Goal: Communication & Community: Answer question/provide support

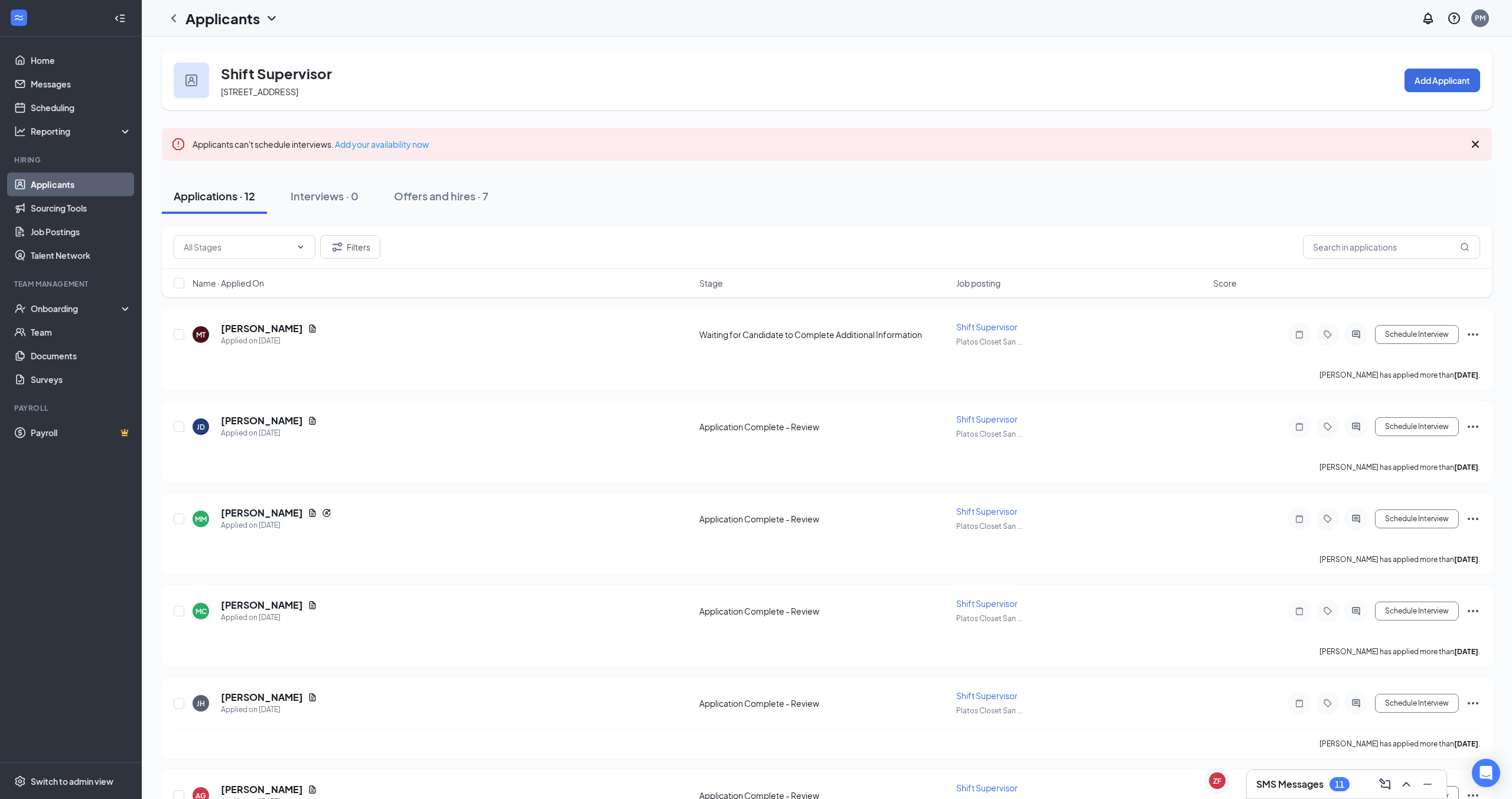
click at [222, 19] on h1 "Applicants" at bounding box center [223, 18] width 74 height 20
click at [177, 21] on icon "ChevronLeft" at bounding box center [173, 18] width 14 height 14
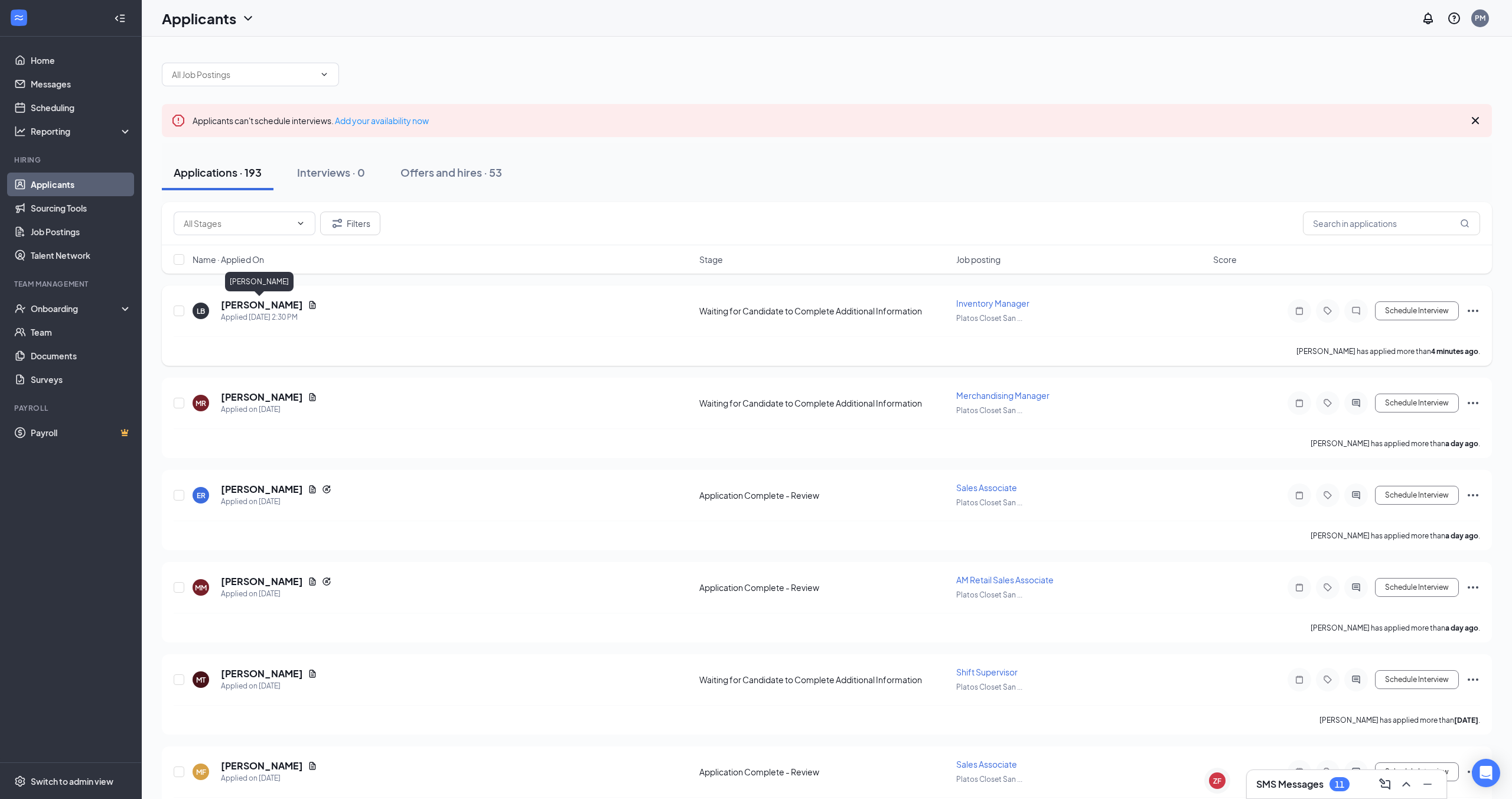
click at [265, 303] on h5 "[PERSON_NAME]" at bounding box center [261, 305] width 82 height 13
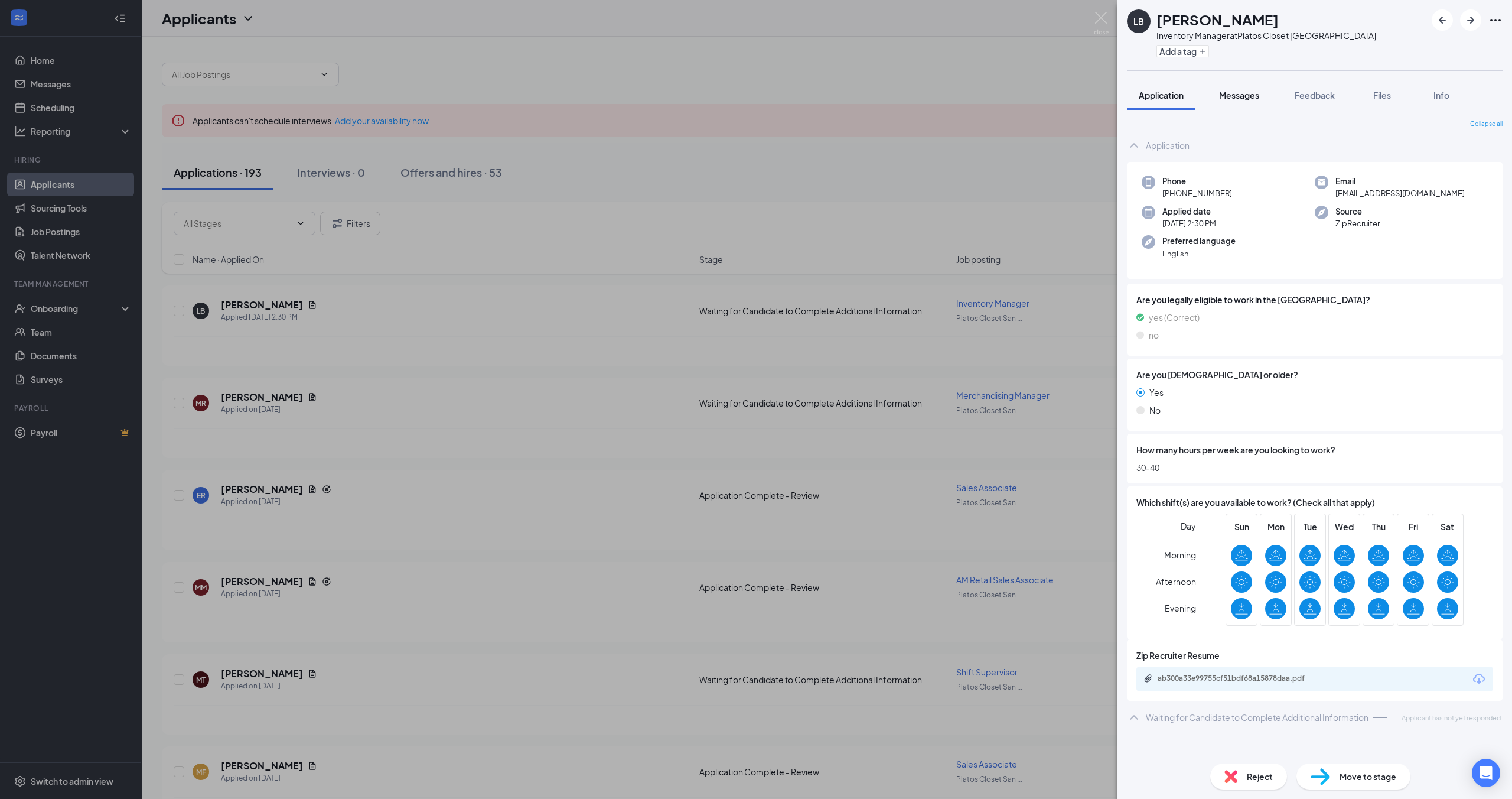
click at [1243, 105] on button "Messages" at bounding box center [1238, 95] width 64 height 30
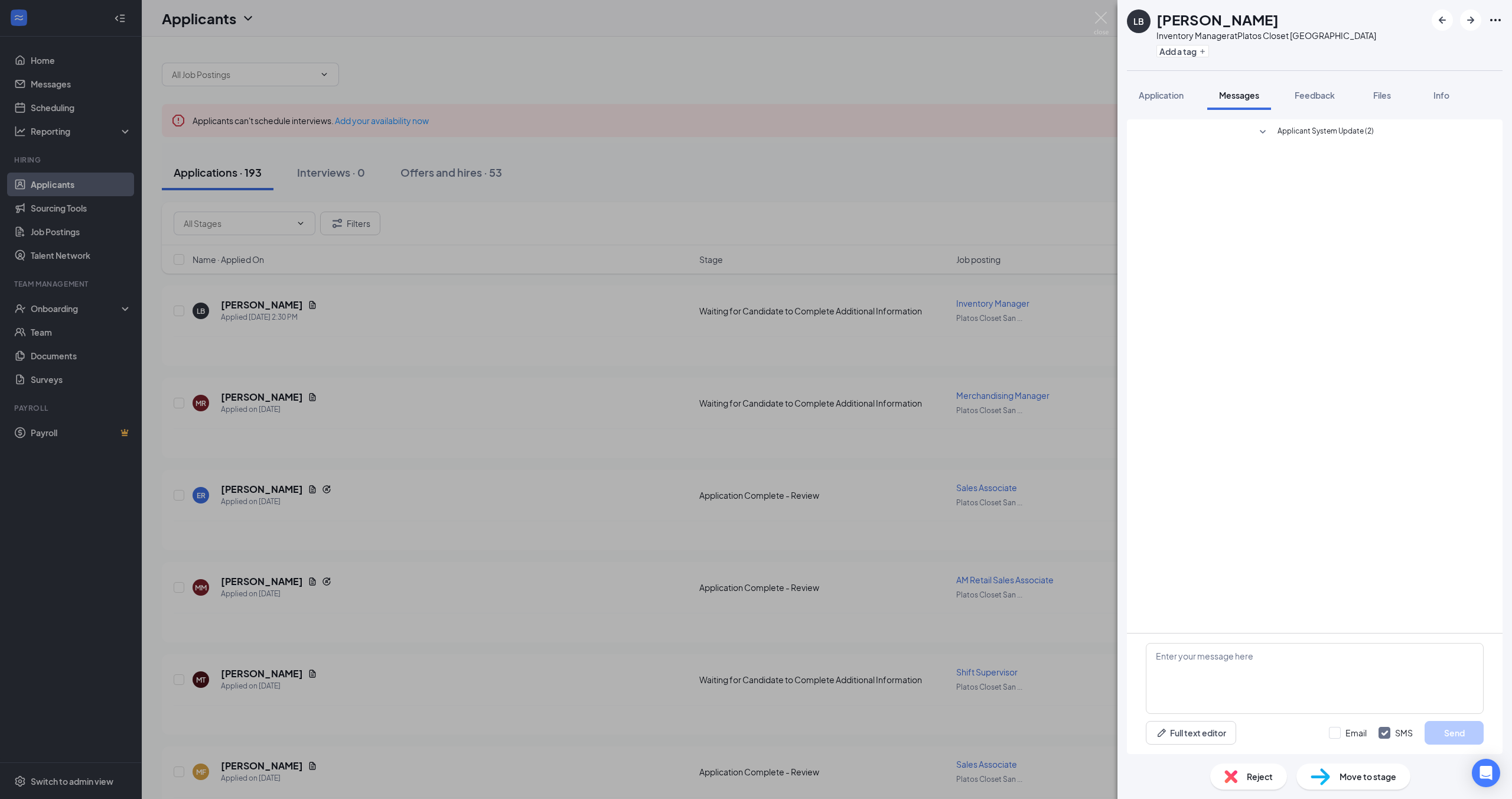
click at [904, 274] on div "LB [PERSON_NAME] Inventory Manager at Platos Closet [GEOGRAPHIC_DATA] Add a tag…" at bounding box center [756, 400] width 1512 height 799
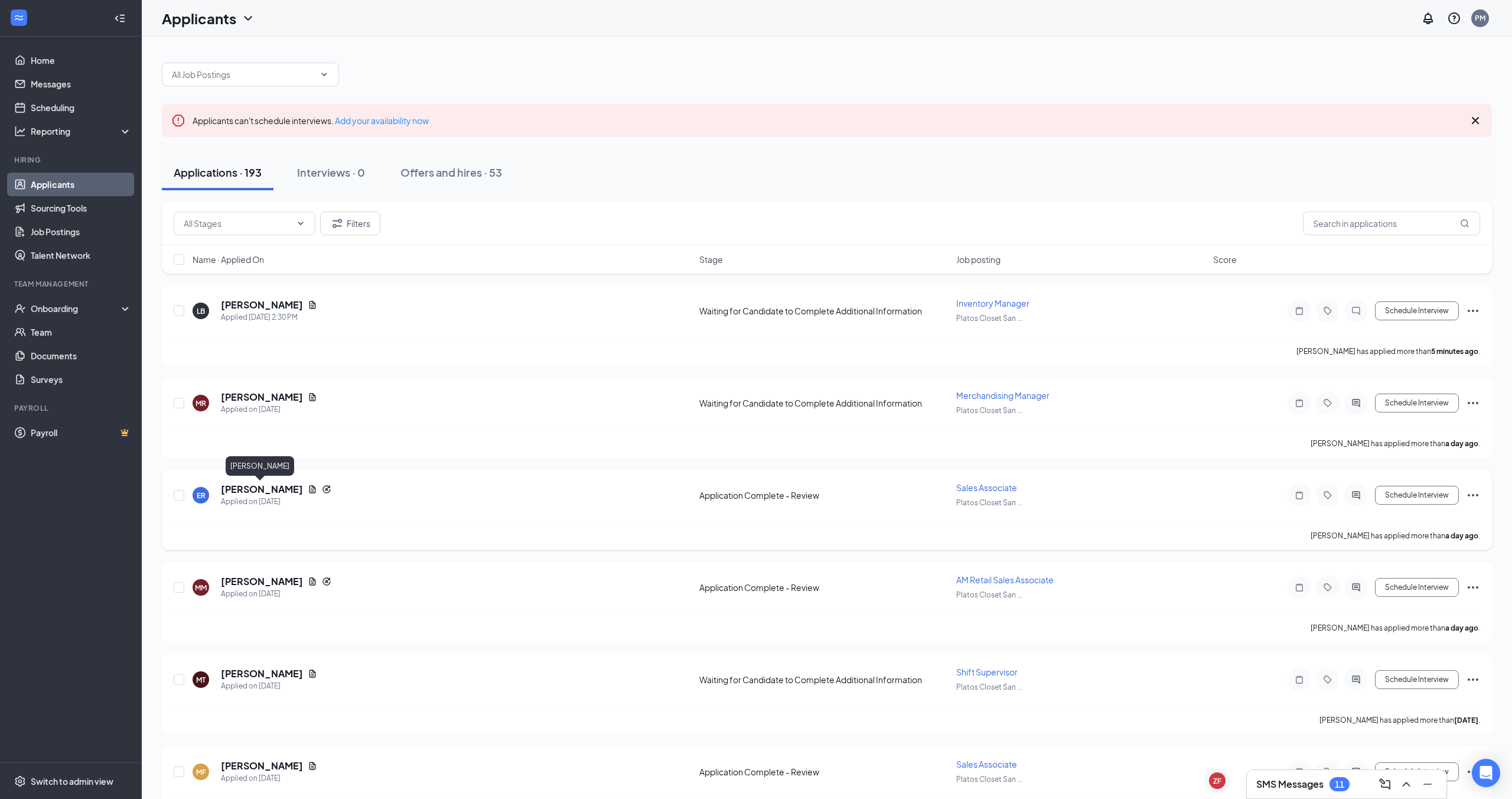
click at [266, 486] on h5 "[PERSON_NAME]" at bounding box center [261, 489] width 82 height 13
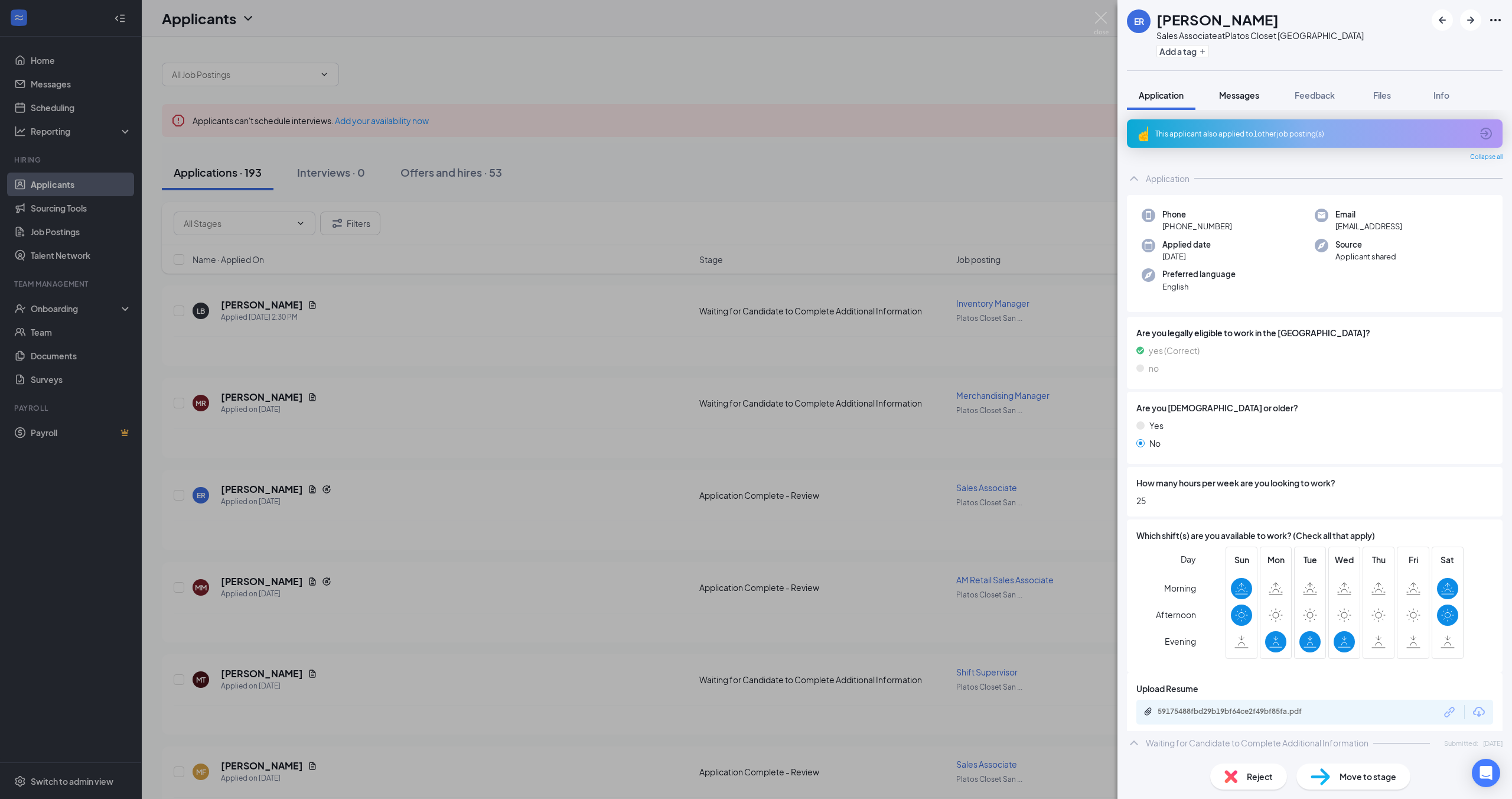
click at [1245, 102] on button "Messages" at bounding box center [1238, 95] width 64 height 30
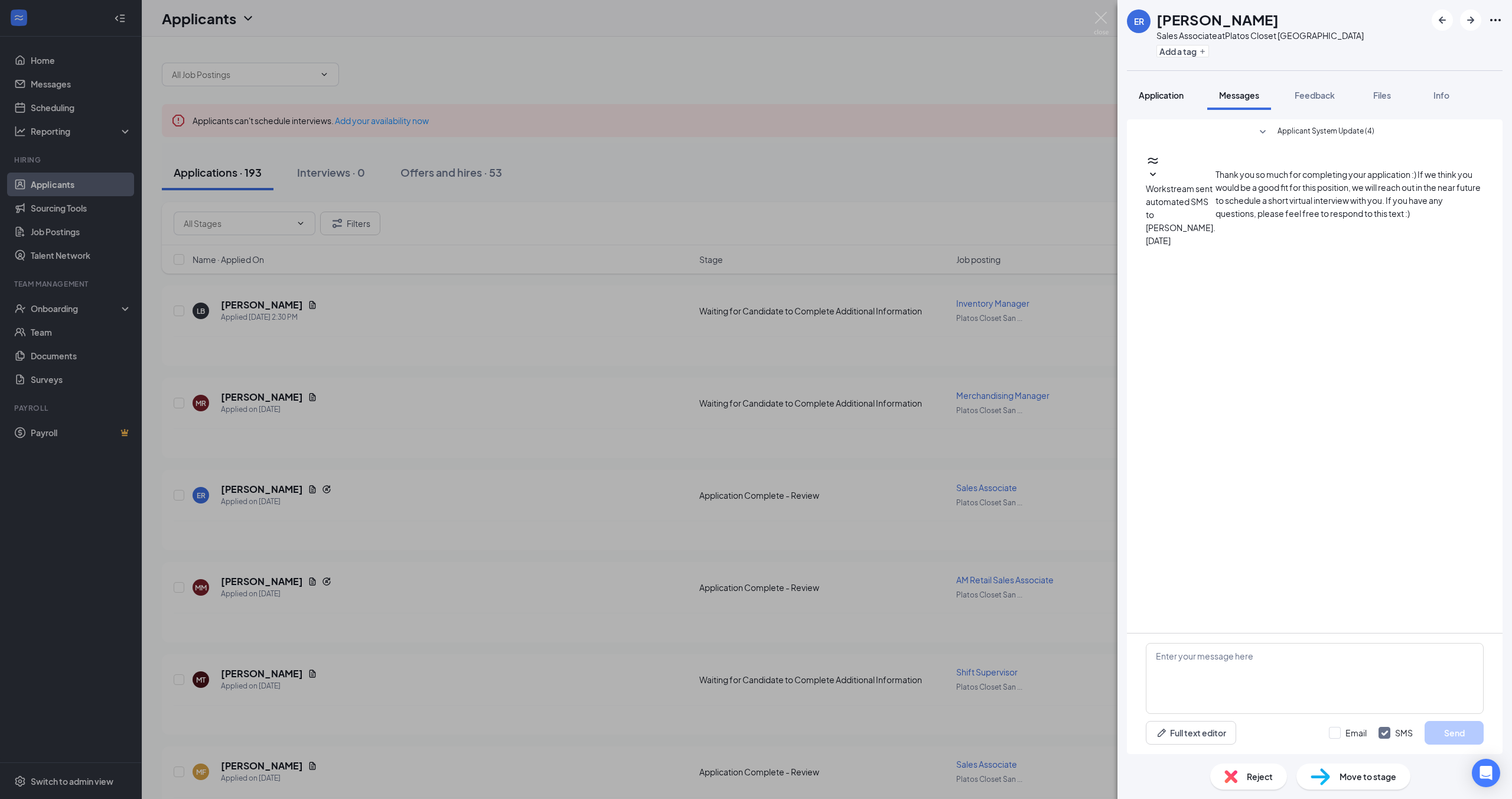
click at [1163, 104] on button "Application" at bounding box center [1161, 95] width 69 height 30
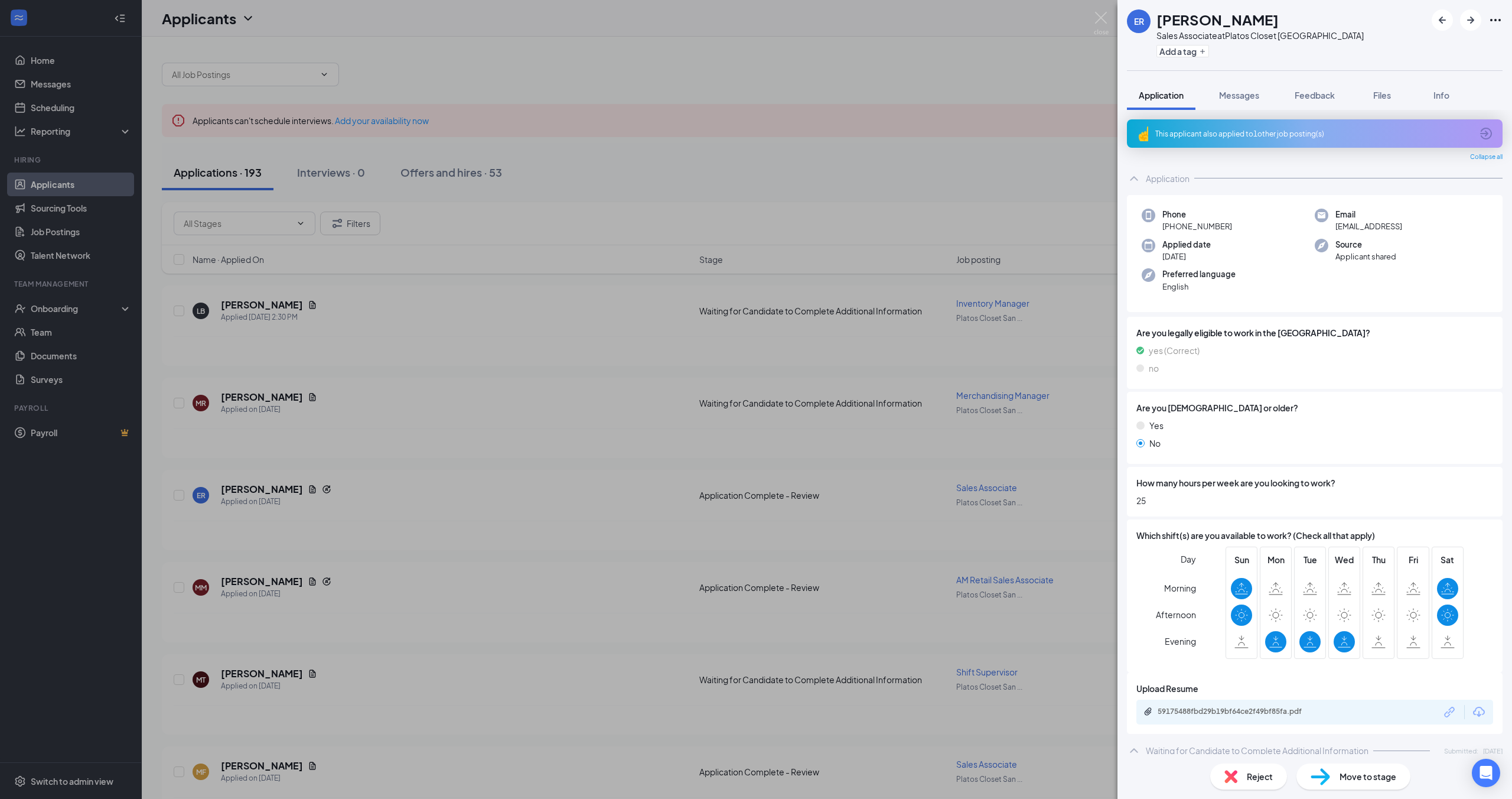
click at [1001, 176] on div "ER [PERSON_NAME] Sales Associate at Platos Closet [GEOGRAPHIC_DATA] Add a tag A…" at bounding box center [756, 400] width 1512 height 799
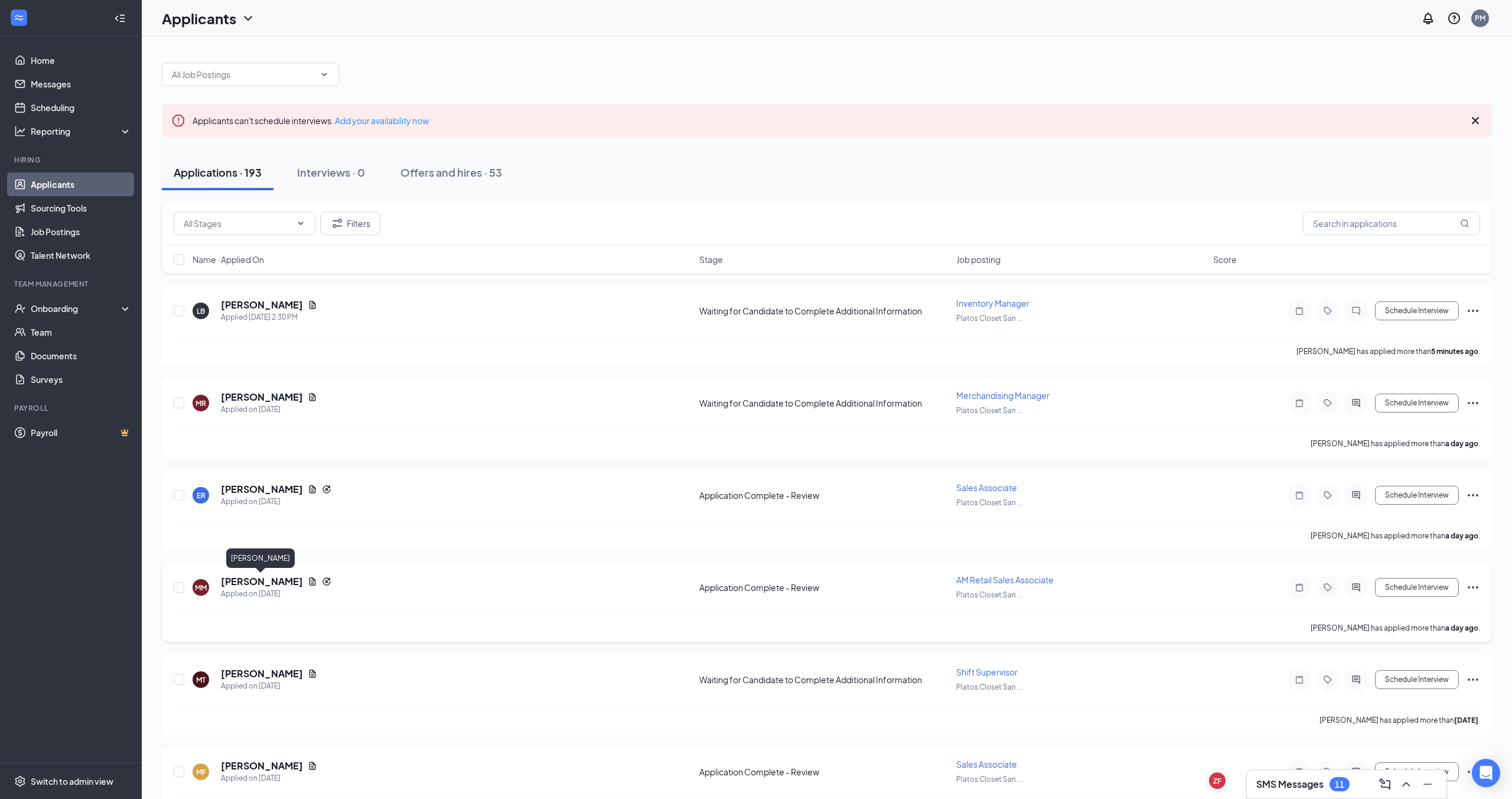
click at [259, 584] on h5 "[PERSON_NAME]" at bounding box center [261, 581] width 82 height 13
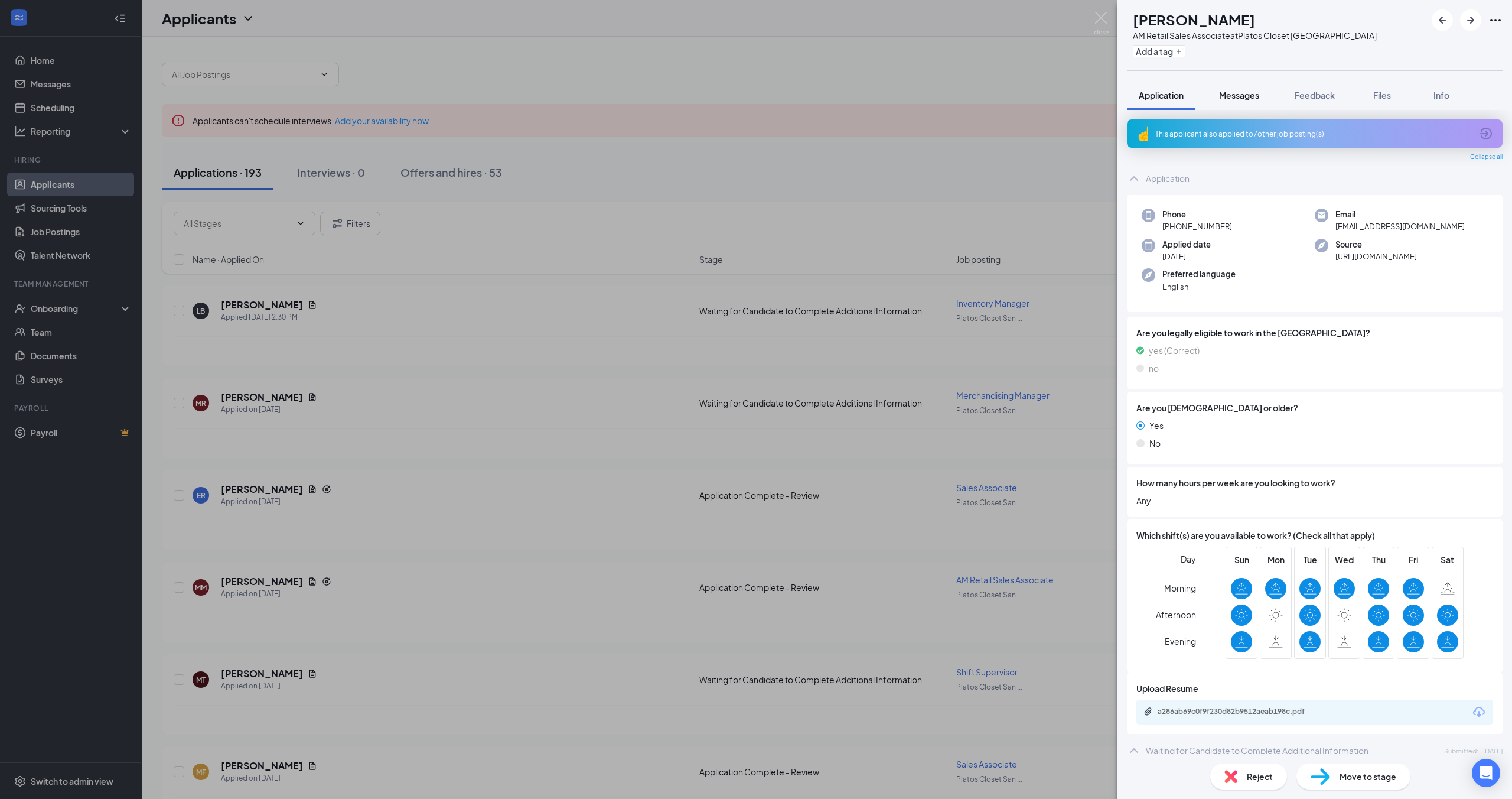
click at [1246, 91] on span "Messages" at bounding box center [1239, 95] width 40 height 10
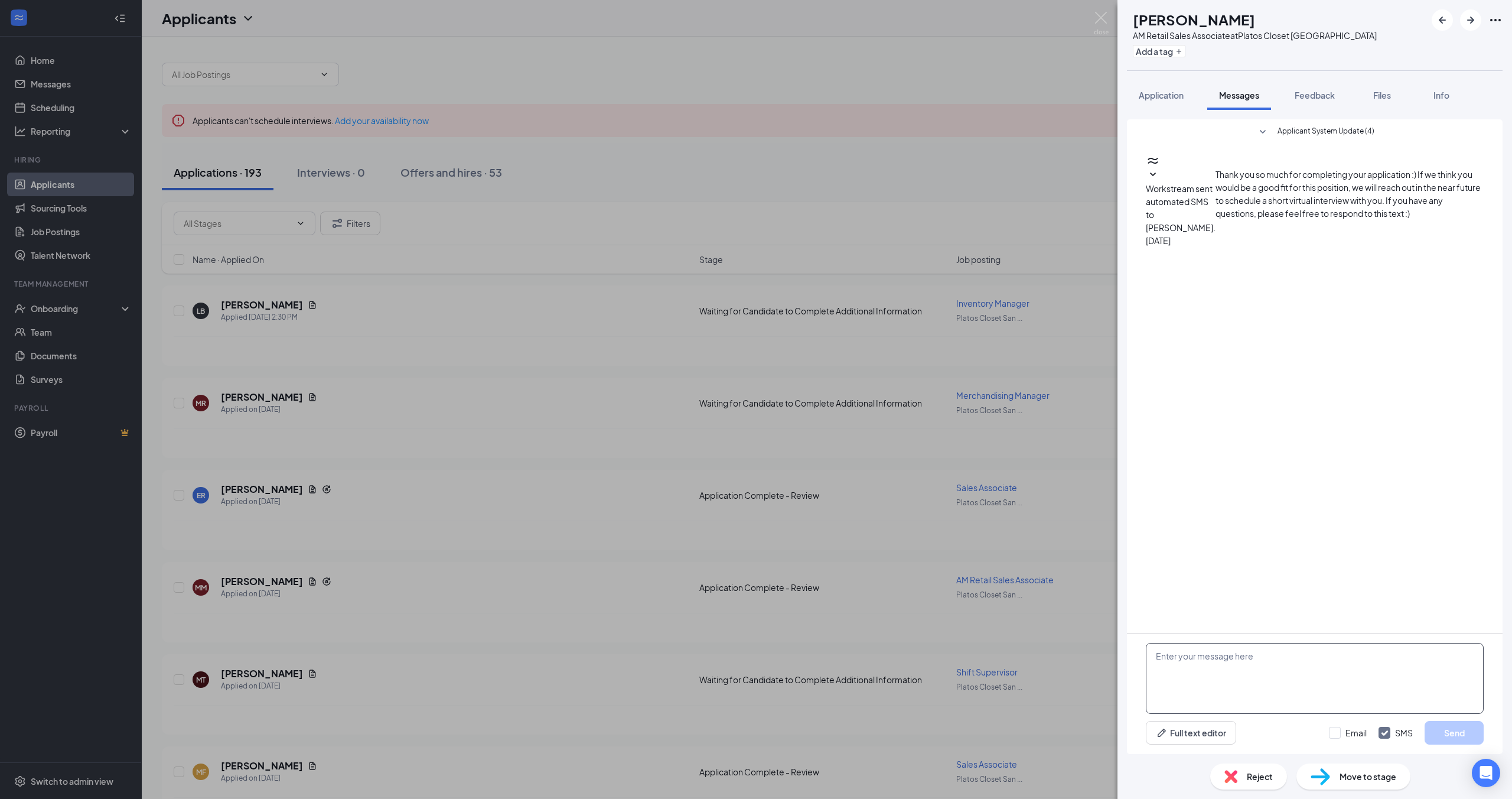
click at [1225, 665] on textarea at bounding box center [1315, 678] width 338 height 71
type textarea "Hi [PERSON_NAME]! My name is [PERSON_NAME]'m the Assistant Manager at [PERSON_N…"
click at [1454, 734] on button "Send" at bounding box center [1454, 732] width 59 height 23
click at [537, 174] on div "MM [PERSON_NAME] AM Retail Sales Associate at Platos Closet [GEOGRAPHIC_DATA] A…" at bounding box center [756, 400] width 1512 height 799
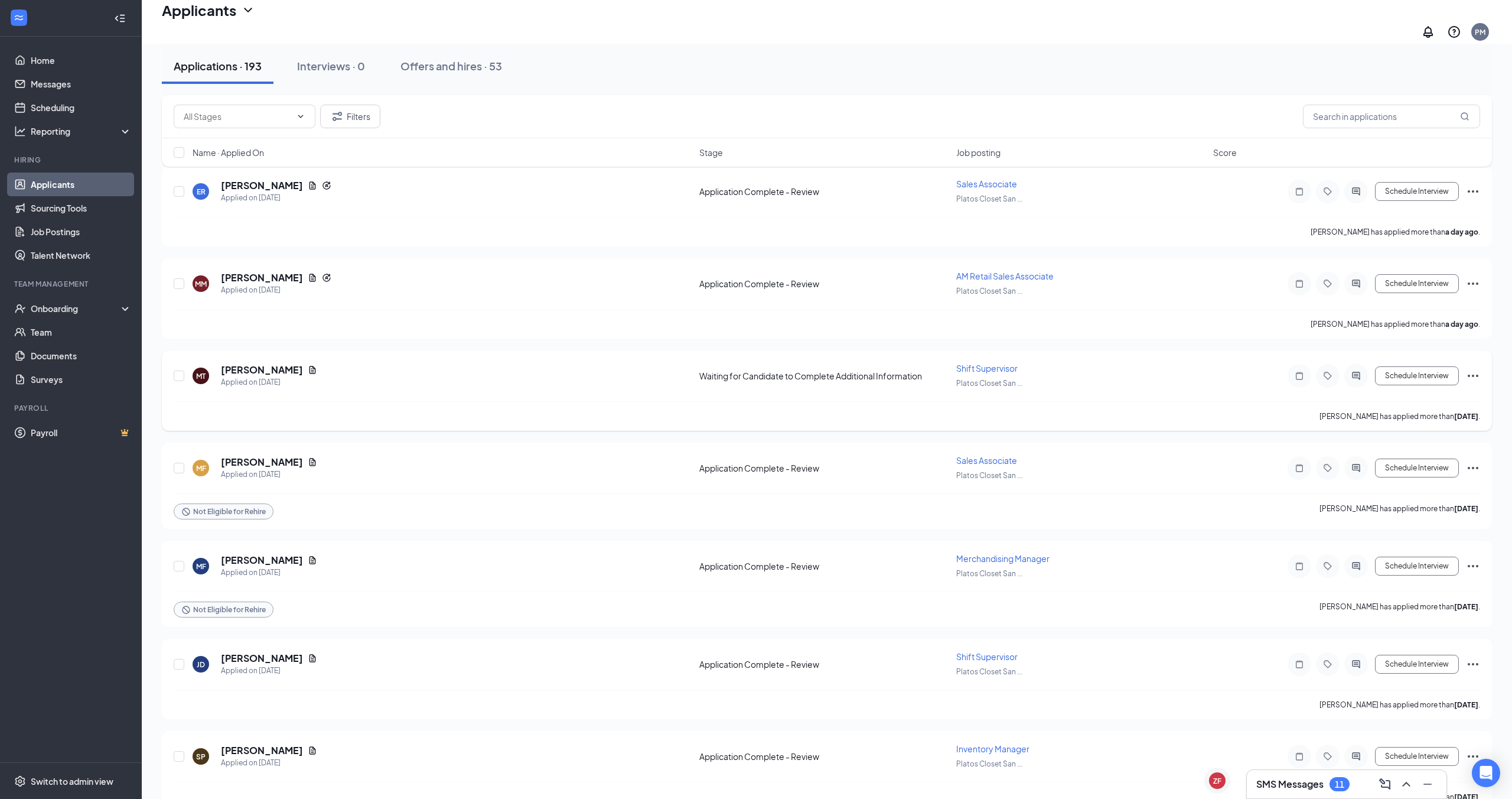
scroll to position [336, 0]
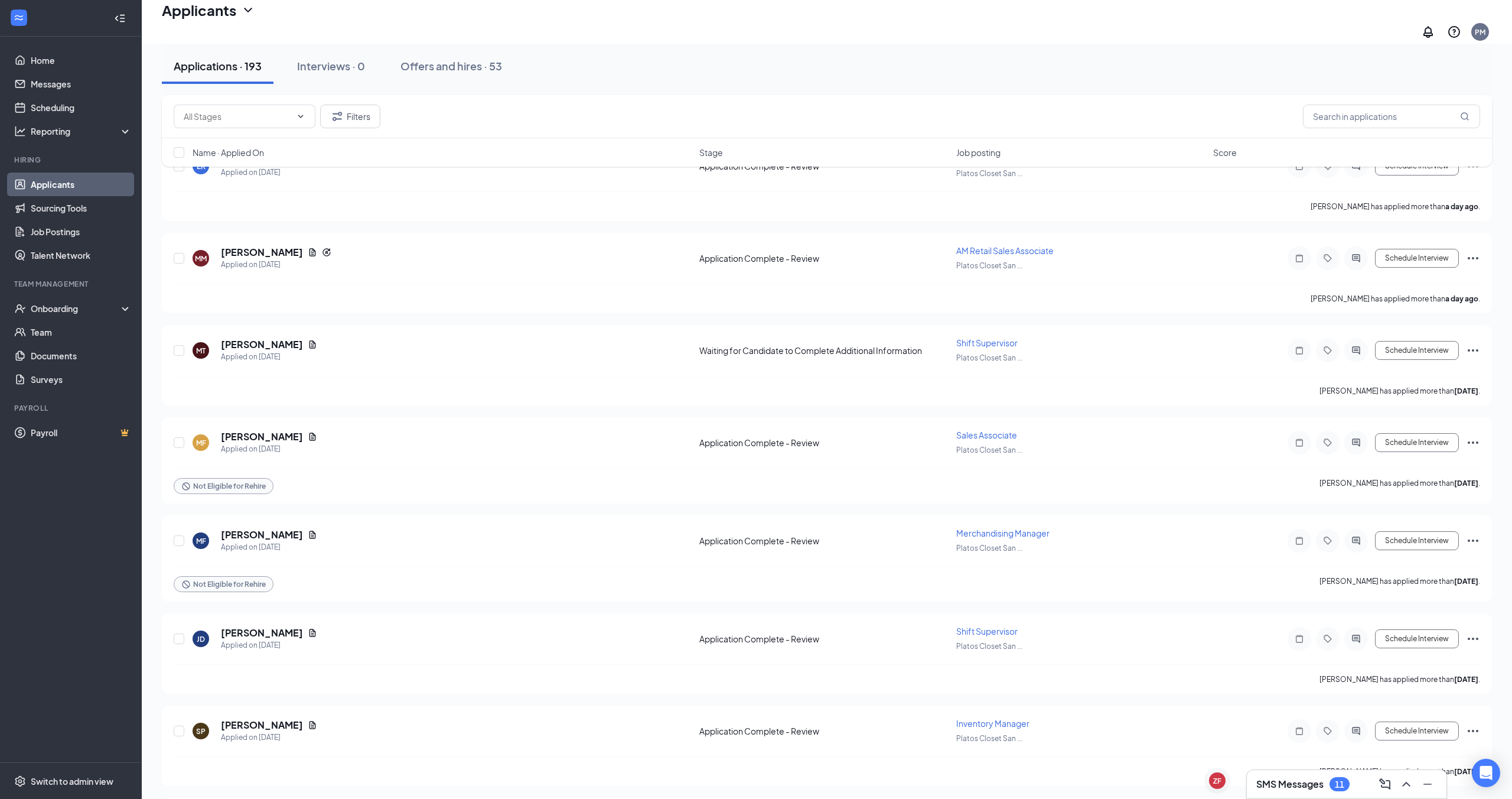
click at [1365, 136] on div "Filters" at bounding box center [826, 116] width 1330 height 43
click at [1377, 111] on input "text" at bounding box center [1392, 116] width 177 height 23
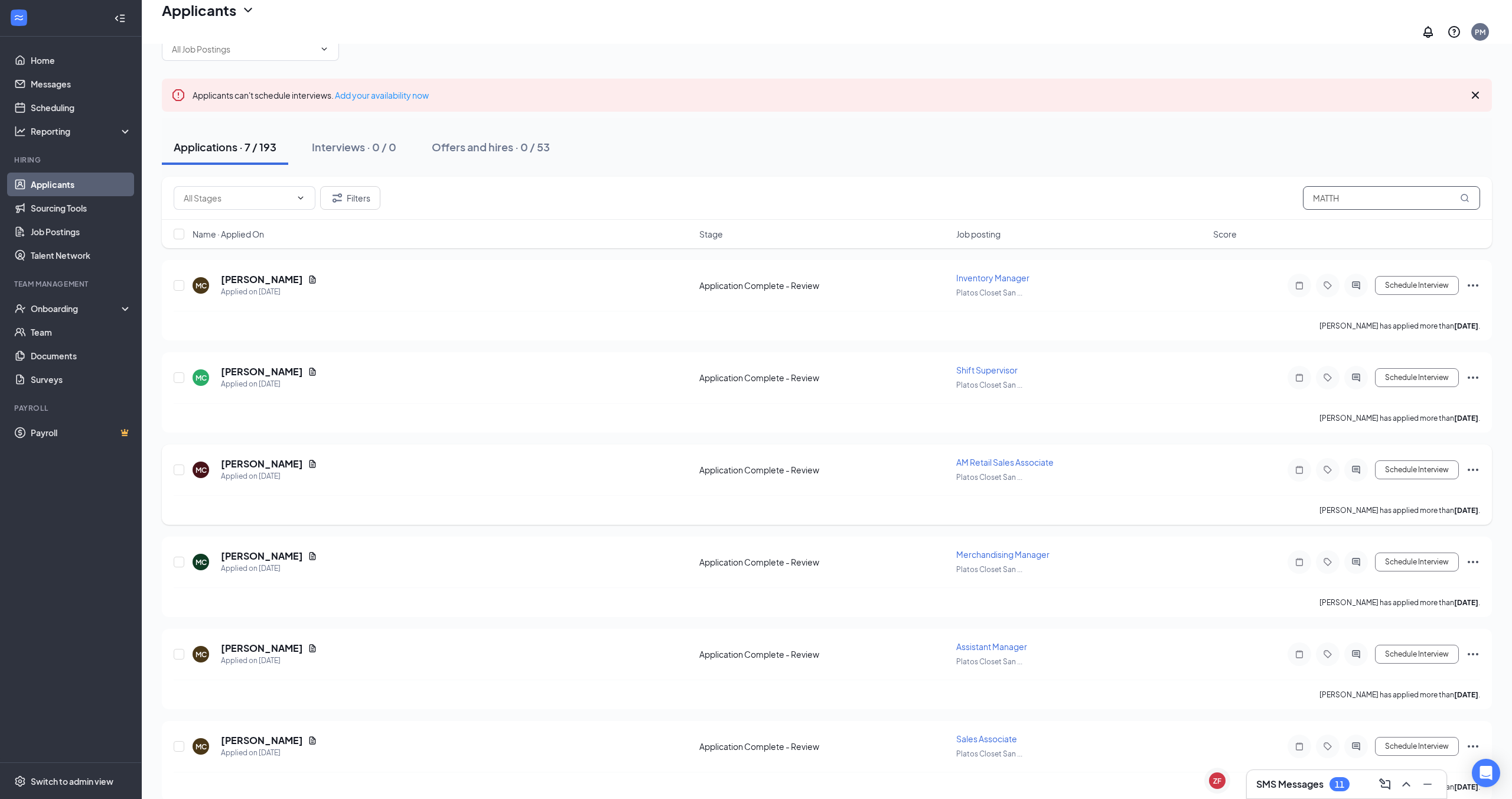
scroll to position [39, 0]
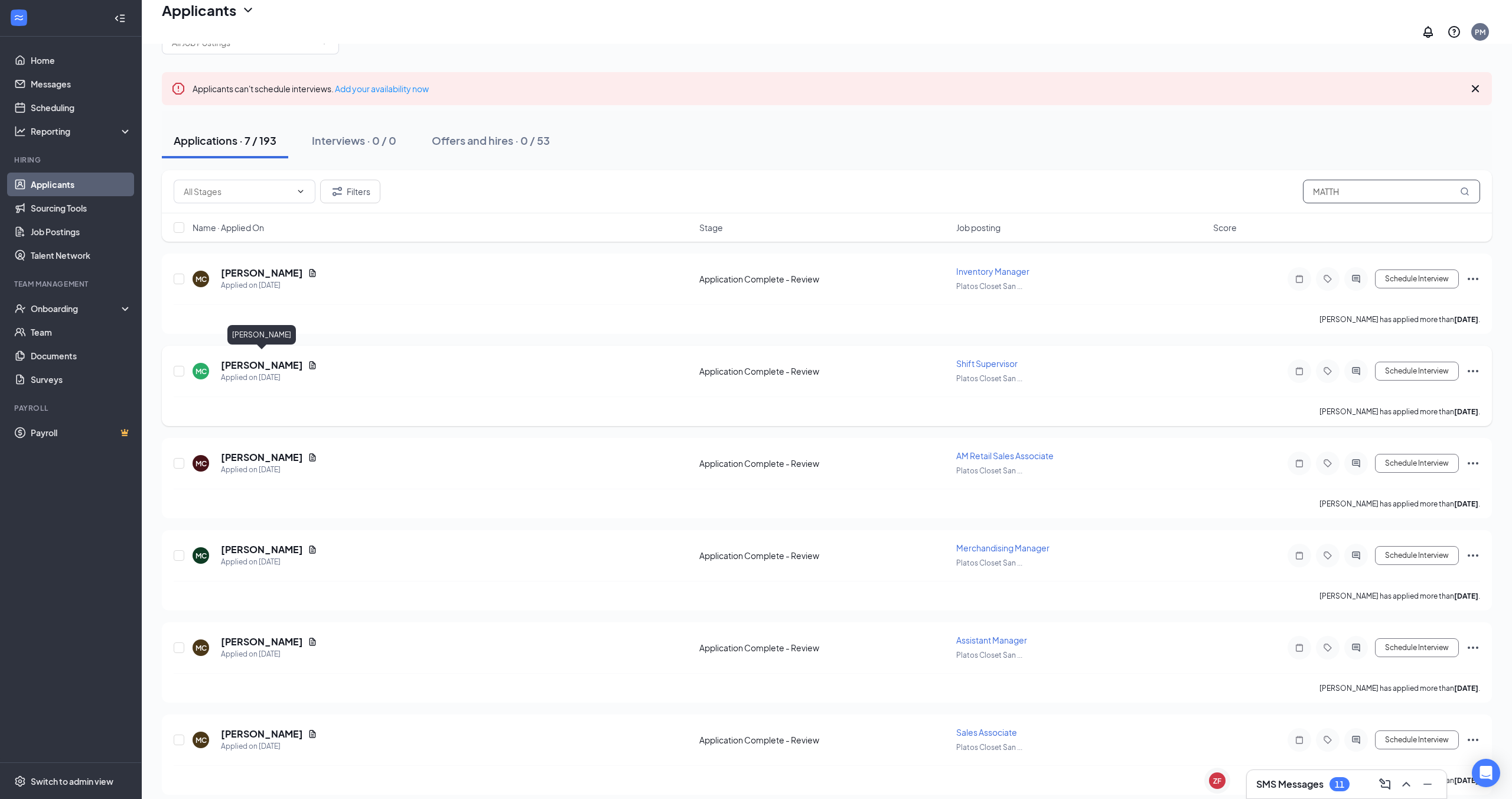
type input "MATTH"
click at [269, 359] on h5 "[PERSON_NAME]" at bounding box center [261, 365] width 82 height 13
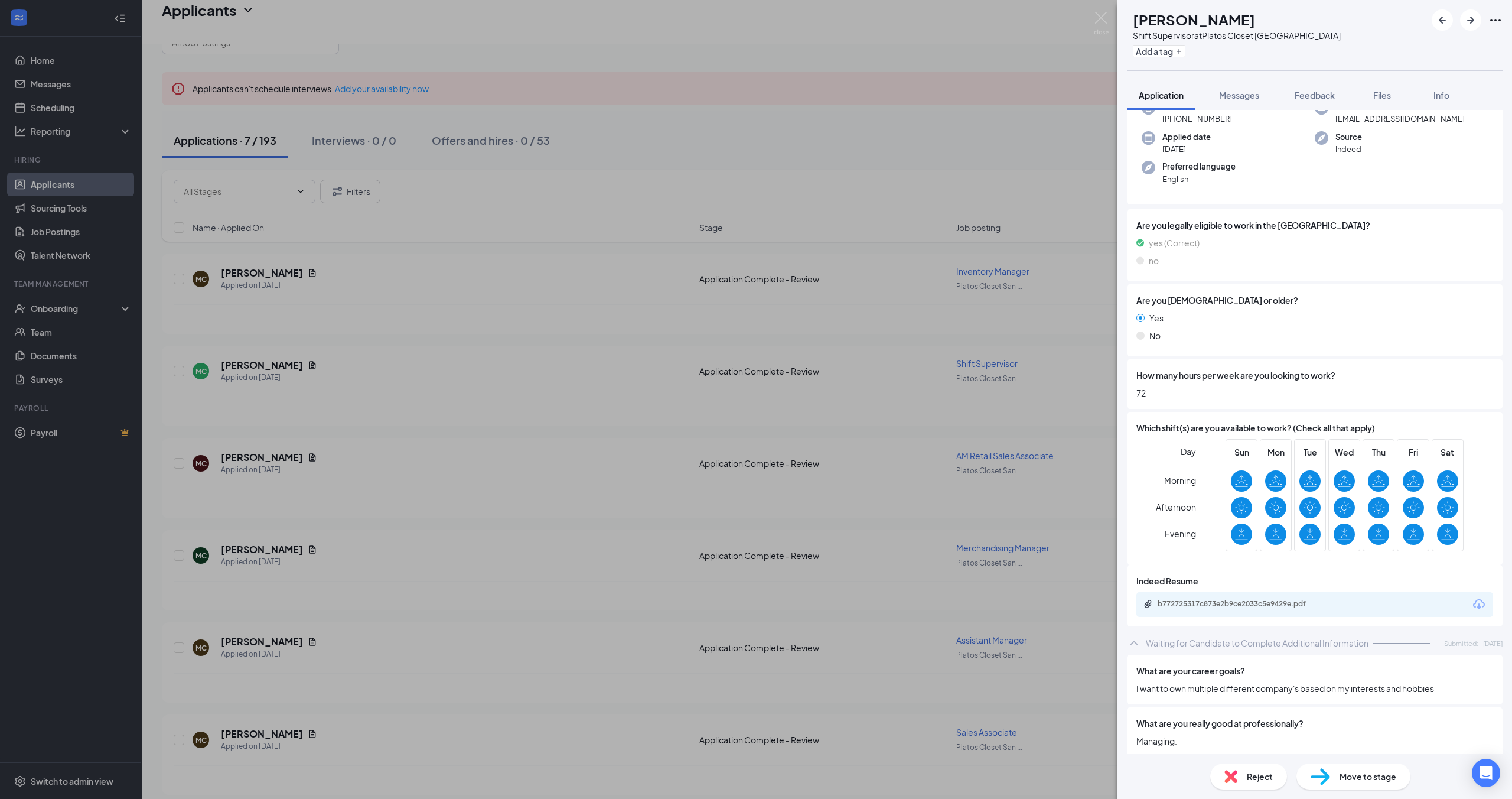
scroll to position [177, 0]
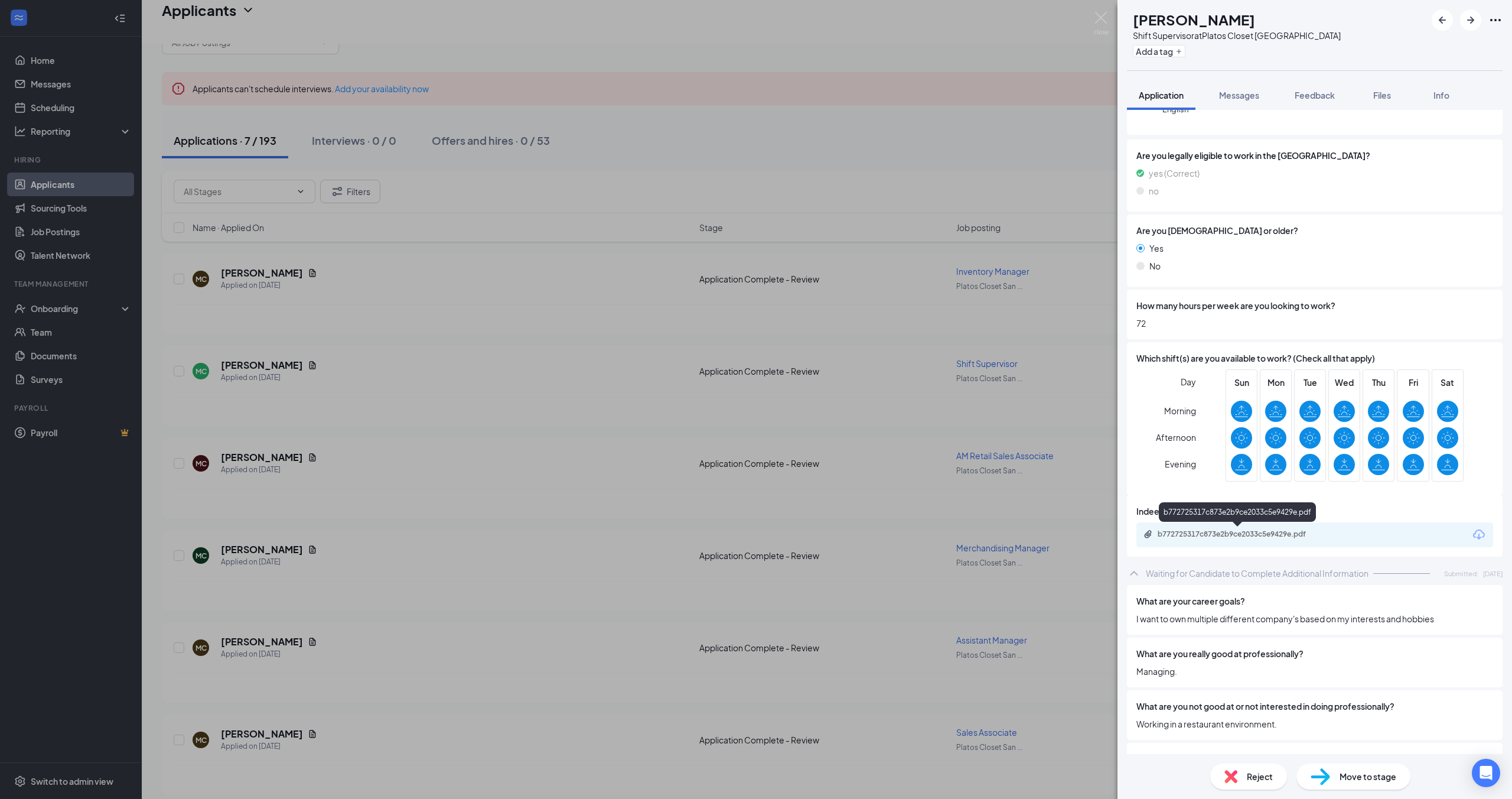
click at [1231, 526] on div "b772725317c873e2b9ce2033c5e9429e.pdf" at bounding box center [1237, 514] width 157 height 24
click at [1224, 535] on div "b772725317c873e2b9ce2033c5e9429e.pdf" at bounding box center [1240, 534] width 166 height 10
click at [470, 430] on div "MC [PERSON_NAME] Shift Supervisor at Platos Closet San Antonio Add a tag Applic…" at bounding box center [756, 400] width 1512 height 799
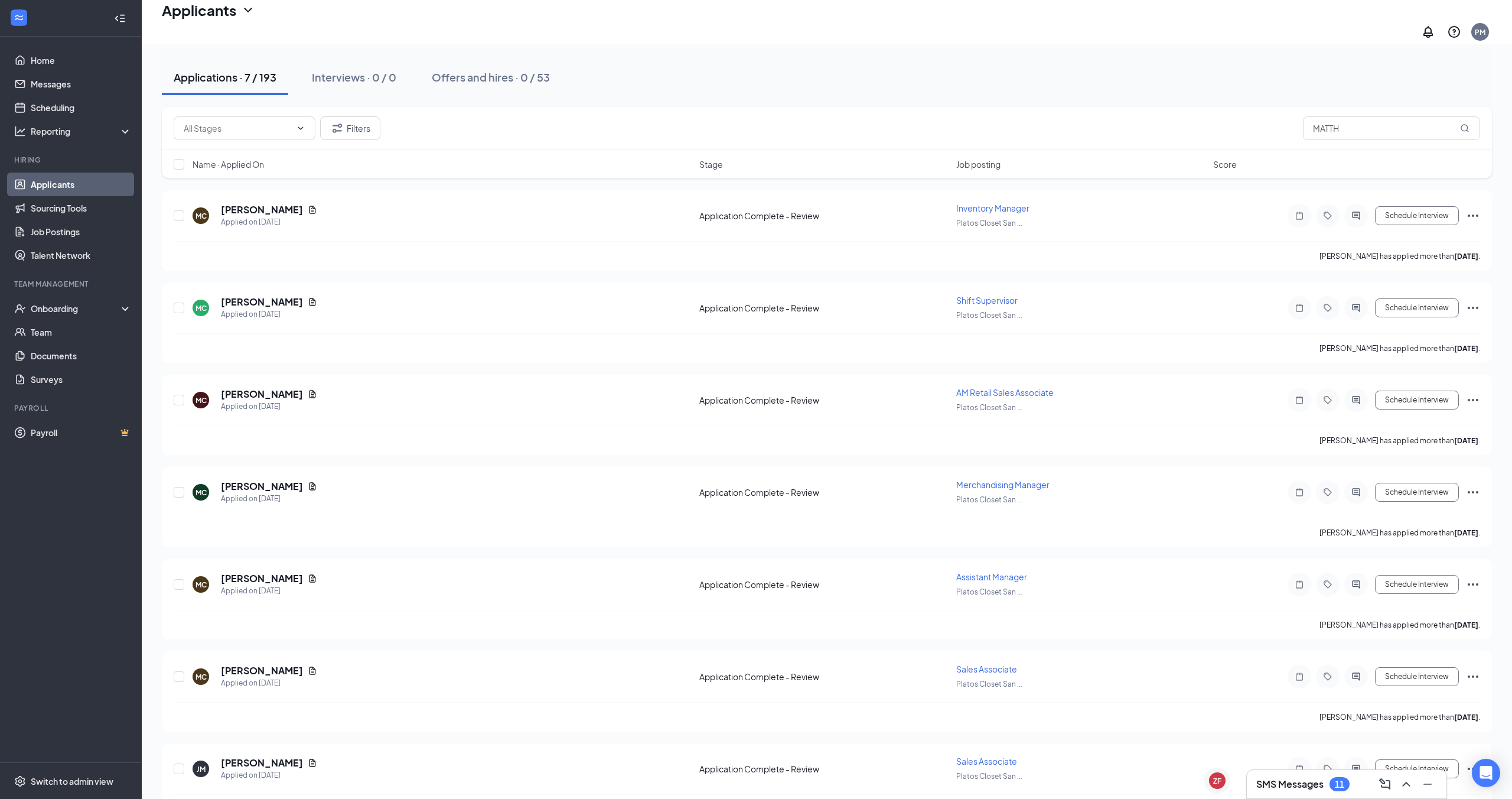
scroll to position [134, 0]
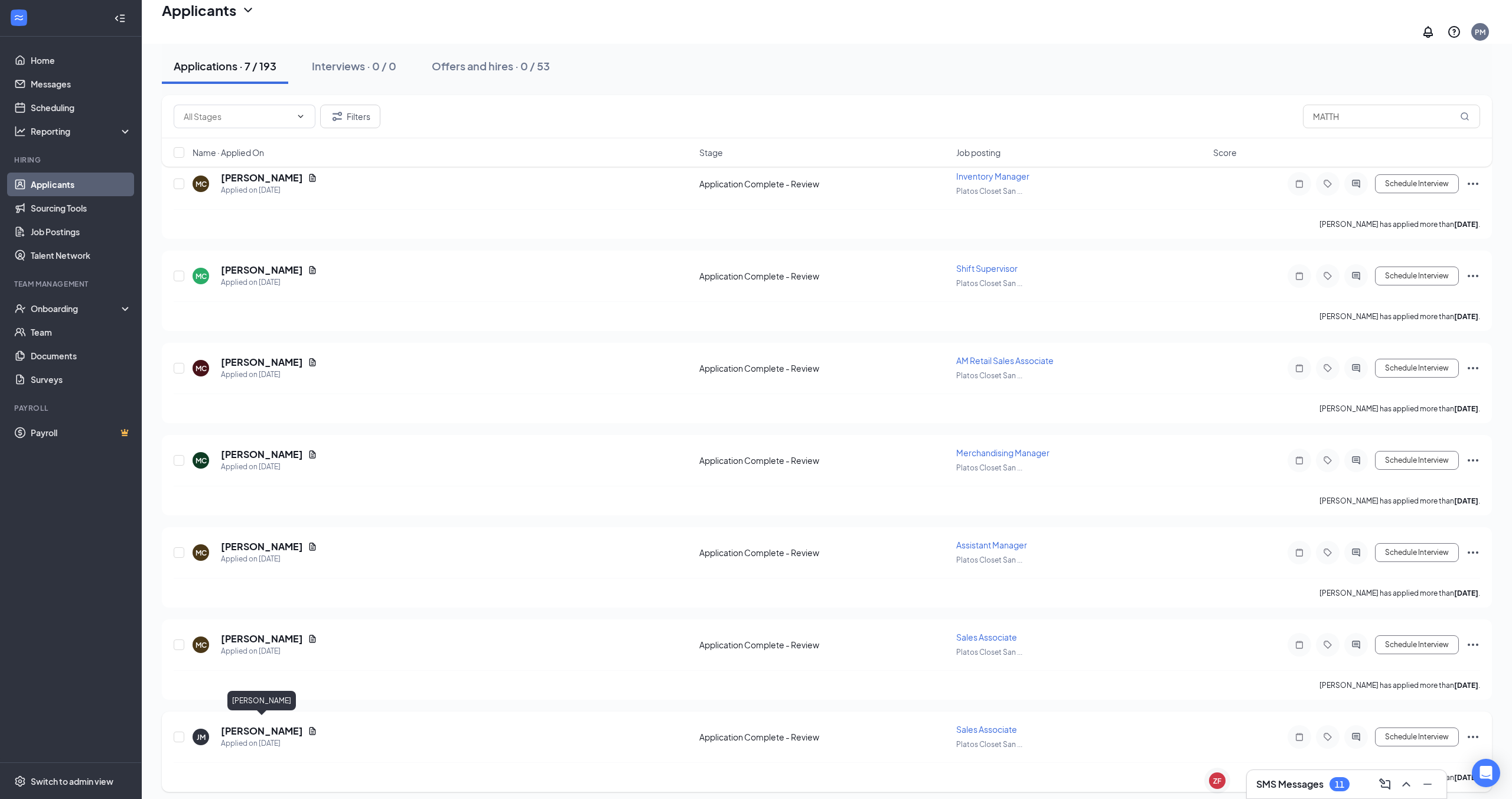
click at [237, 725] on h5 "[PERSON_NAME]" at bounding box center [261, 731] width 82 height 13
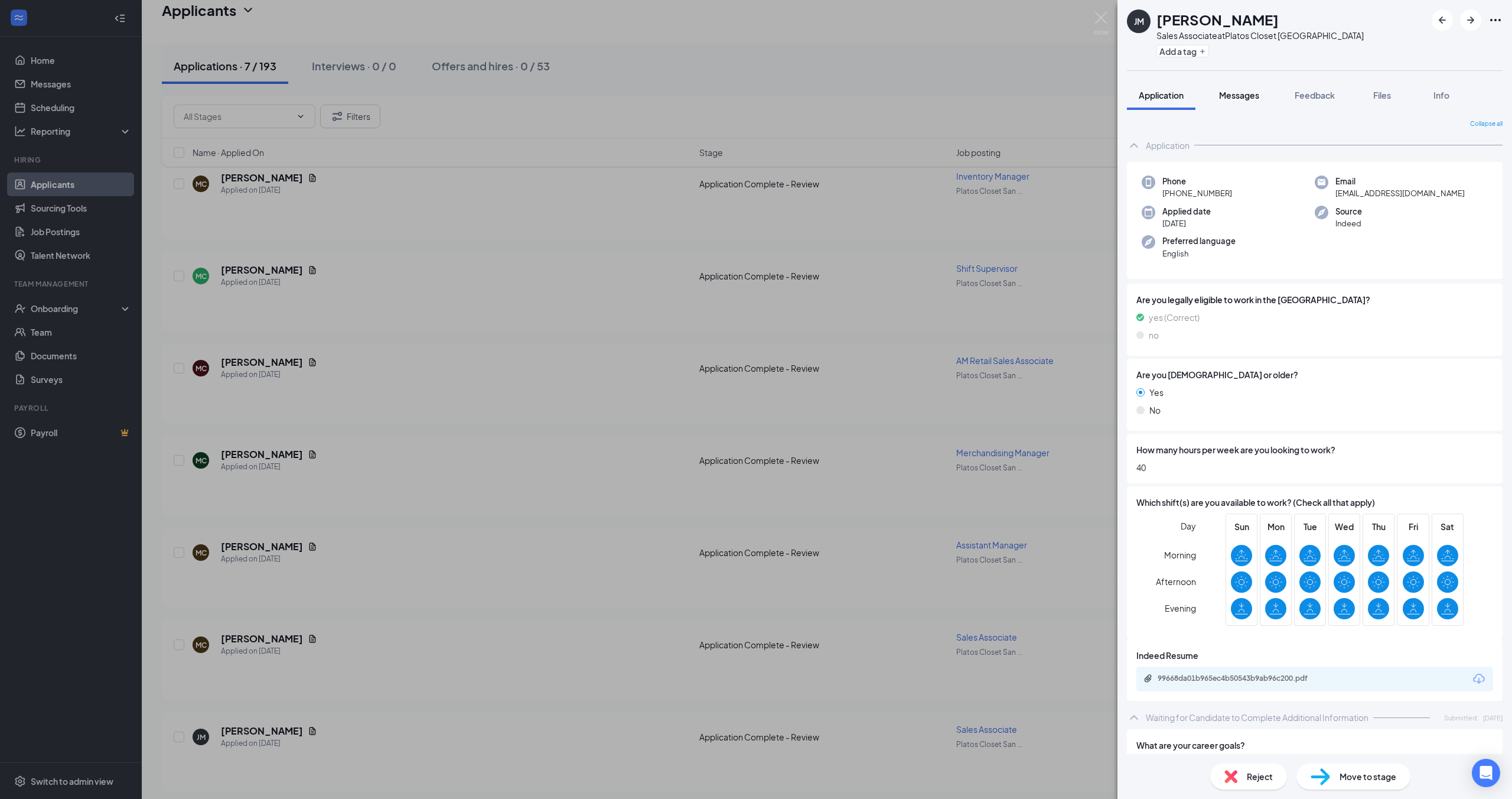
click at [1238, 93] on span "Messages" at bounding box center [1239, 95] width 40 height 10
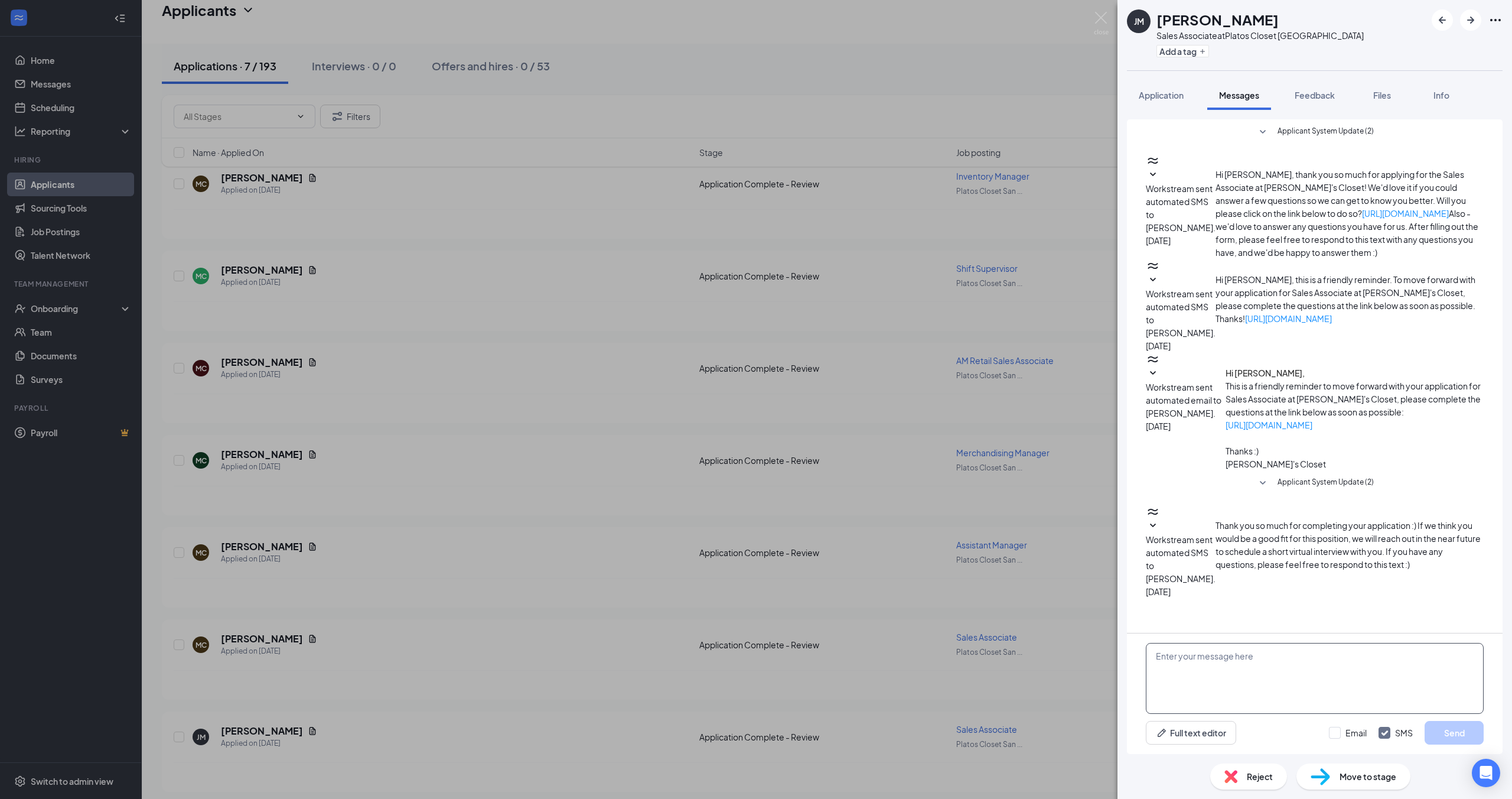
click at [1232, 681] on textarea at bounding box center [1315, 678] width 338 height 71
type textarea "Hi [PERSON_NAME]! My name is [PERSON_NAME]'m the Assistant Manager at [PERSON_N…"
click at [1435, 732] on button "Send" at bounding box center [1454, 732] width 59 height 23
click at [919, 263] on div "[PERSON_NAME] [PERSON_NAME] Sales Associate at Platos Closet [GEOGRAPHIC_DATA] …" at bounding box center [756, 400] width 1512 height 799
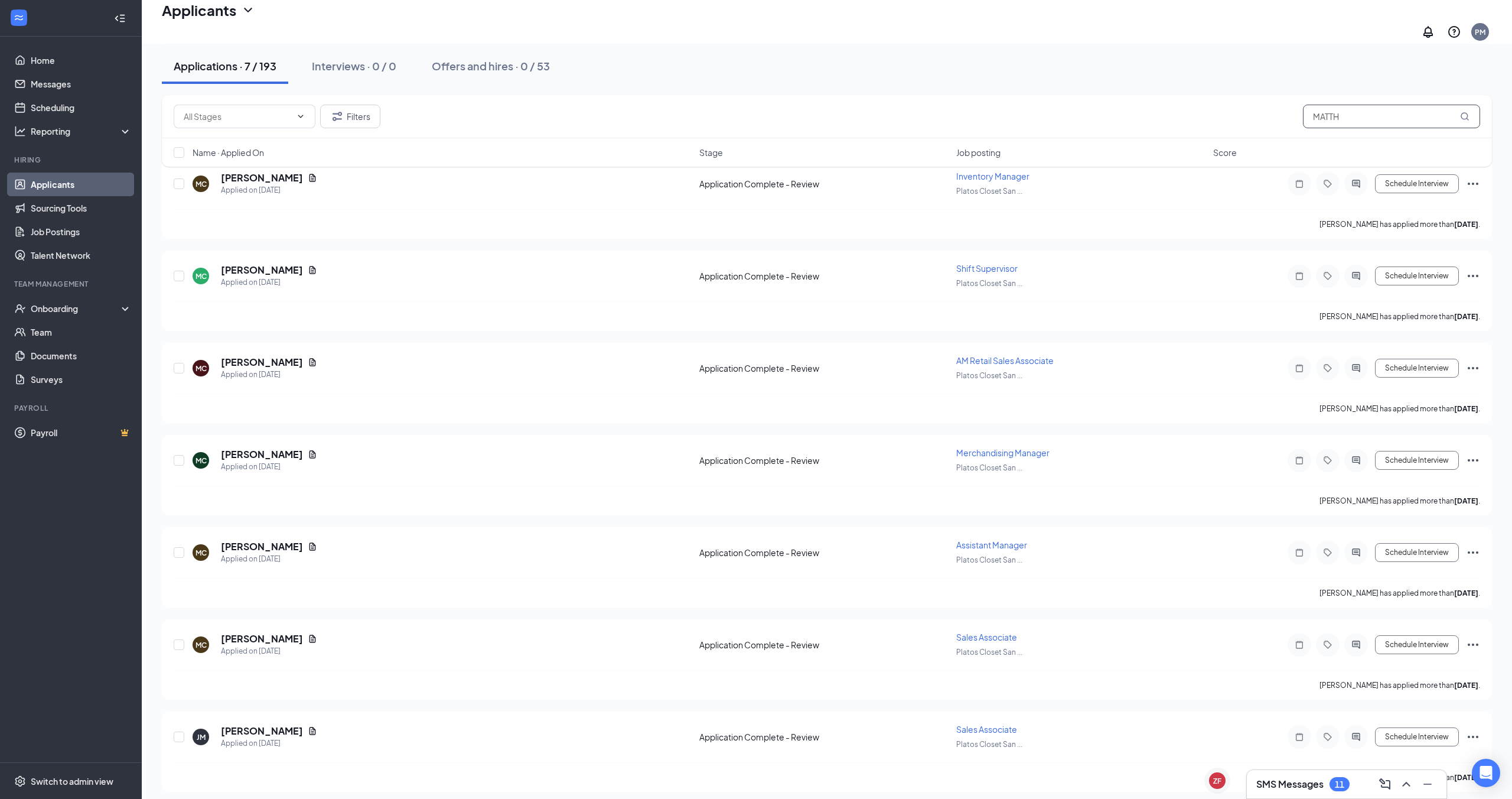
click at [1346, 111] on input "MATTH" at bounding box center [1392, 116] width 177 height 23
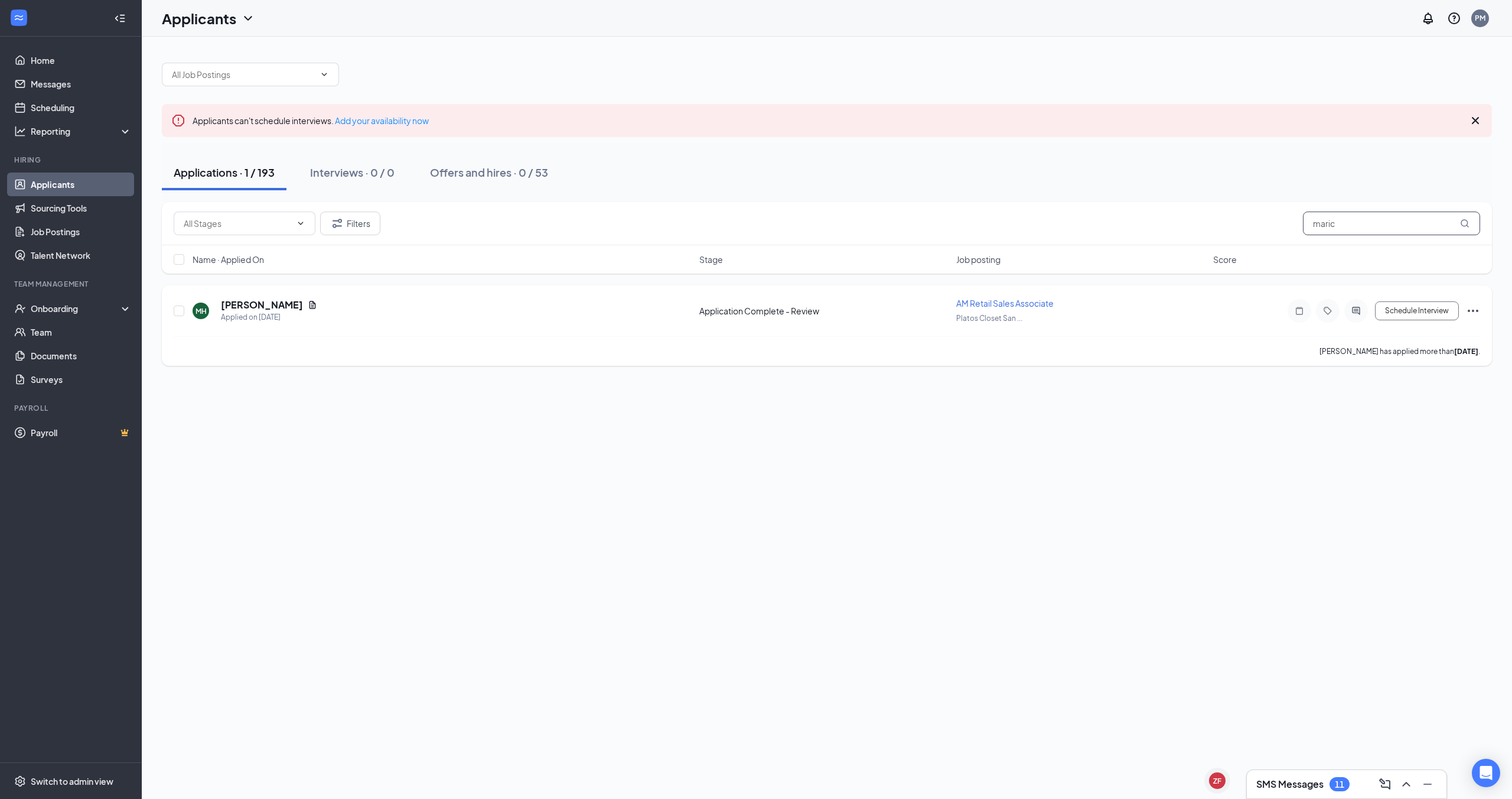
type input "maric"
click at [619, 300] on div "MH [PERSON_NAME] Applied on [DATE]" at bounding box center [442, 311] width 500 height 25
click at [291, 303] on h5 "[PERSON_NAME]" at bounding box center [261, 305] width 82 height 13
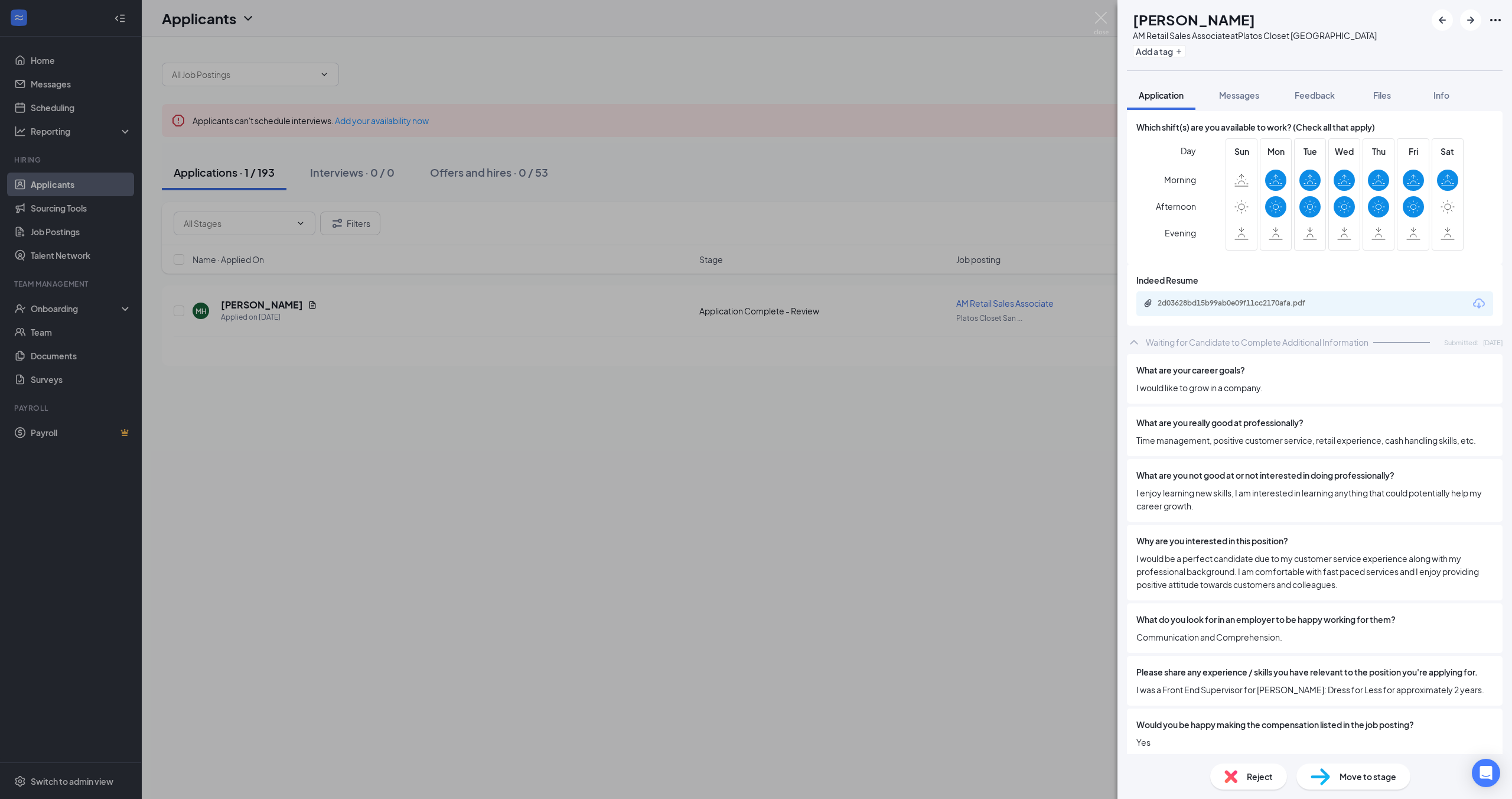
scroll to position [420, 0]
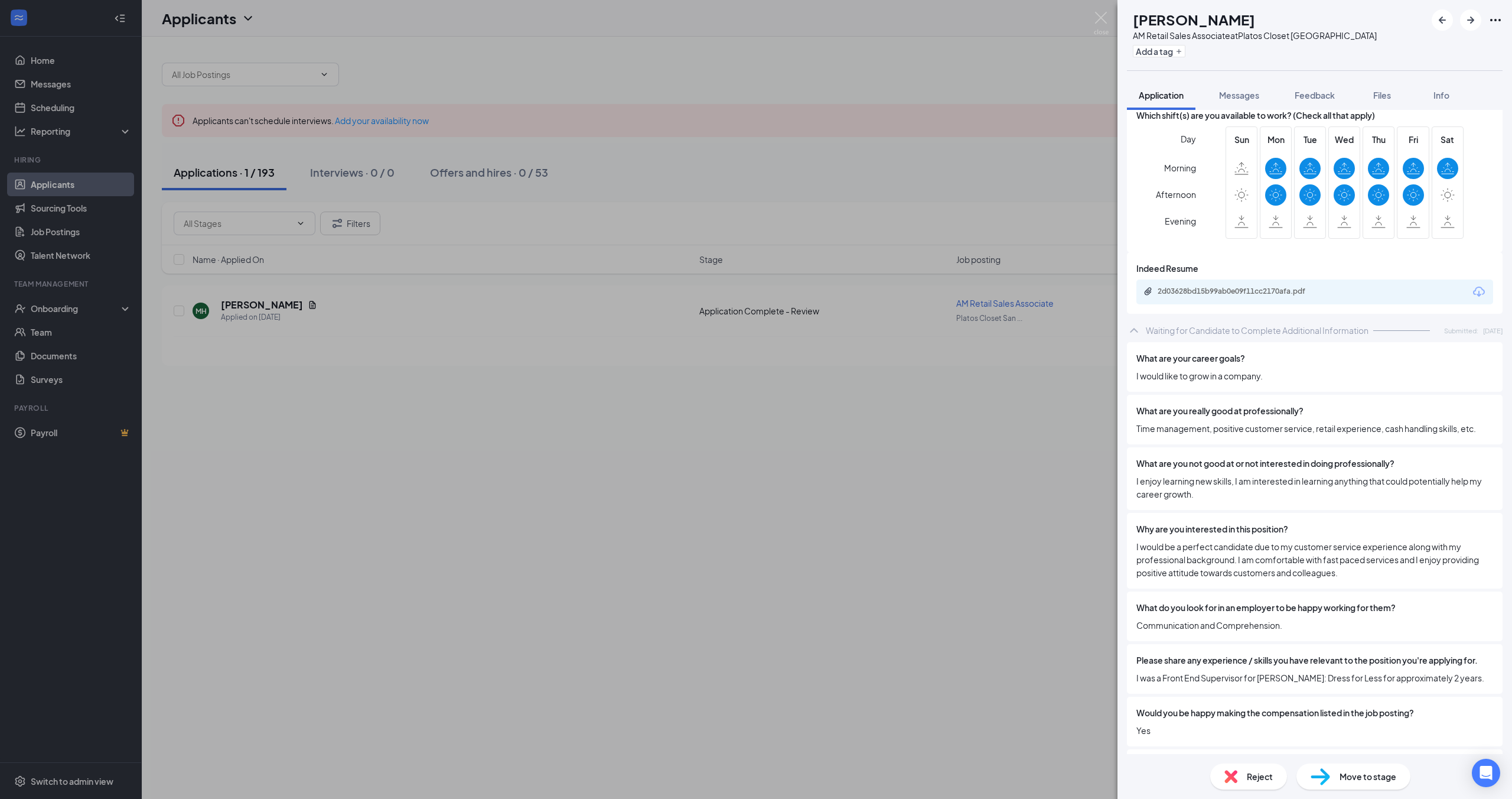
click at [997, 470] on div "MH [PERSON_NAME] AM Retail Sales Associate at Platos Closet San Antonio Add a t…" at bounding box center [756, 400] width 1512 height 799
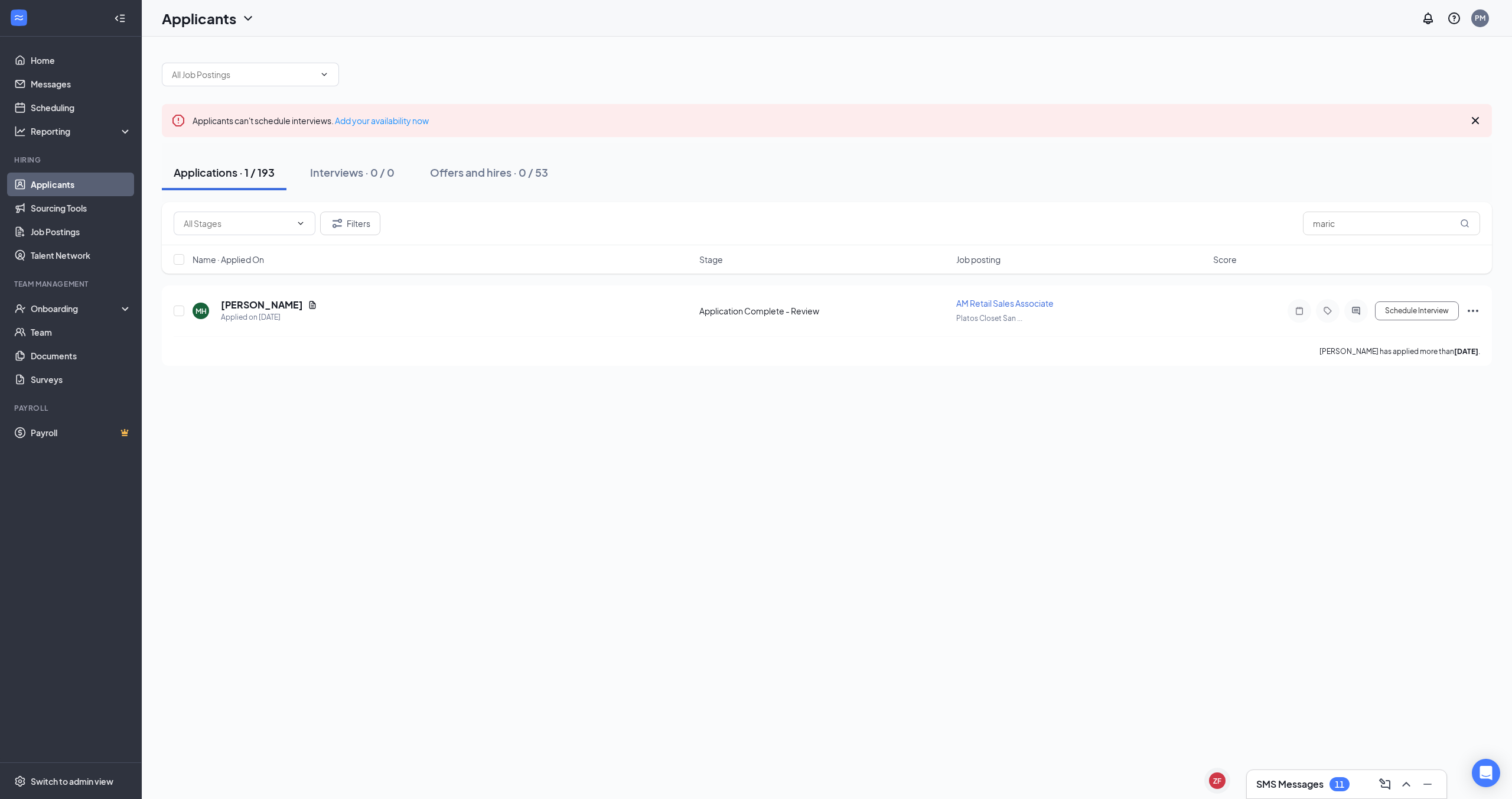
click at [256, 177] on div "Applications · 1 / 193" at bounding box center [224, 172] width 101 height 14
click at [194, 19] on h1 "Applicants" at bounding box center [199, 18] width 74 height 20
click at [1327, 232] on input "maric" at bounding box center [1392, 223] width 177 height 23
click at [1327, 233] on input "maric" at bounding box center [1392, 223] width 177 height 23
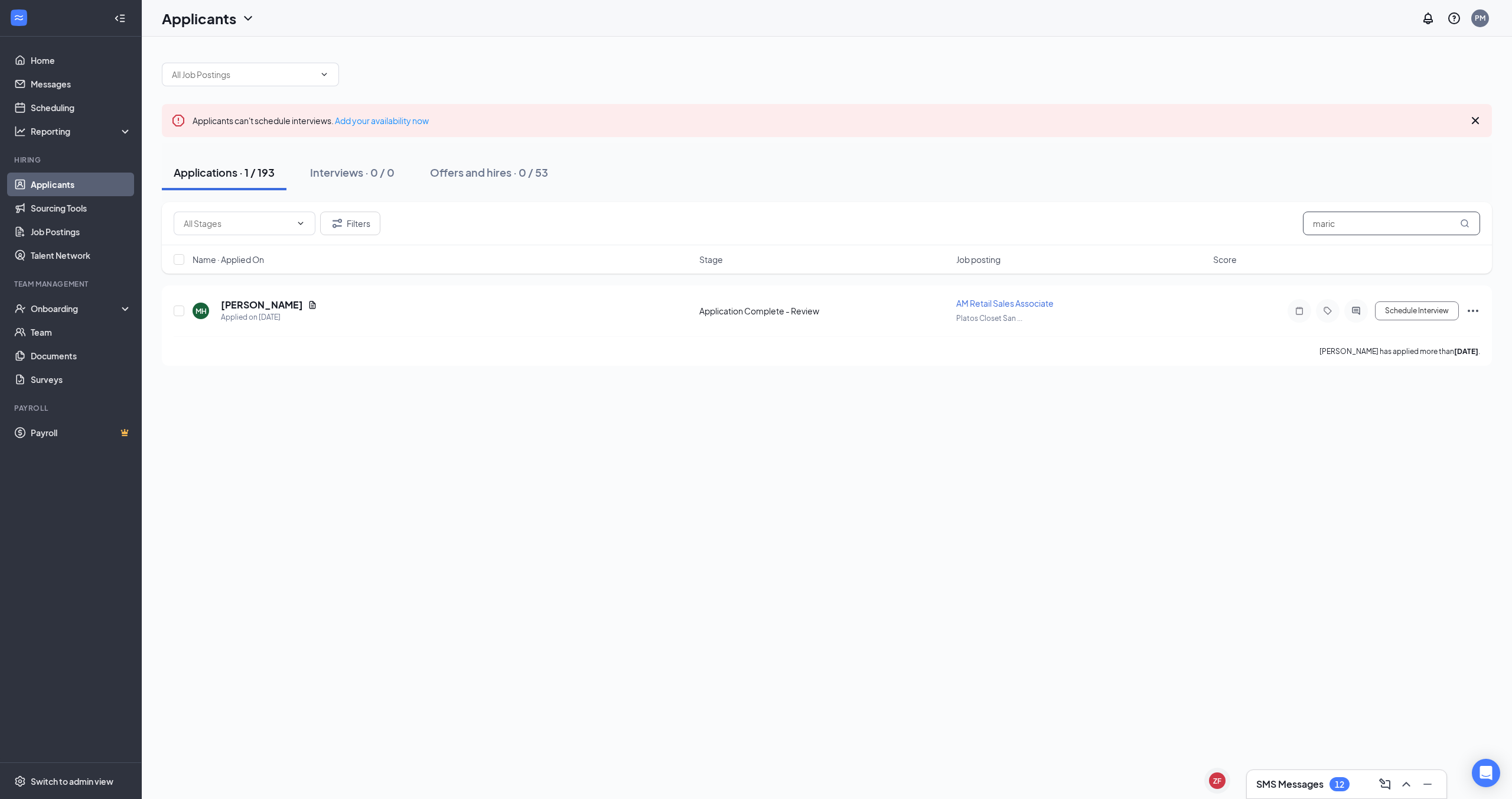
drag, startPoint x: 1340, startPoint y: 221, endPoint x: 1115, endPoint y: 191, distance: 227.0
click at [1115, 191] on div "Applicants can't schedule interviews. Add your availability now Applications · …" at bounding box center [826, 208] width 1330 height 315
type input "a"
type input "sky"
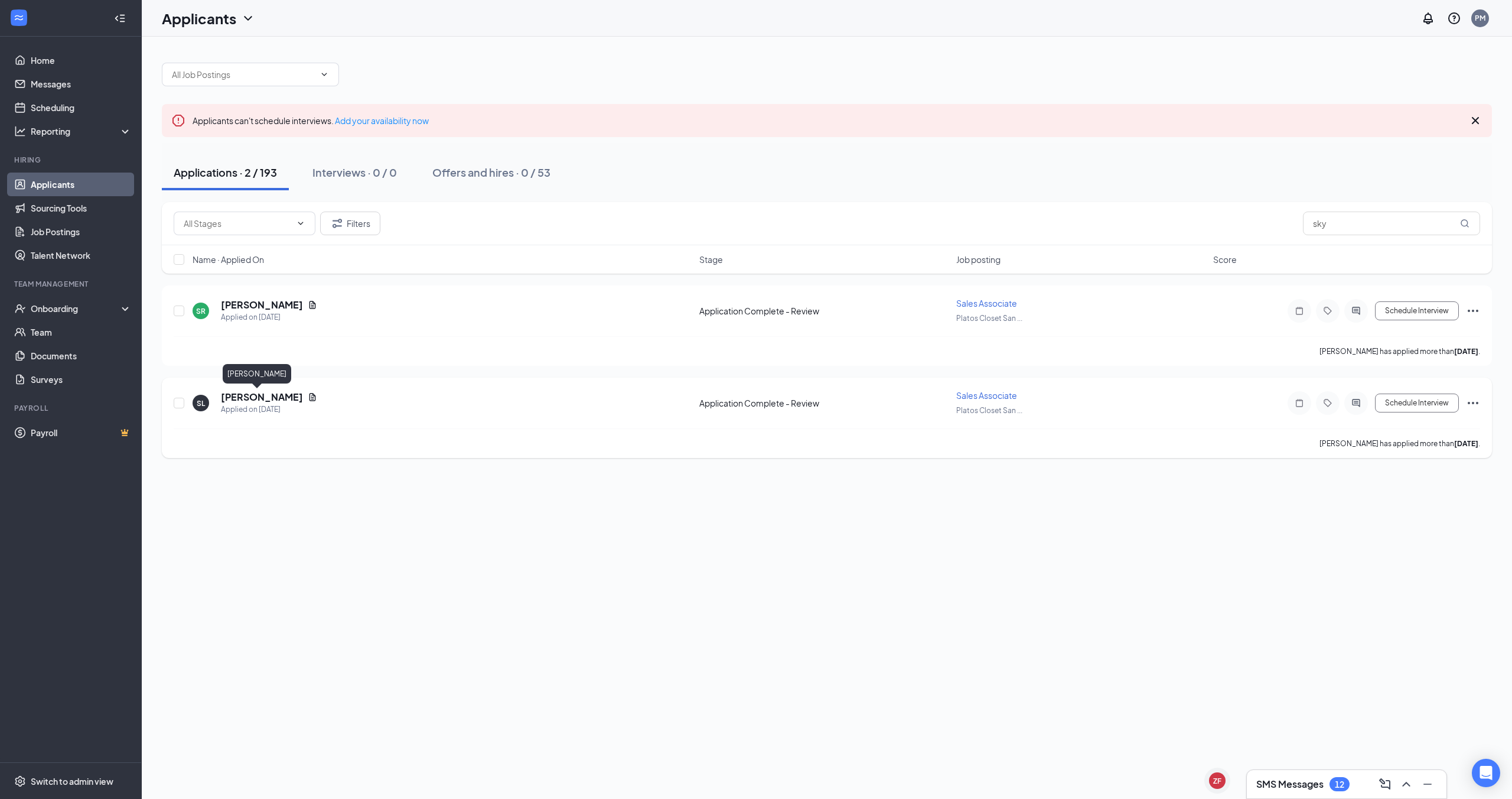
click at [249, 396] on h5 "[PERSON_NAME]" at bounding box center [261, 397] width 82 height 13
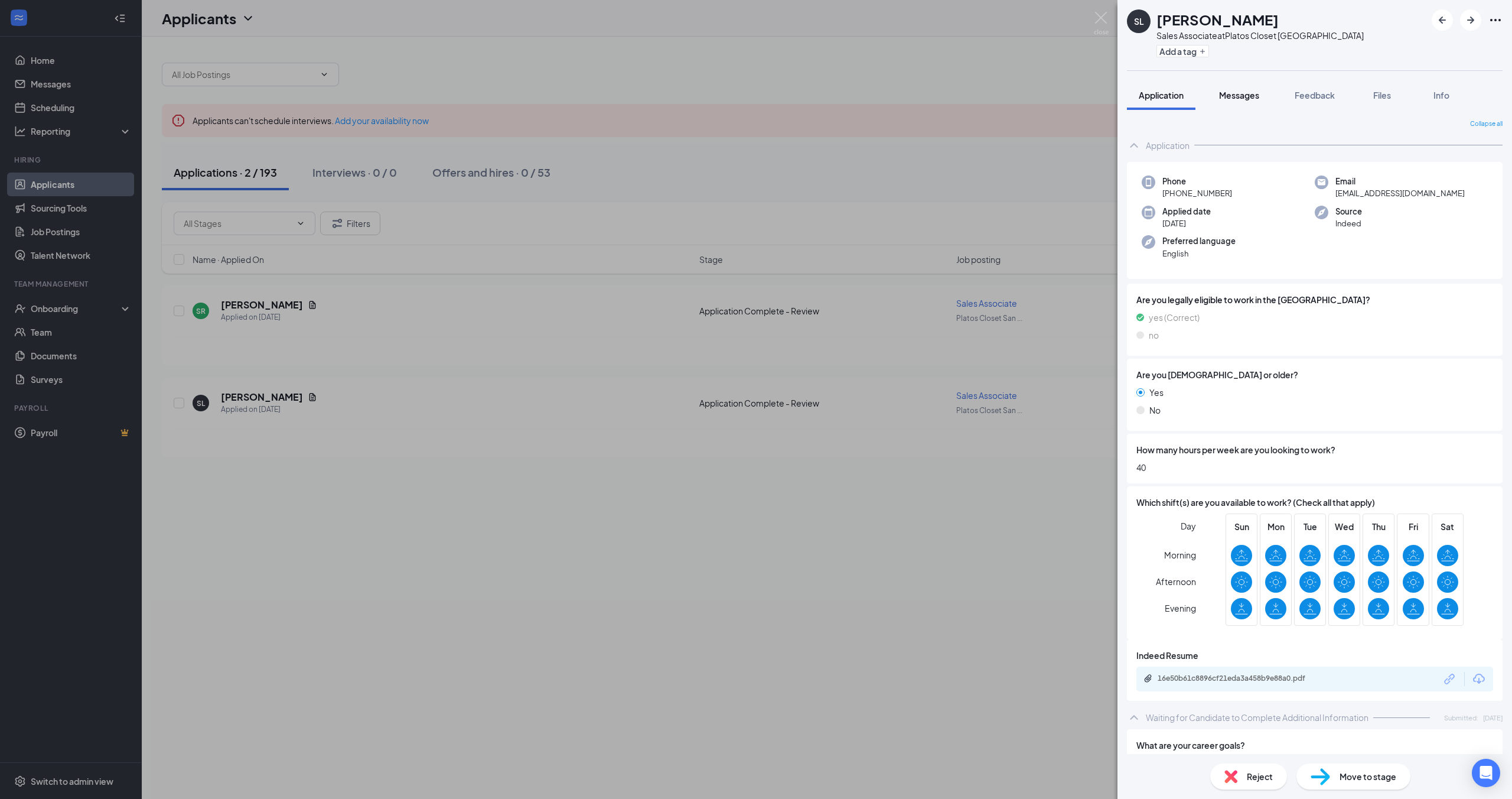
click at [1233, 99] on span "Messages" at bounding box center [1239, 95] width 40 height 10
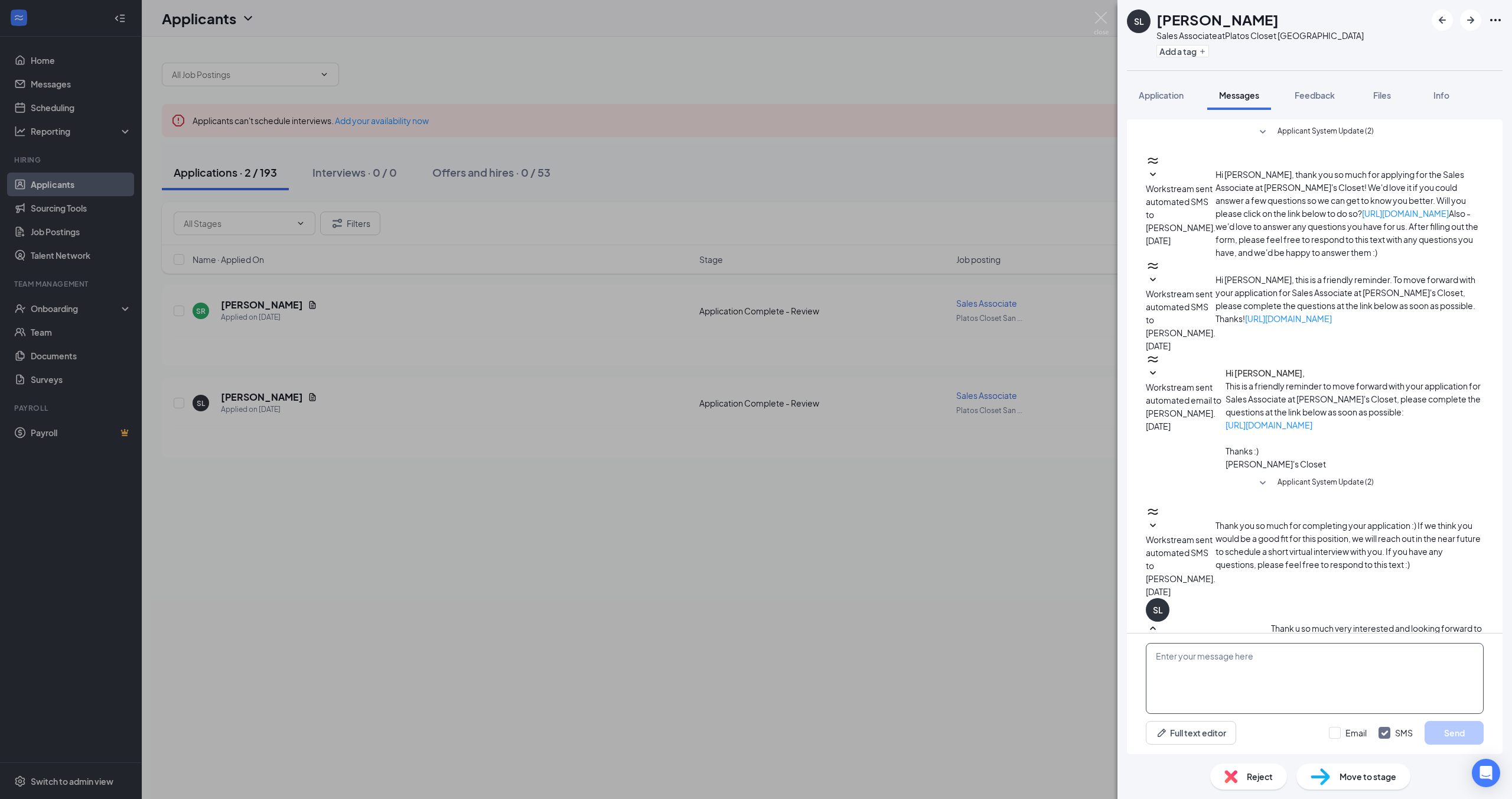
click at [1192, 657] on textarea at bounding box center [1315, 678] width 338 height 71
type textarea "Hi [PERSON_NAME]! My name is [PERSON_NAME]'m the Assistant Manager at [PERSON_N…"
click at [1484, 729] on div "Hi [PERSON_NAME]! My name is [PERSON_NAME]'m the Assistant Manager at [PERSON_N…" at bounding box center [1315, 693] width 376 height 120
click at [1466, 733] on button "Send" at bounding box center [1454, 732] width 59 height 23
click at [342, 302] on div "SL [PERSON_NAME] Sales Associate at Platos Closet San Antonio Add a tag Applica…" at bounding box center [756, 400] width 1512 height 799
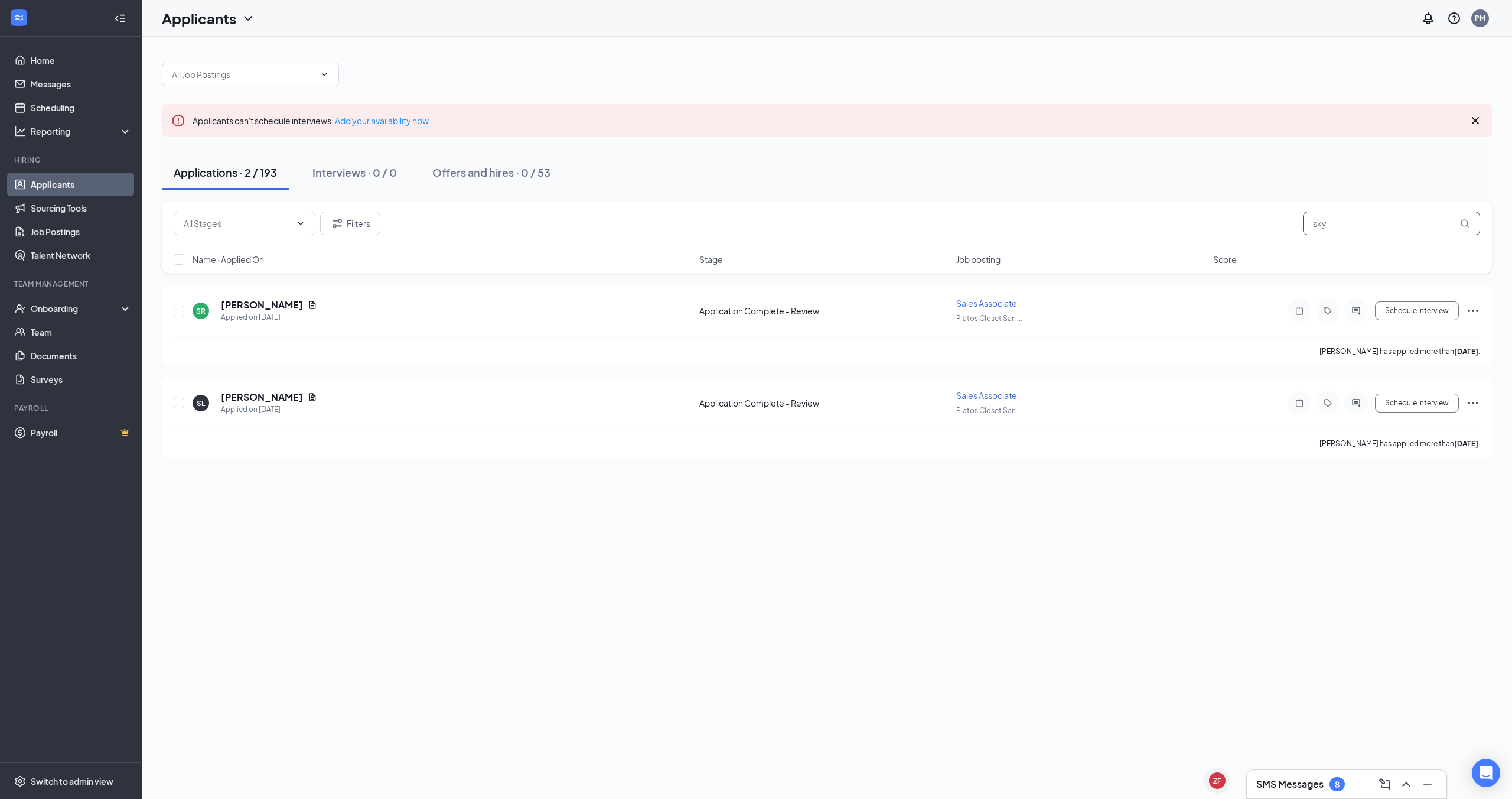
click at [1394, 222] on input "sky" at bounding box center [1392, 223] width 177 height 23
click at [1394, 221] on input "sky" at bounding box center [1392, 223] width 177 height 23
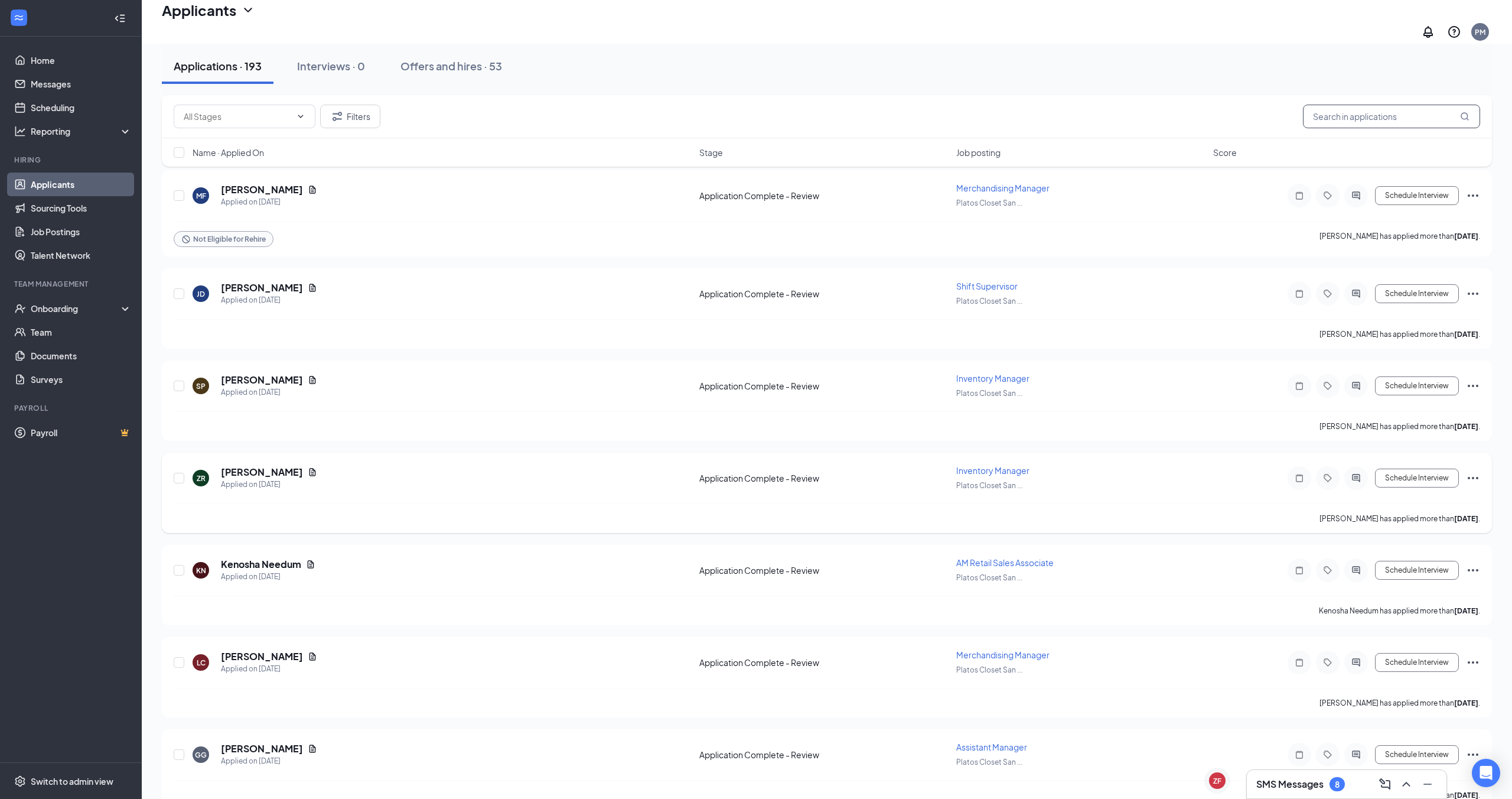
scroll to position [697, 0]
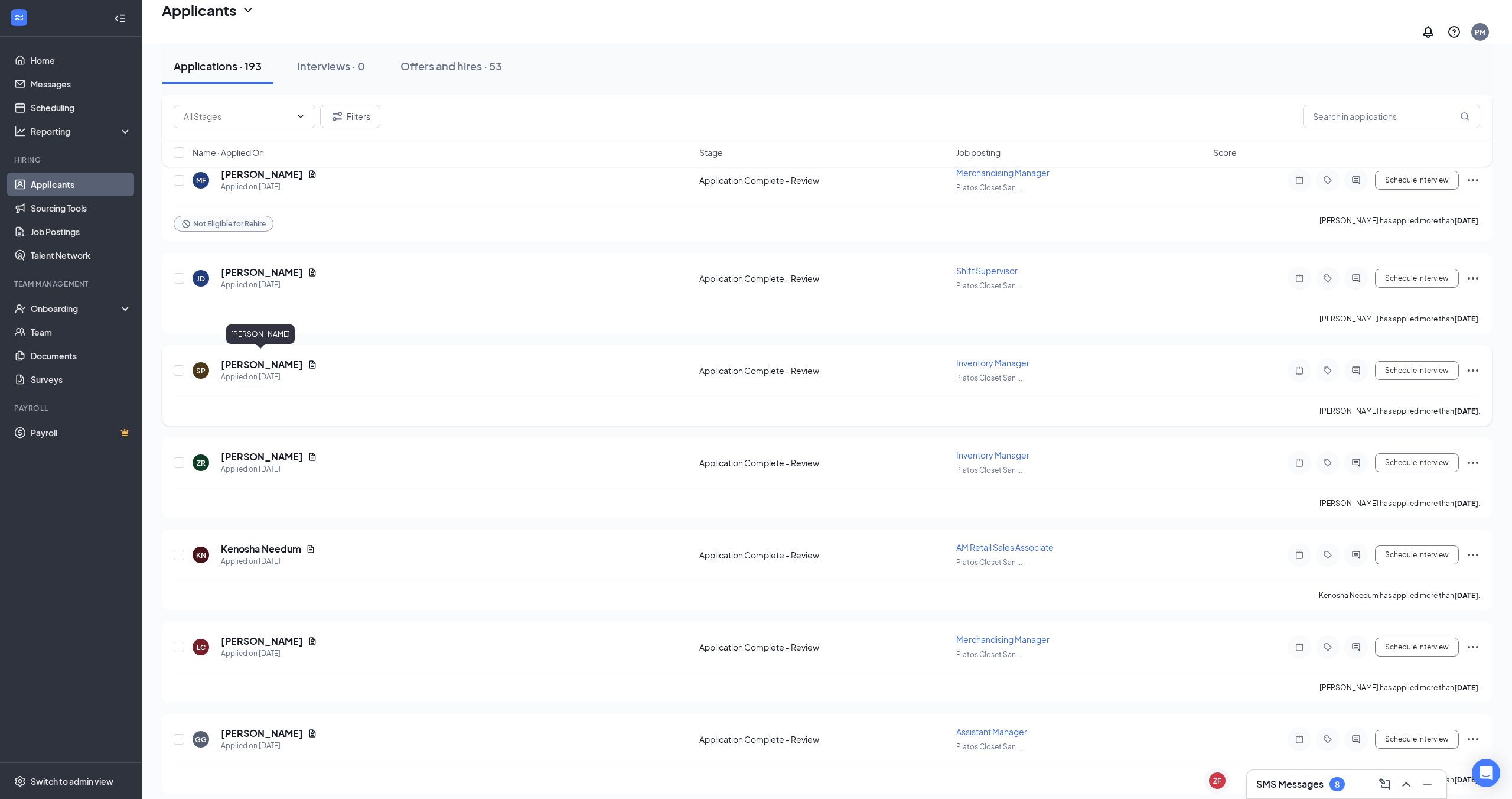
click at [270, 358] on h5 "[PERSON_NAME]" at bounding box center [261, 364] width 82 height 13
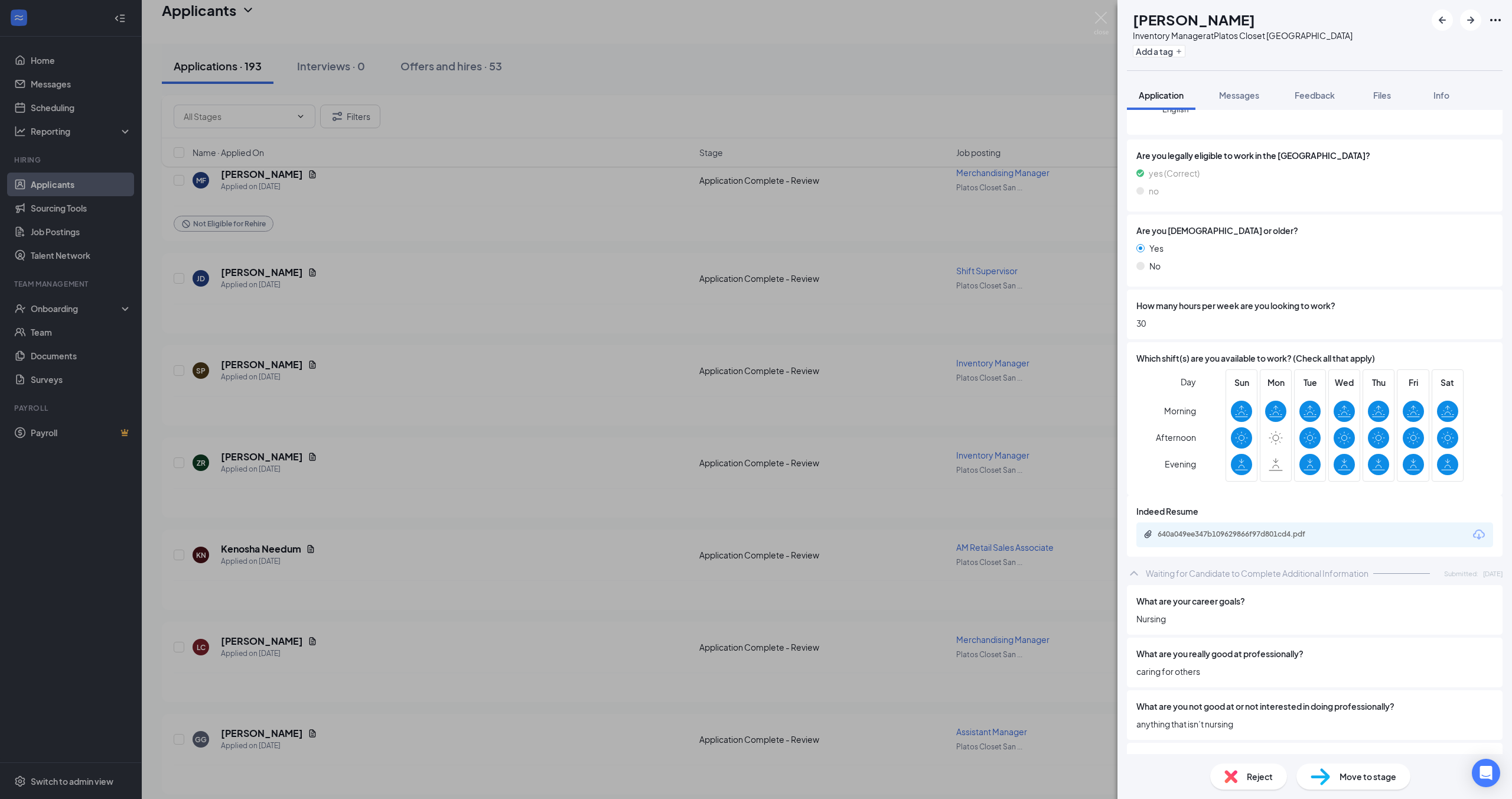
scroll to position [141, 0]
click at [601, 598] on div "SP [PERSON_NAME] Inventory Manager at Platos Closet [GEOGRAPHIC_DATA] Add a tag…" at bounding box center [756, 400] width 1512 height 799
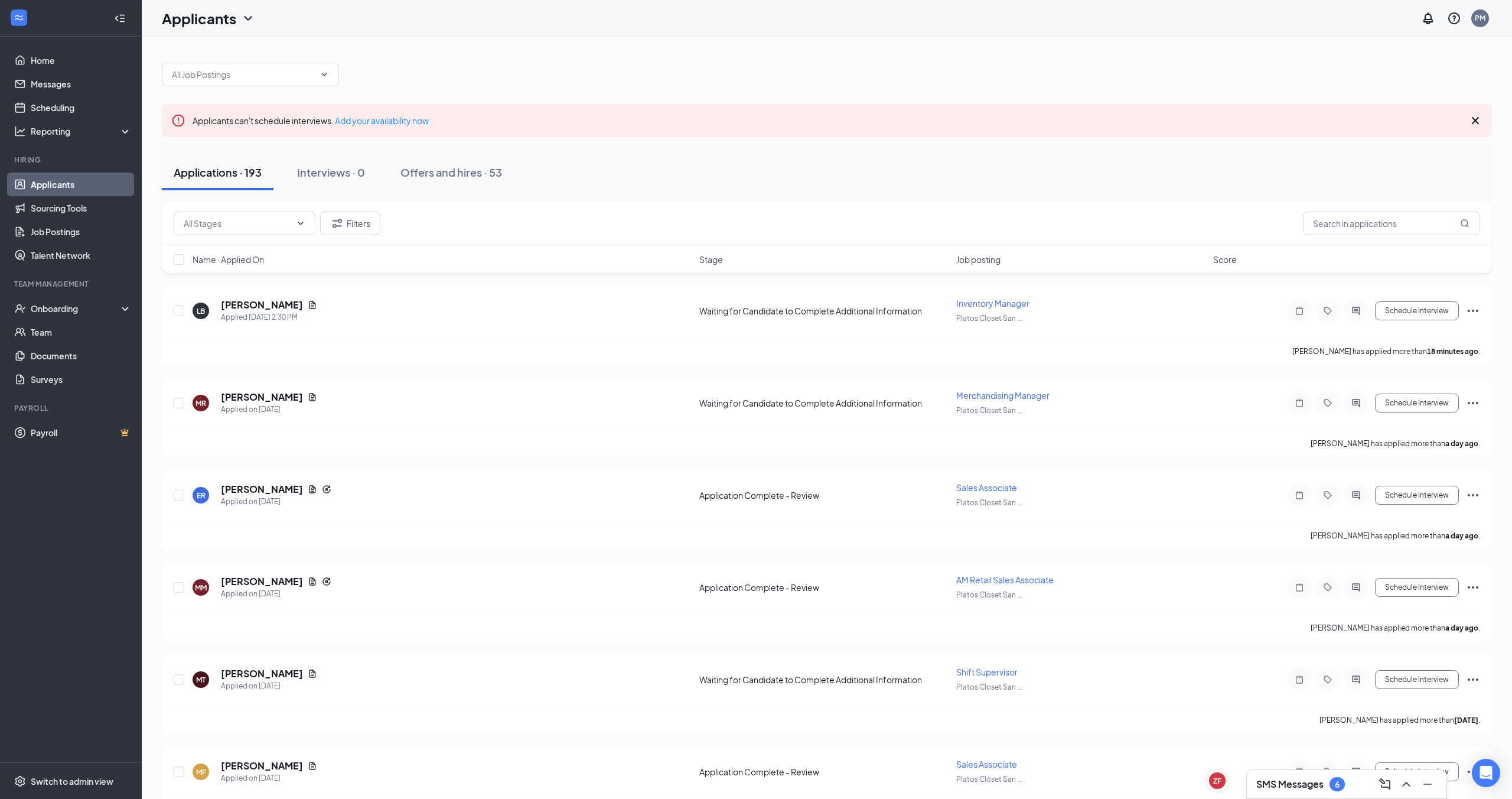
click at [1346, 210] on div "Filters" at bounding box center [826, 223] width 1330 height 43
click at [1347, 219] on input "text" at bounding box center [1392, 223] width 177 height 23
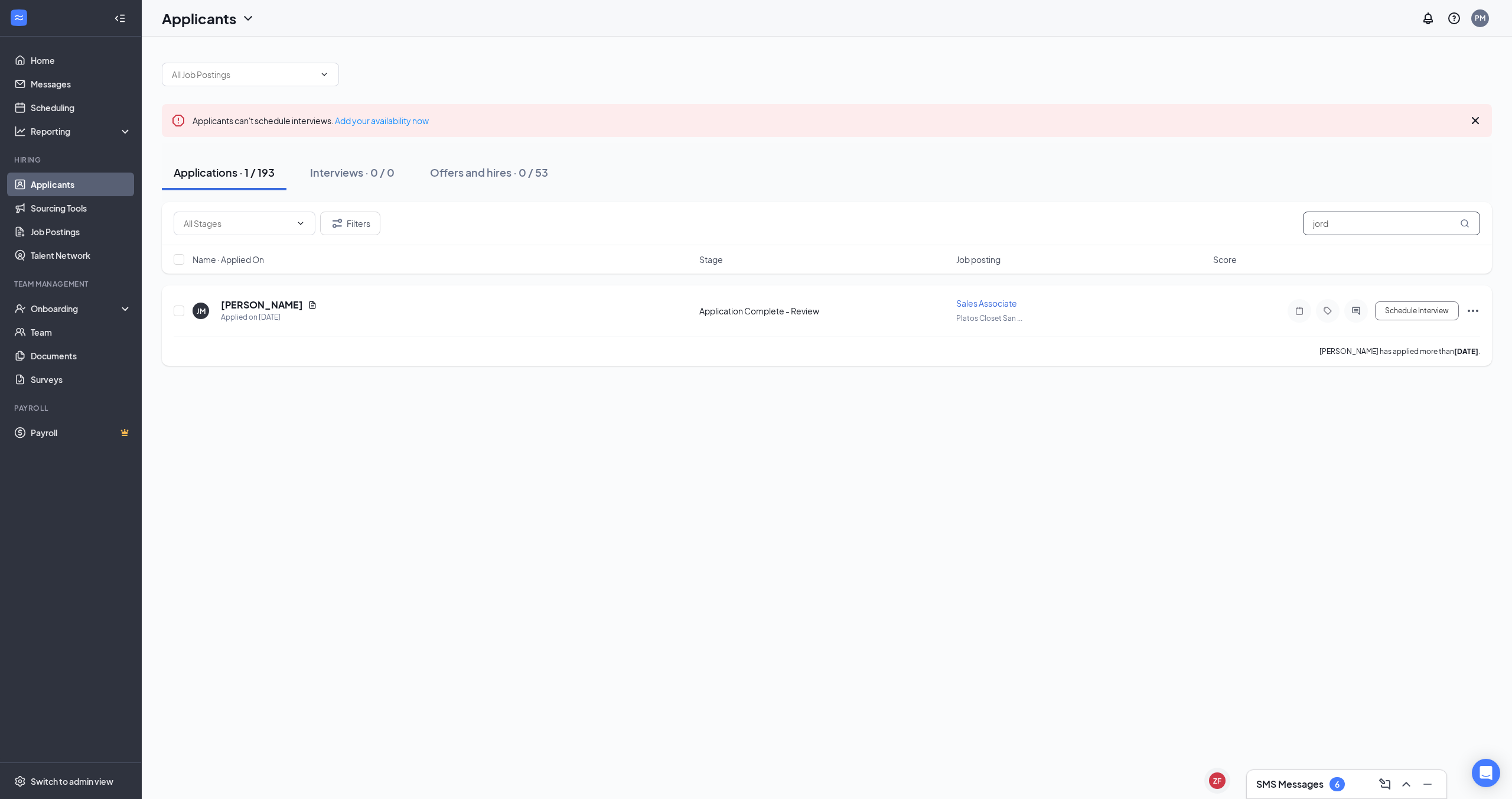
type input "jord"
click at [842, 336] on div "[PERSON_NAME] has applied more than [DATE] ." at bounding box center [827, 351] width 1307 height 30
click at [233, 314] on div "Applied on [DATE]" at bounding box center [269, 317] width 96 height 12
click at [234, 309] on h5 "[PERSON_NAME]" at bounding box center [261, 305] width 82 height 13
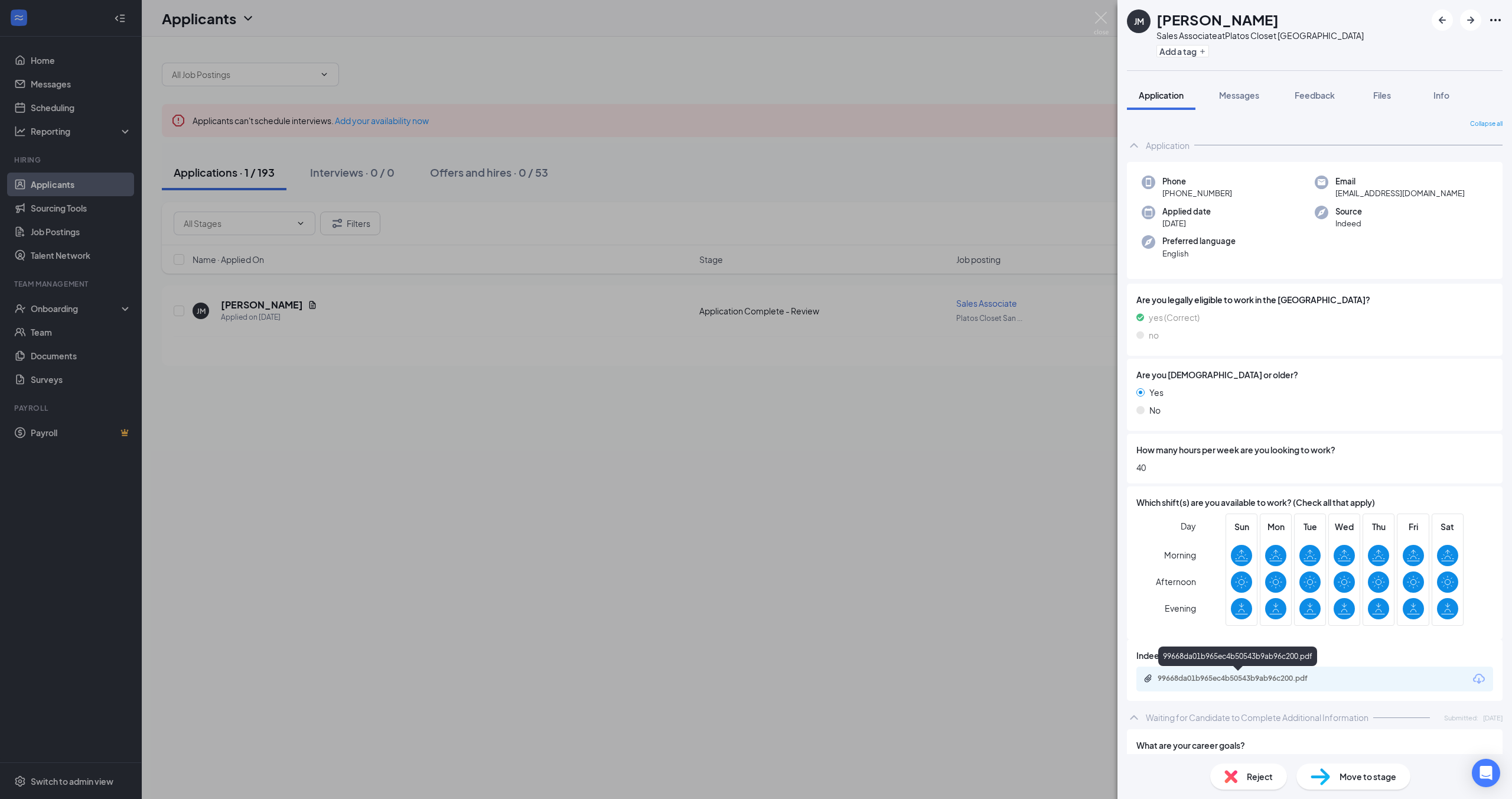
click at [1208, 682] on div "99668da01b965ec4b50543b9ab96c200.pdf" at bounding box center [1240, 679] width 166 height 10
click at [396, 435] on div "[PERSON_NAME] [PERSON_NAME] Sales Associate at Platos Closet [GEOGRAPHIC_DATA] …" at bounding box center [756, 400] width 1512 height 799
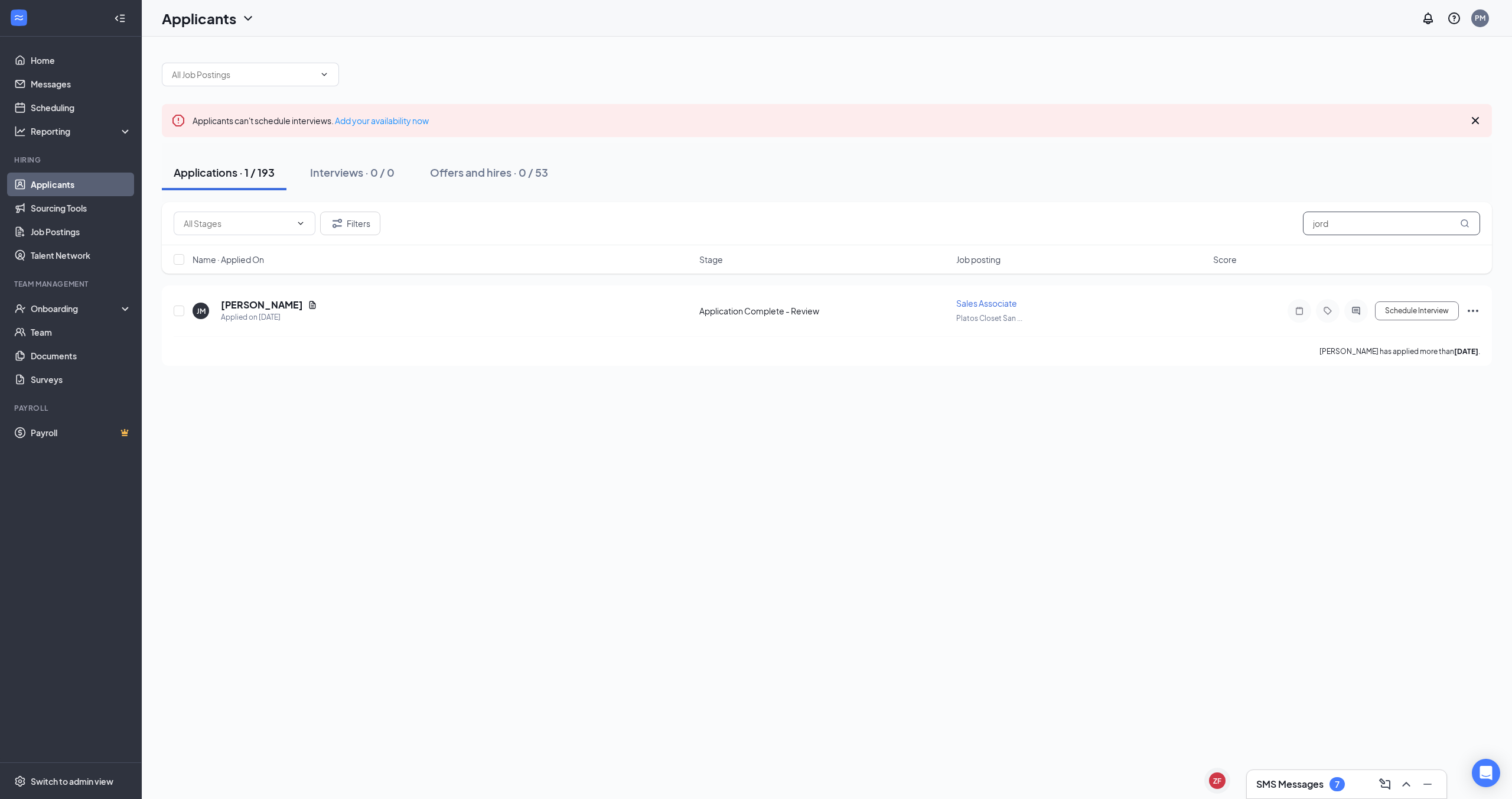
click at [1368, 234] on input "jord" at bounding box center [1392, 223] width 177 height 23
type input "\"
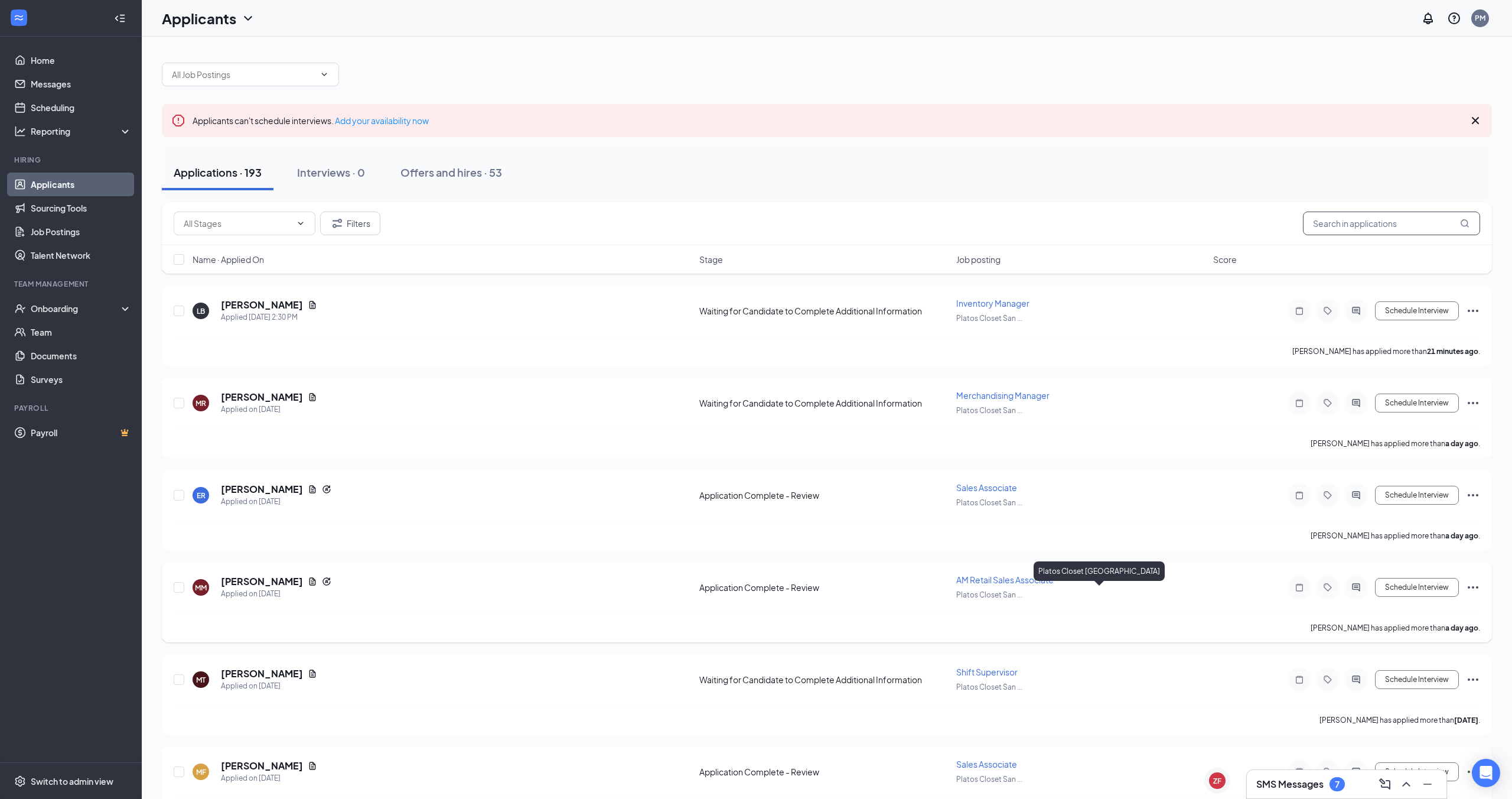
scroll to position [31, 0]
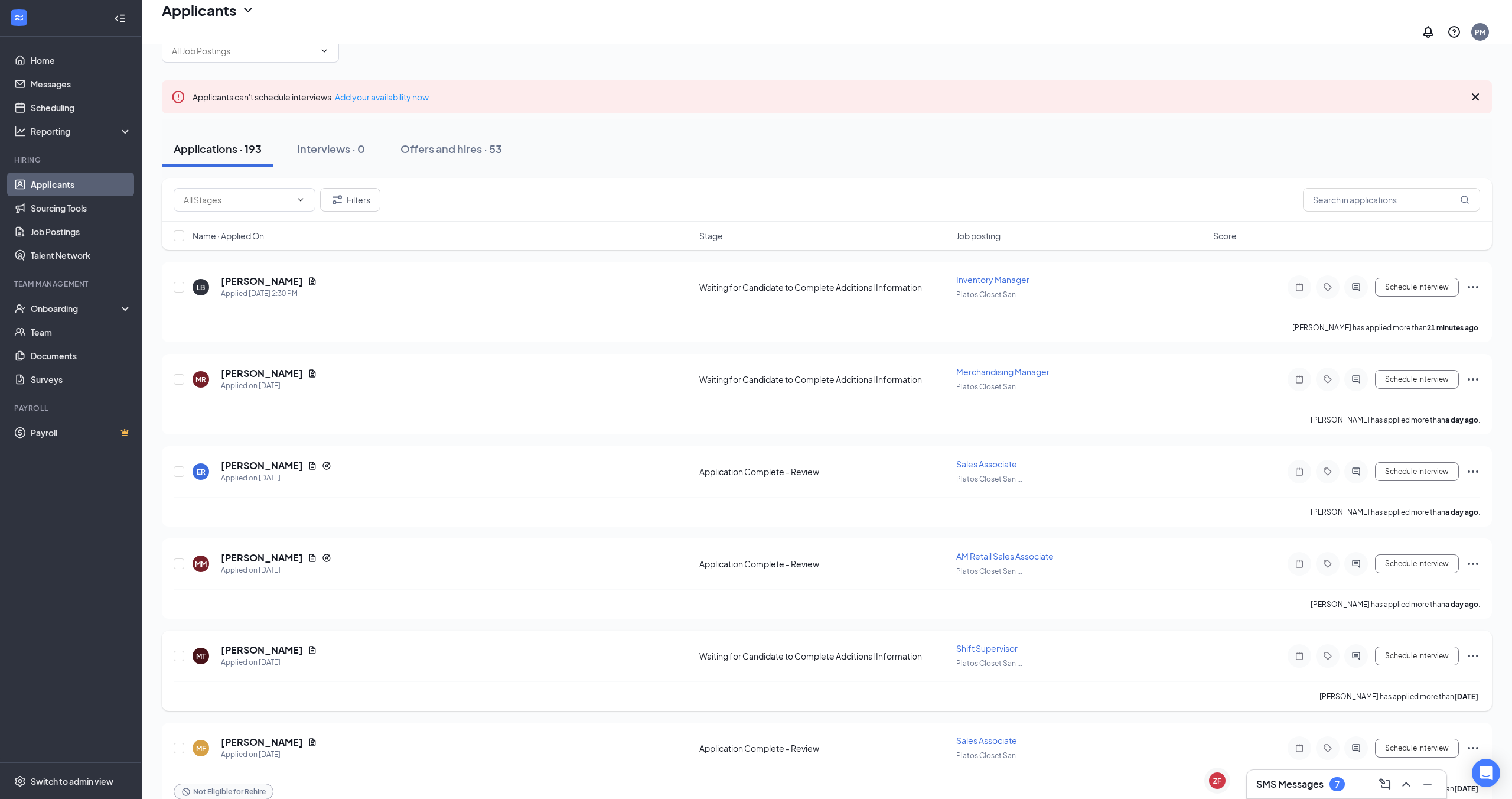
click at [979, 644] on span "Shift Supervisor" at bounding box center [986, 648] width 61 height 10
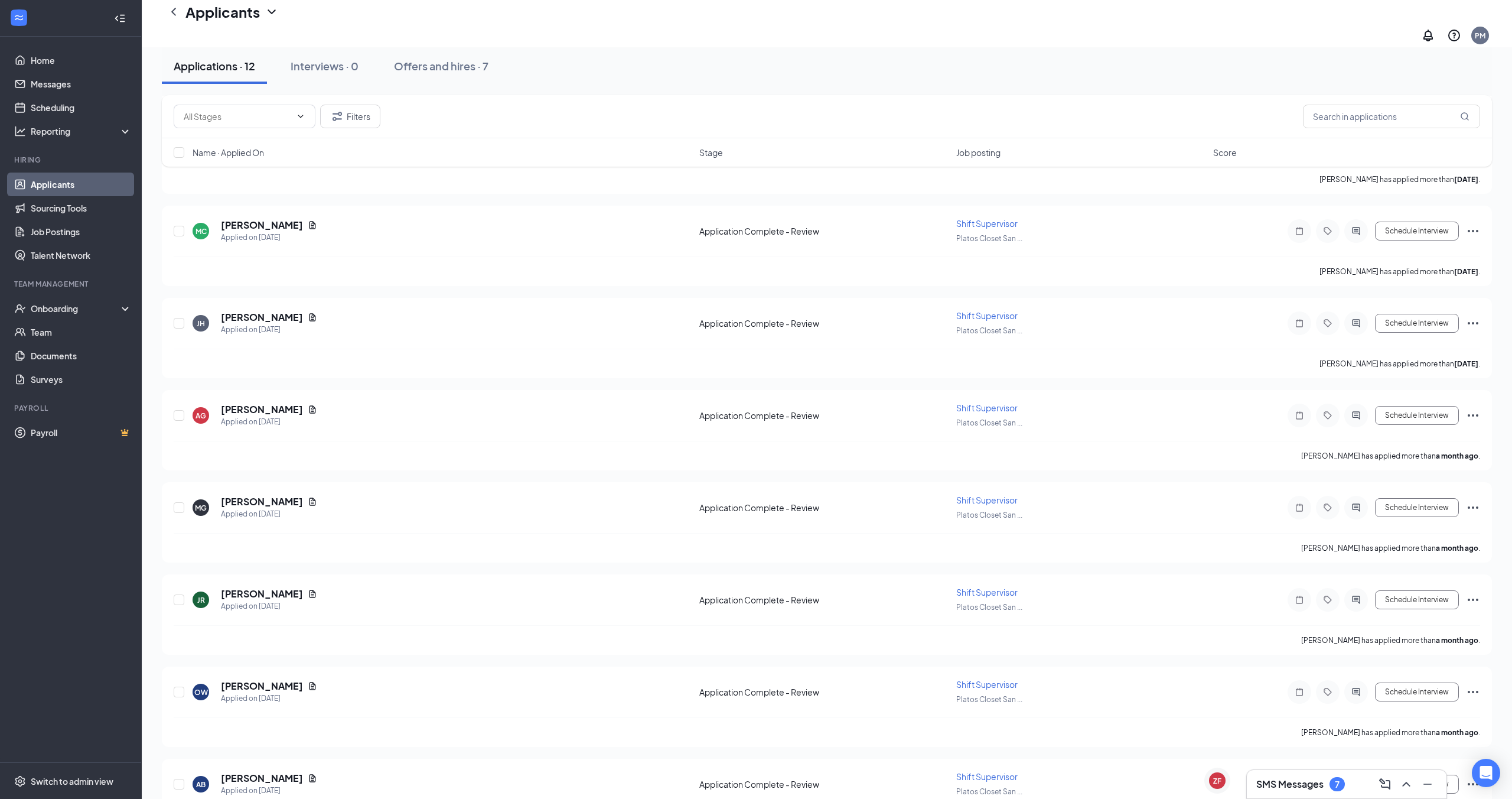
scroll to position [409, 0]
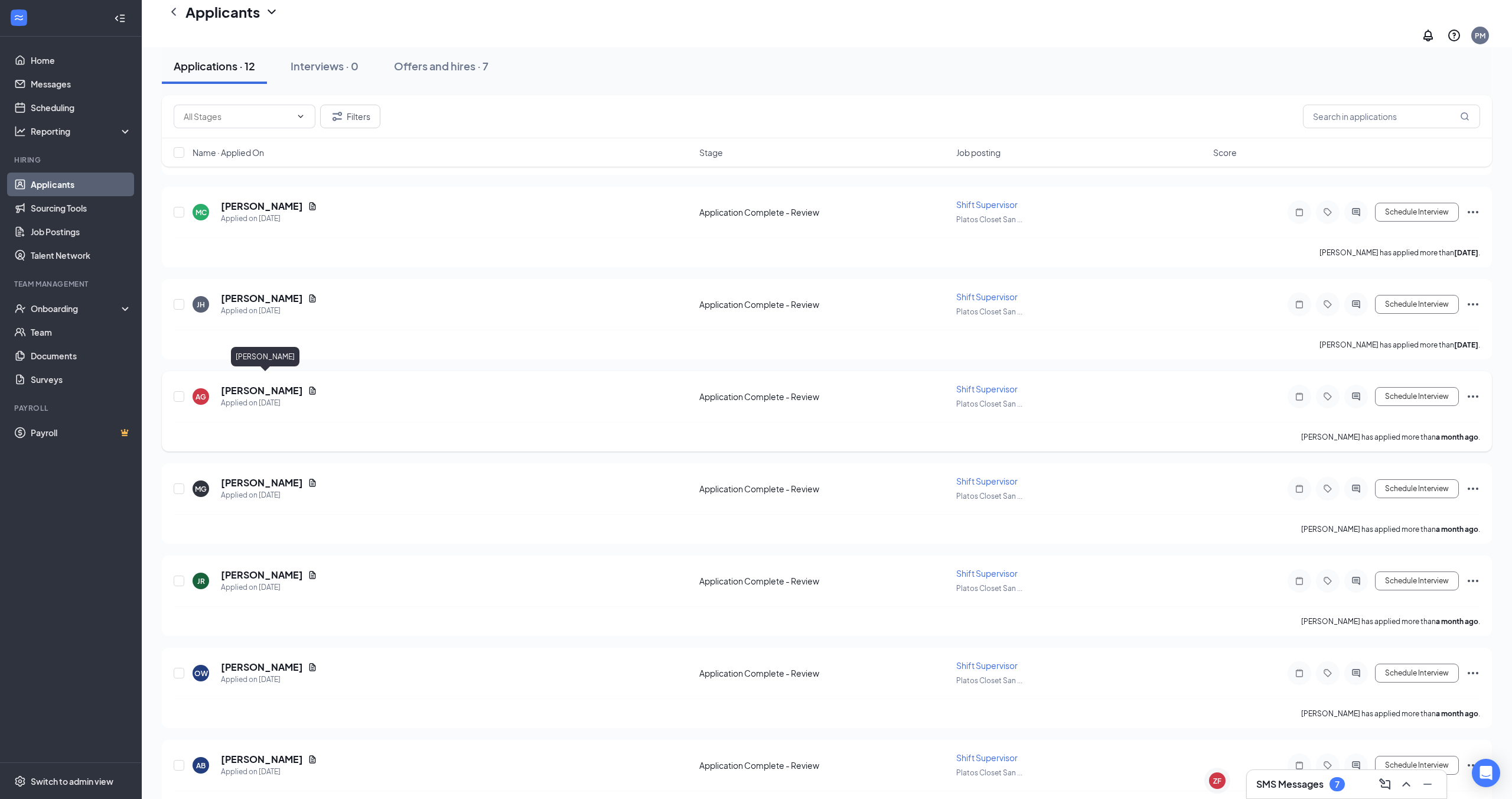
click at [282, 384] on h5 "[PERSON_NAME]" at bounding box center [261, 391] width 82 height 13
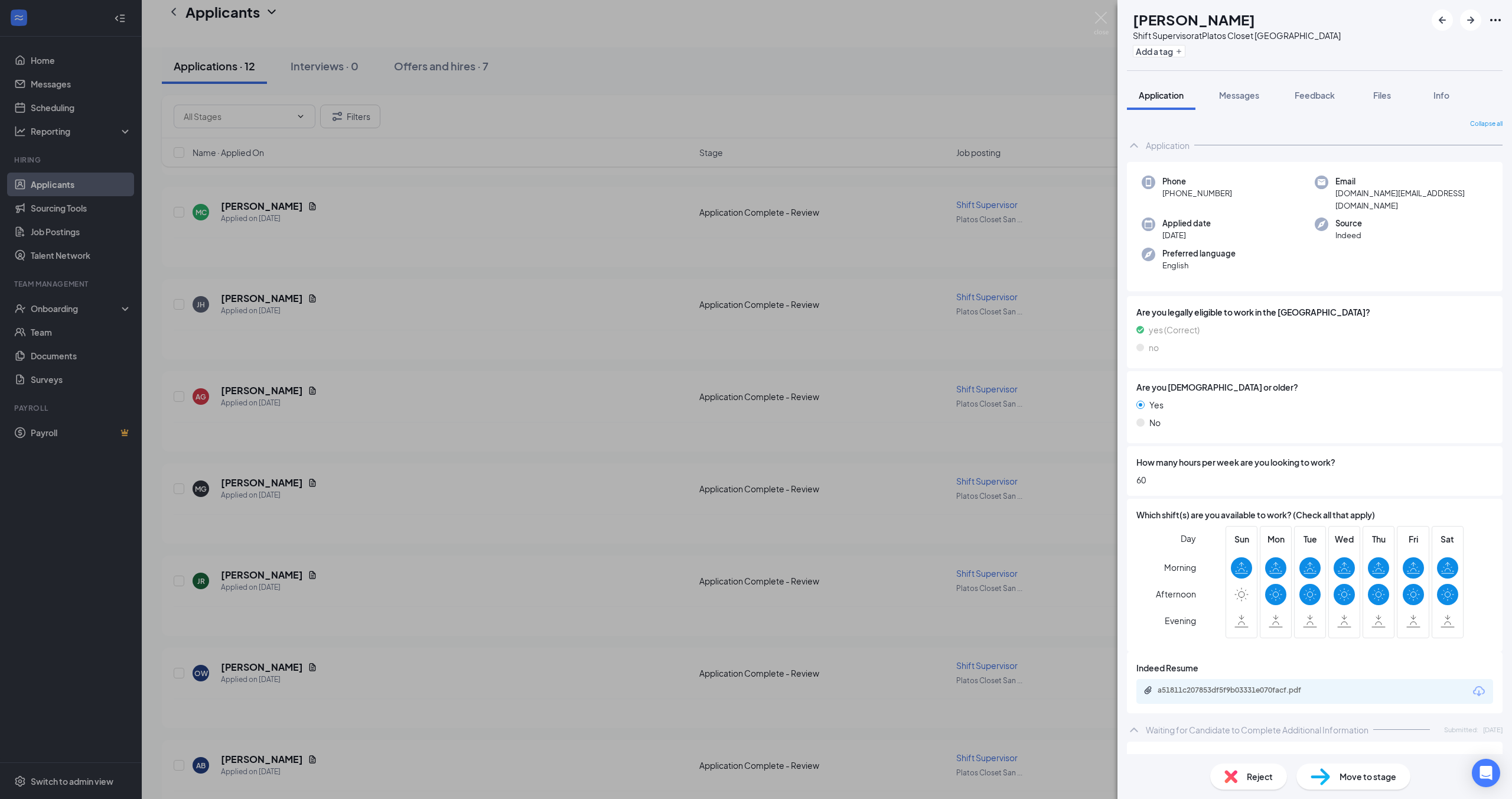
click at [262, 472] on div "AG [PERSON_NAME] Shift Supervisor at Platos Closet [GEOGRAPHIC_DATA] Add a tag …" at bounding box center [756, 400] width 1512 height 799
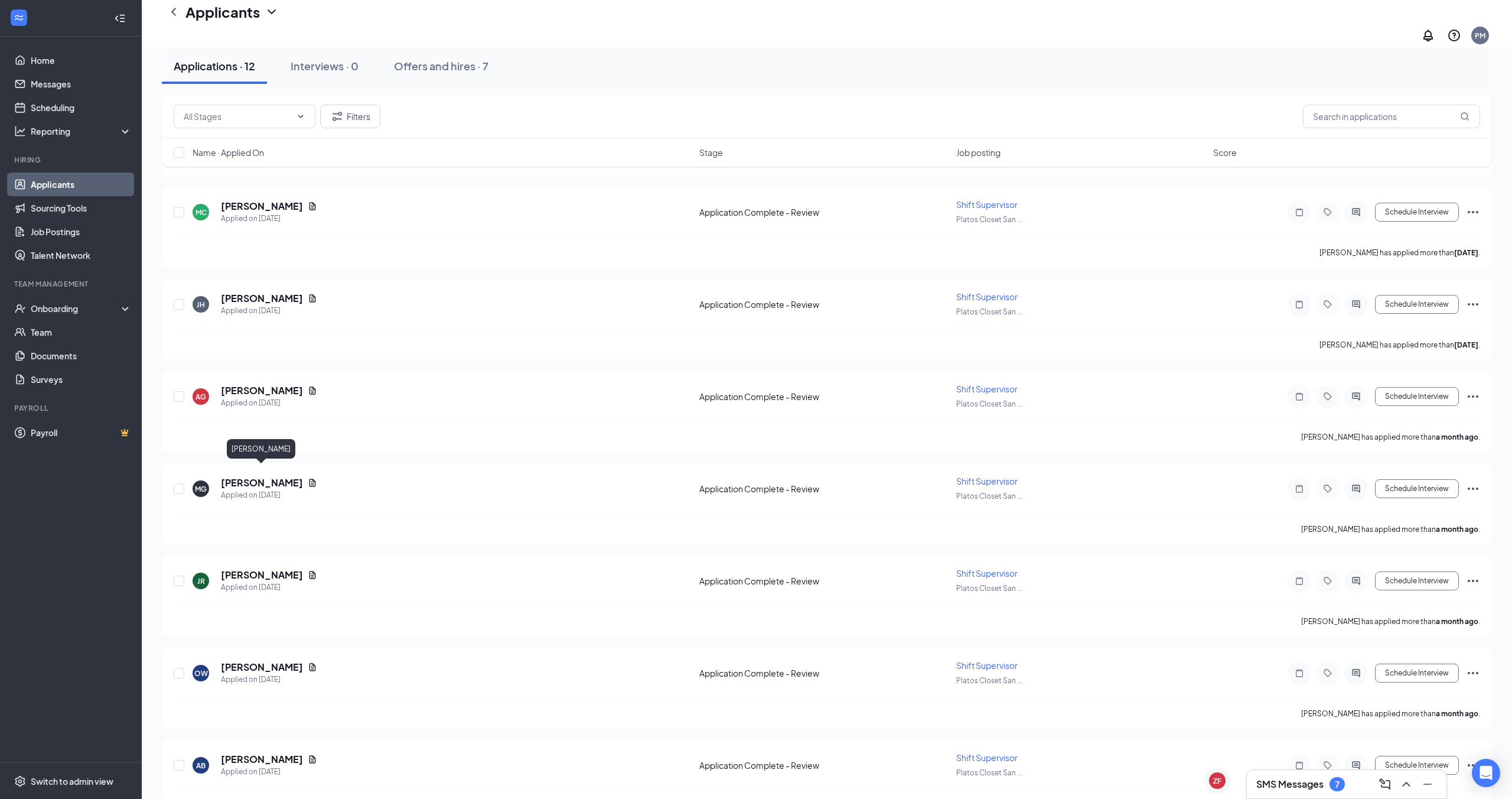
click at [262, 477] on h5 "[PERSON_NAME]" at bounding box center [261, 483] width 82 height 13
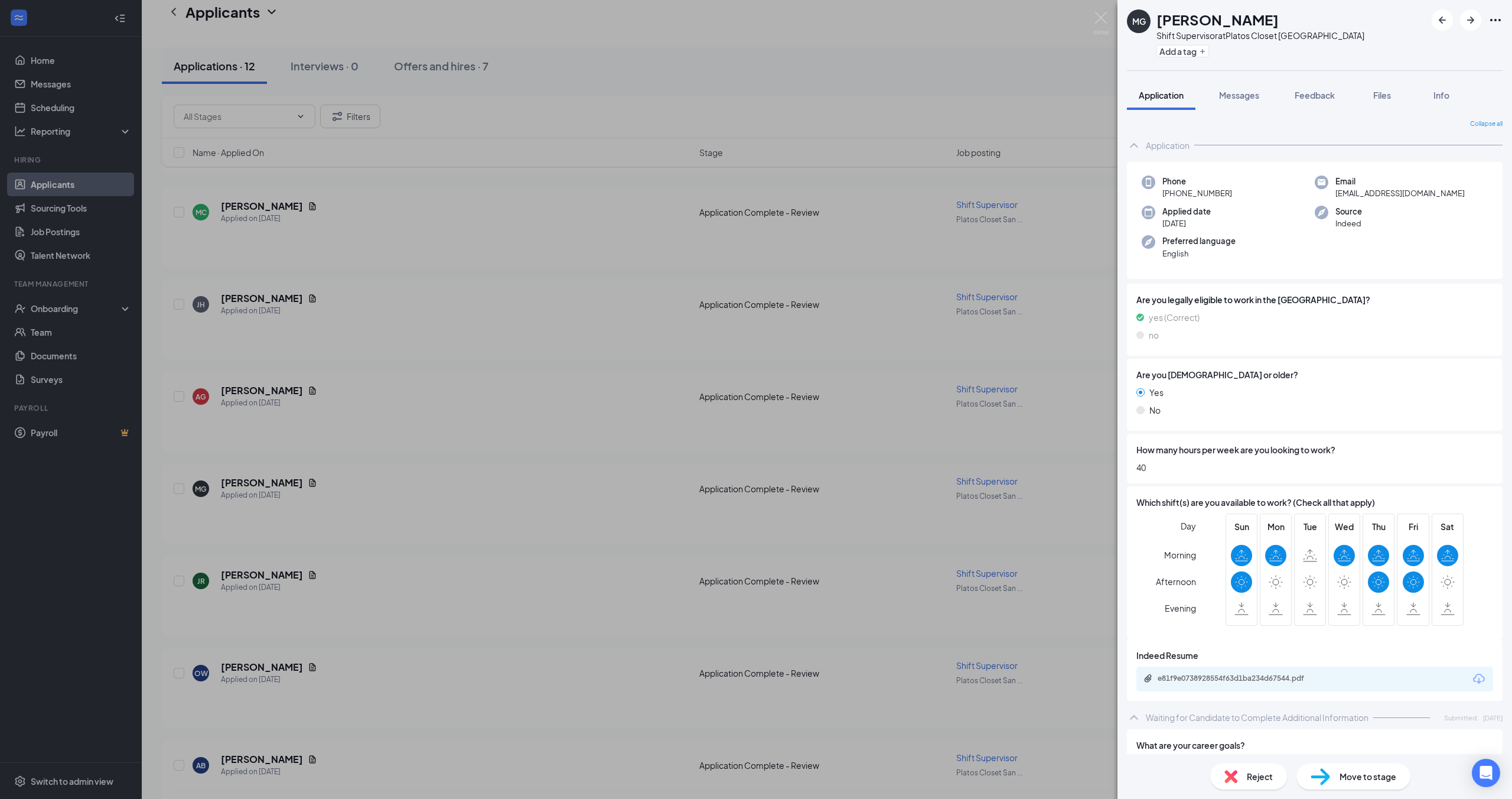
click at [229, 573] on div "[PERSON_NAME] [PERSON_NAME] Shift Supervisor at Platos Closet [GEOGRAPHIC_DATA]…" at bounding box center [756, 400] width 1512 height 799
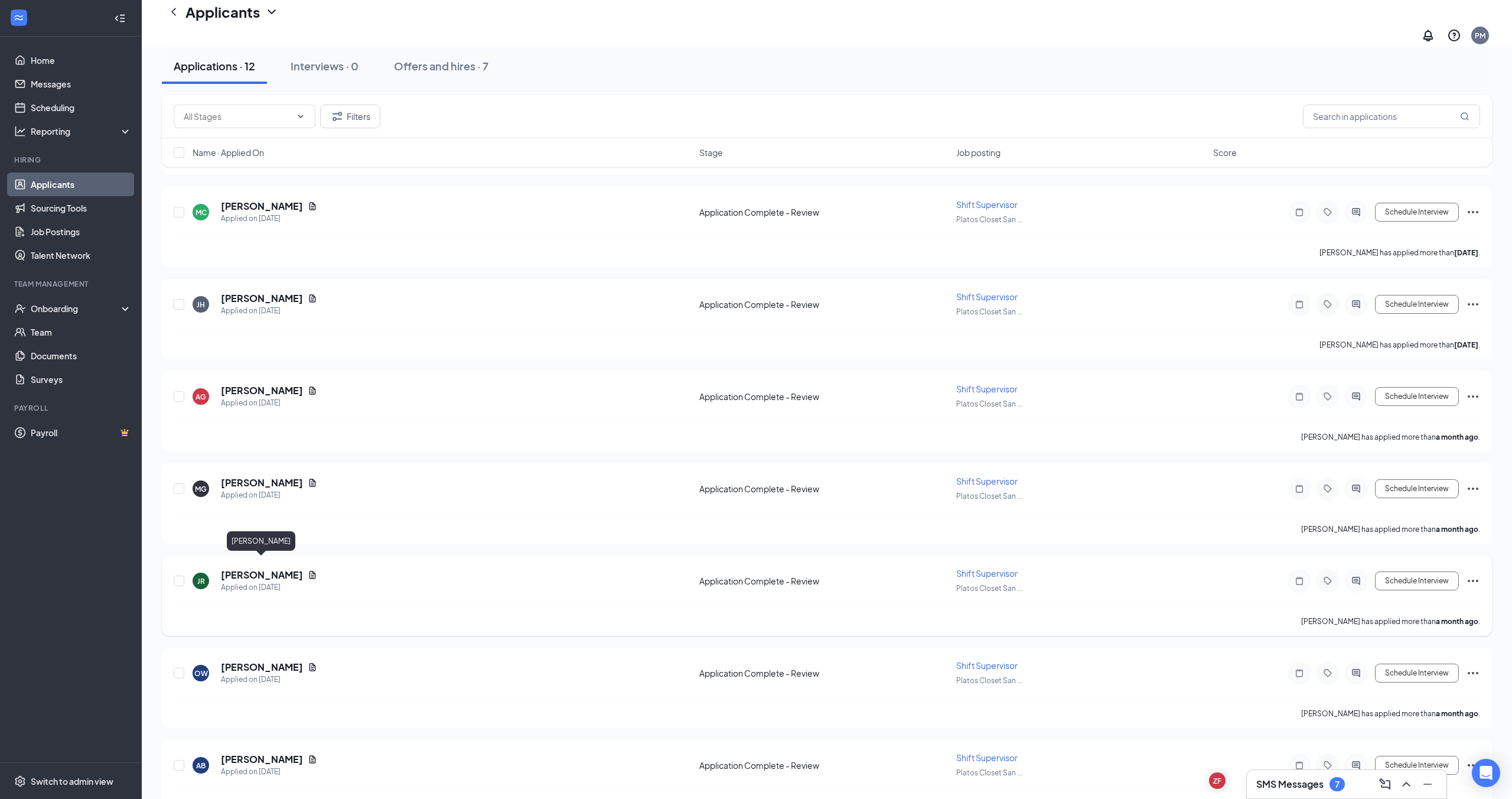
click at [240, 569] on h5 "[PERSON_NAME]" at bounding box center [261, 575] width 82 height 13
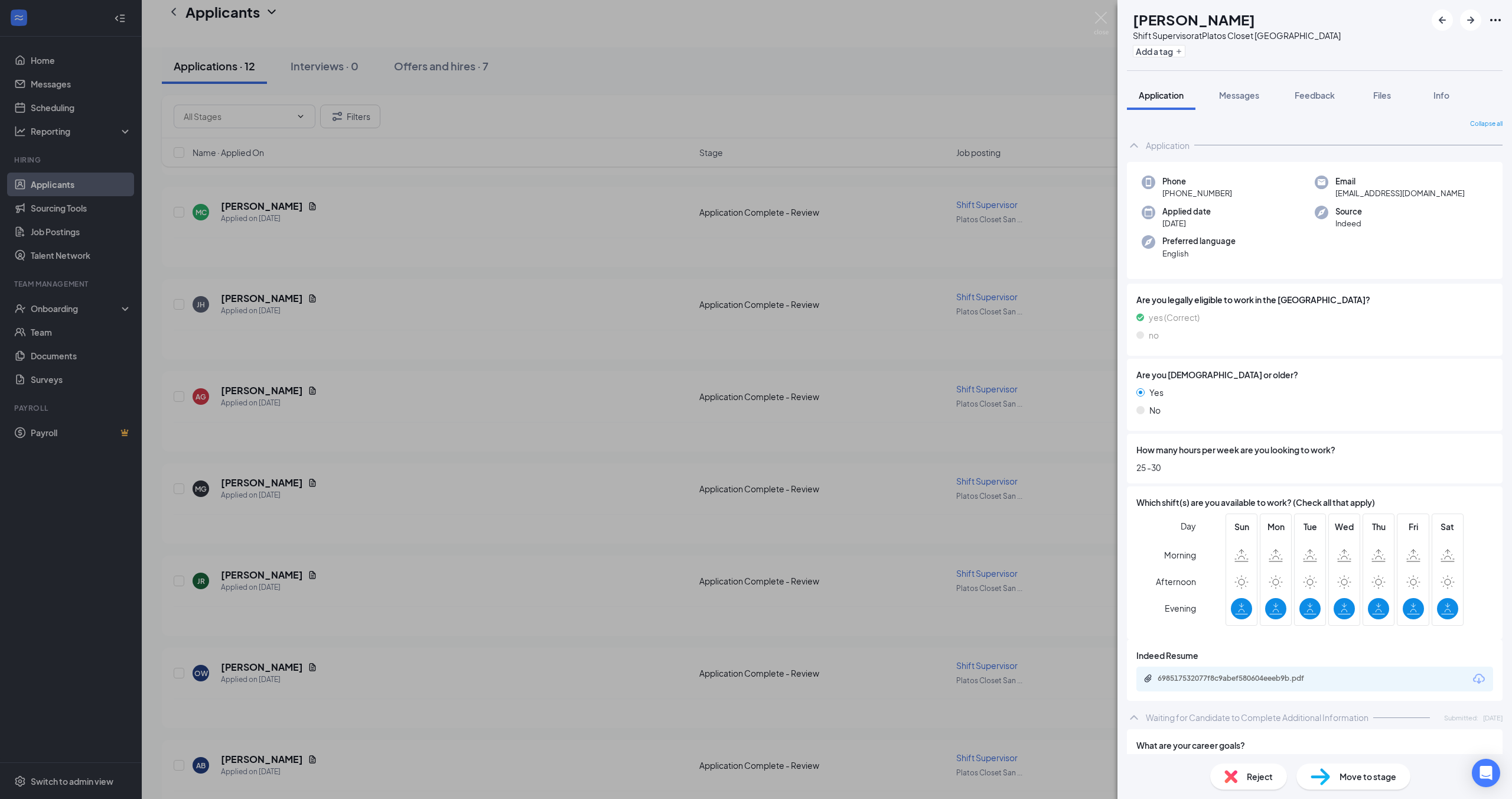
click at [307, 585] on div "JR [PERSON_NAME] Shift Supervisor at Platos Closet San Antonio Add a tag Applic…" at bounding box center [756, 400] width 1512 height 799
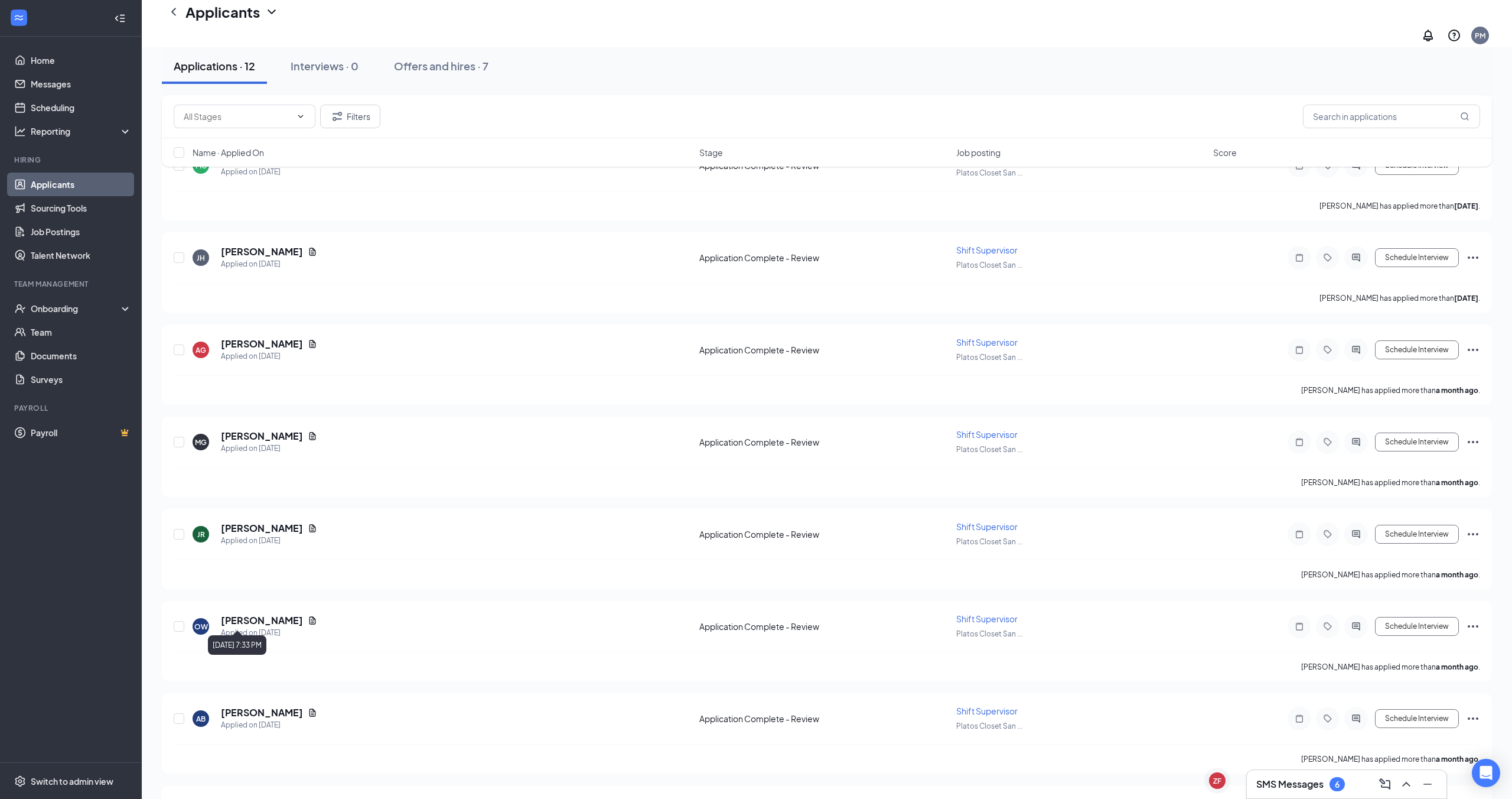
scroll to position [473, 0]
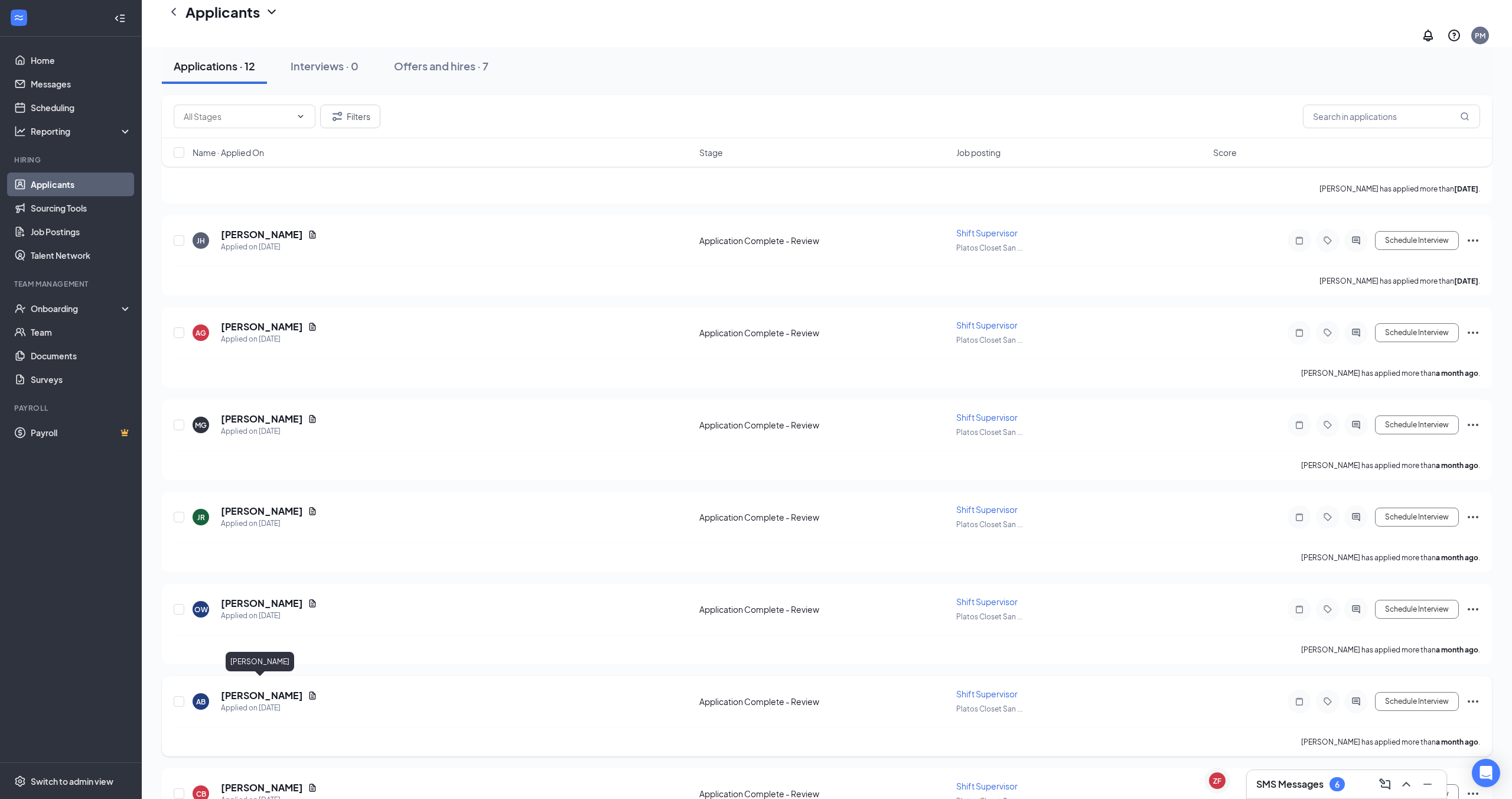
click at [240, 689] on h5 "[PERSON_NAME]" at bounding box center [261, 695] width 82 height 13
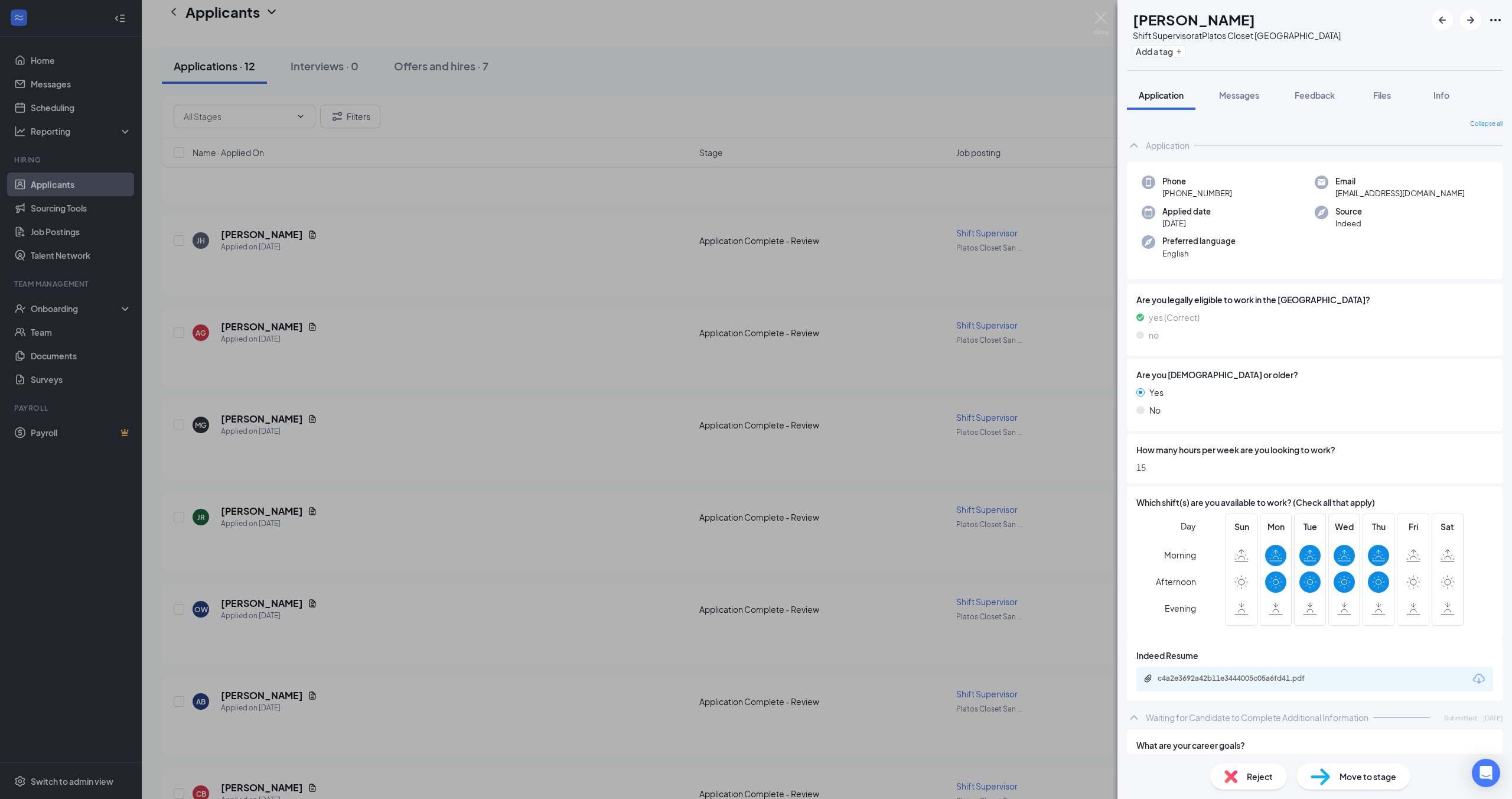
click at [381, 688] on div "AB [PERSON_NAME] Shift Supervisor at Platos Closet San Antonio Add a tag Applic…" at bounding box center [756, 400] width 1512 height 799
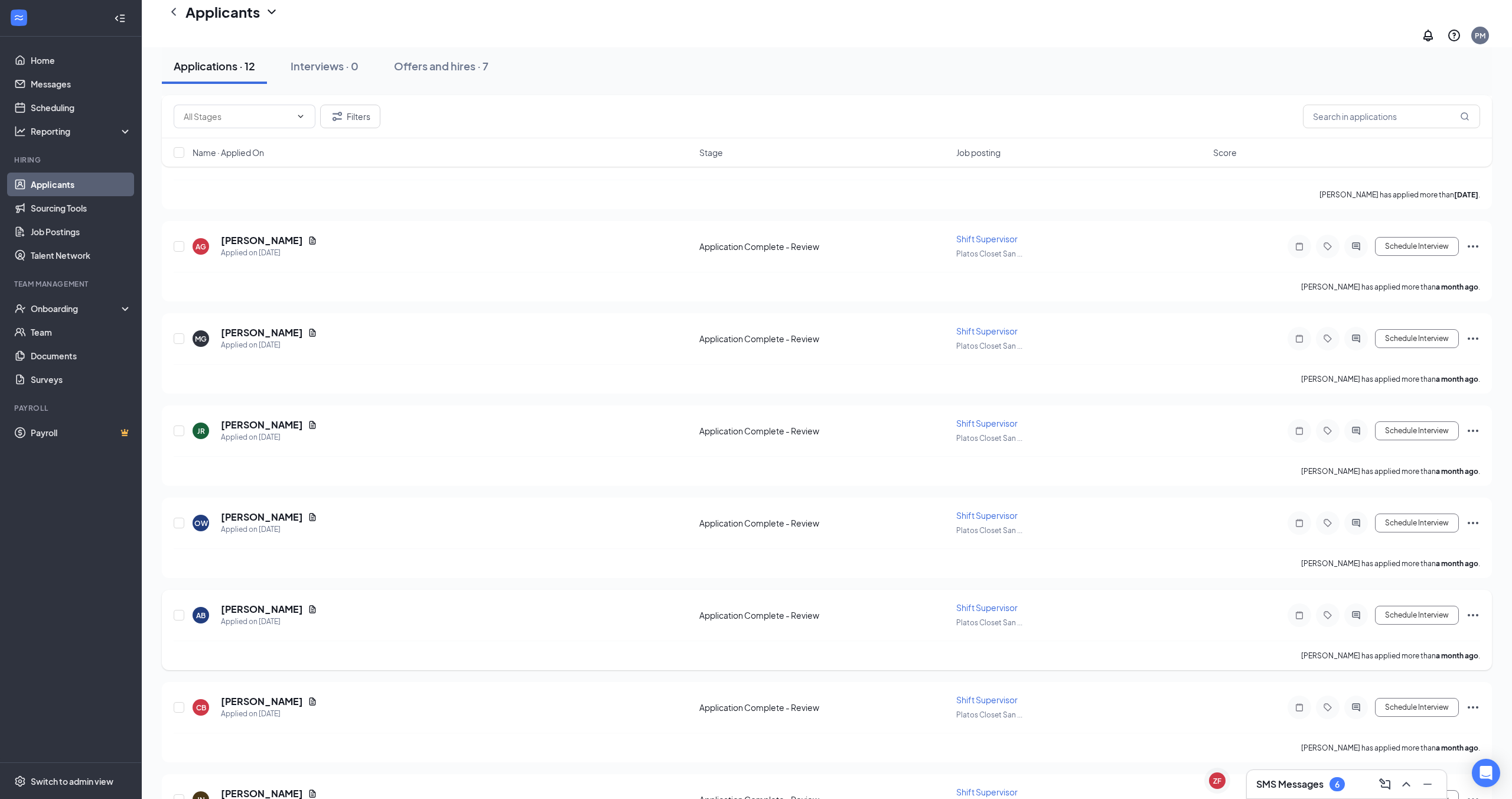
scroll to position [567, 0]
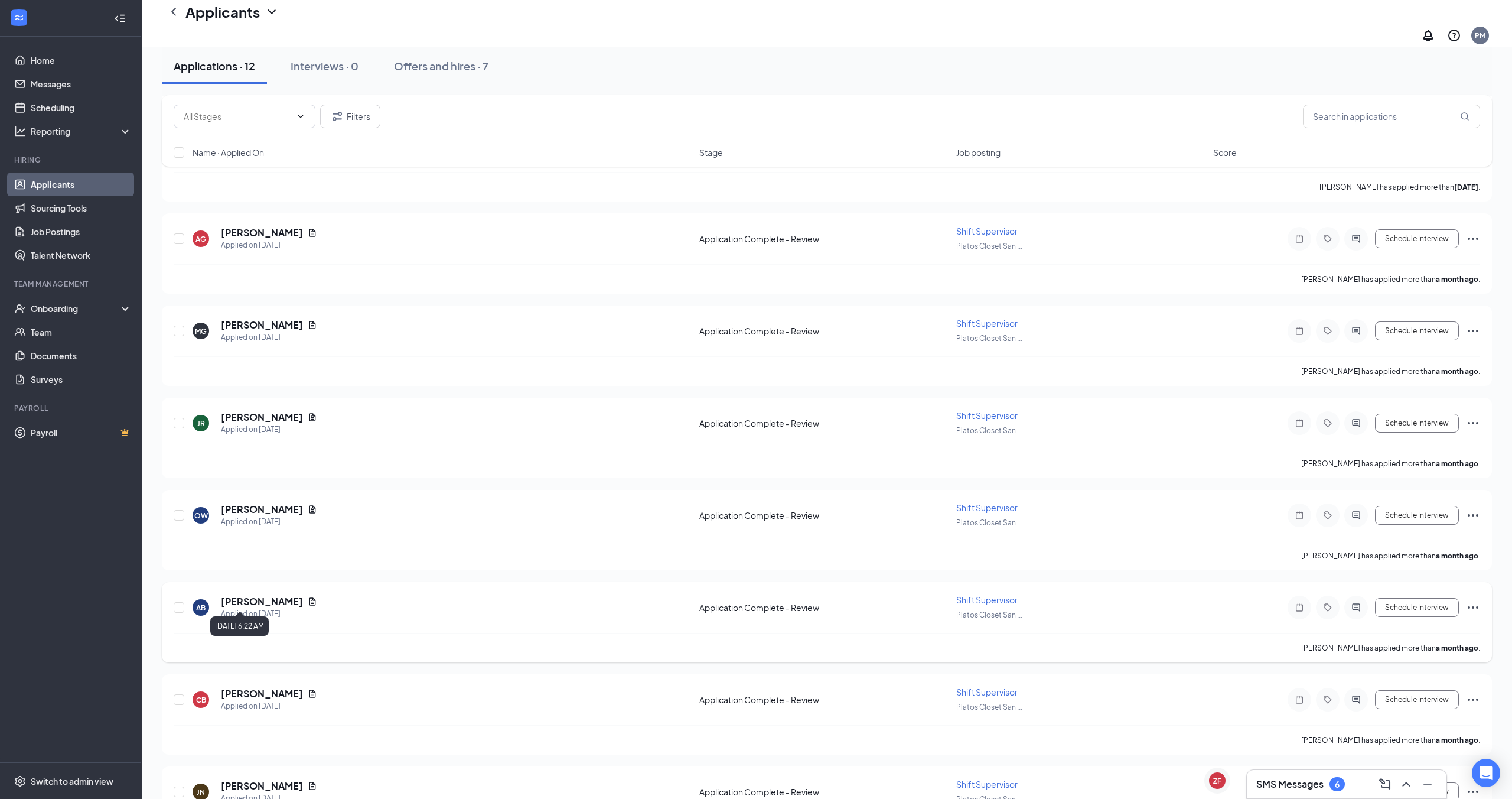
click at [267, 595] on h5 "[PERSON_NAME]" at bounding box center [261, 601] width 82 height 13
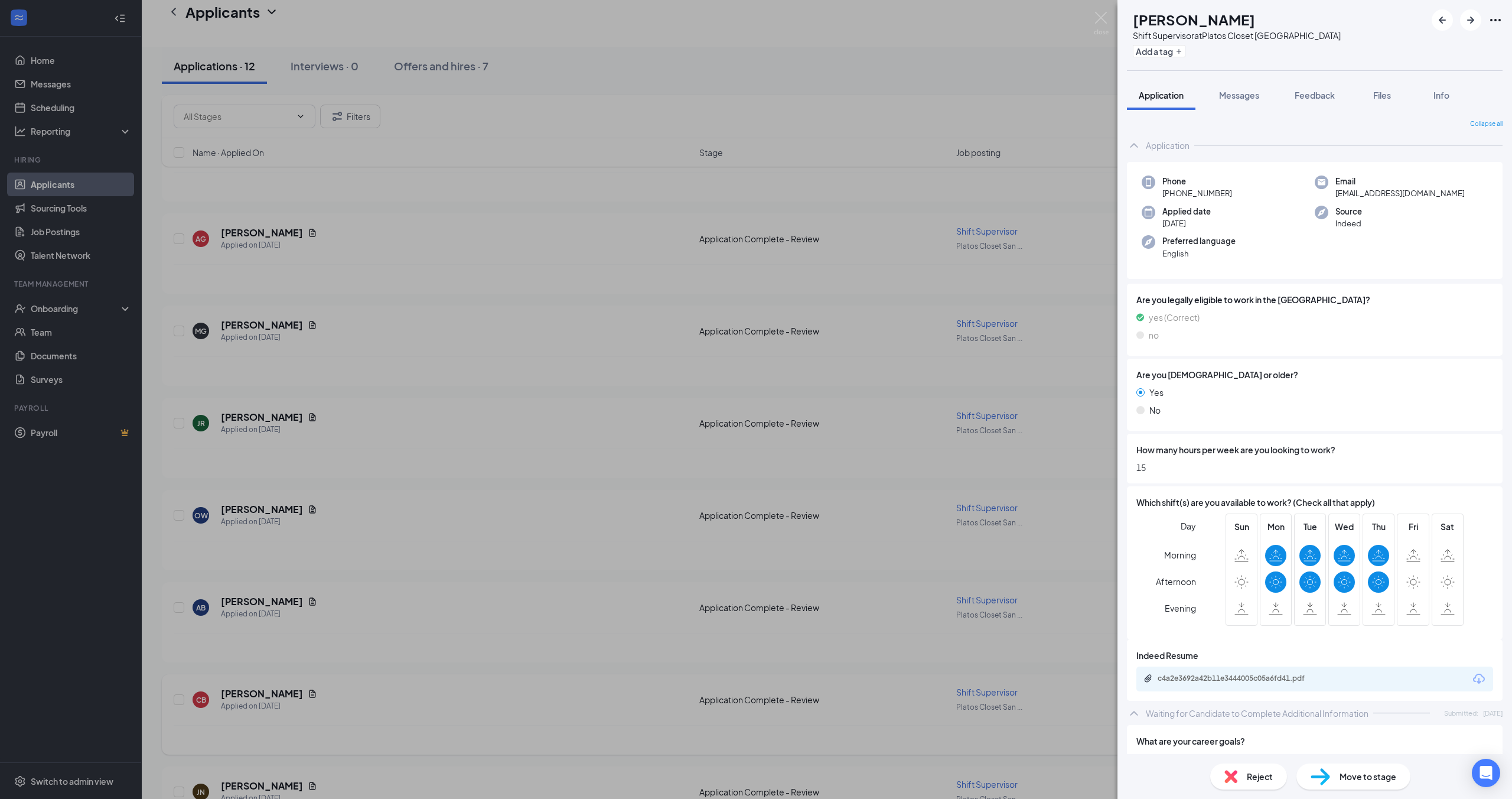
click at [324, 684] on div "AB [PERSON_NAME] Shift Supervisor at Platos Closet San Antonio Add a tag Applic…" at bounding box center [756, 400] width 1512 height 799
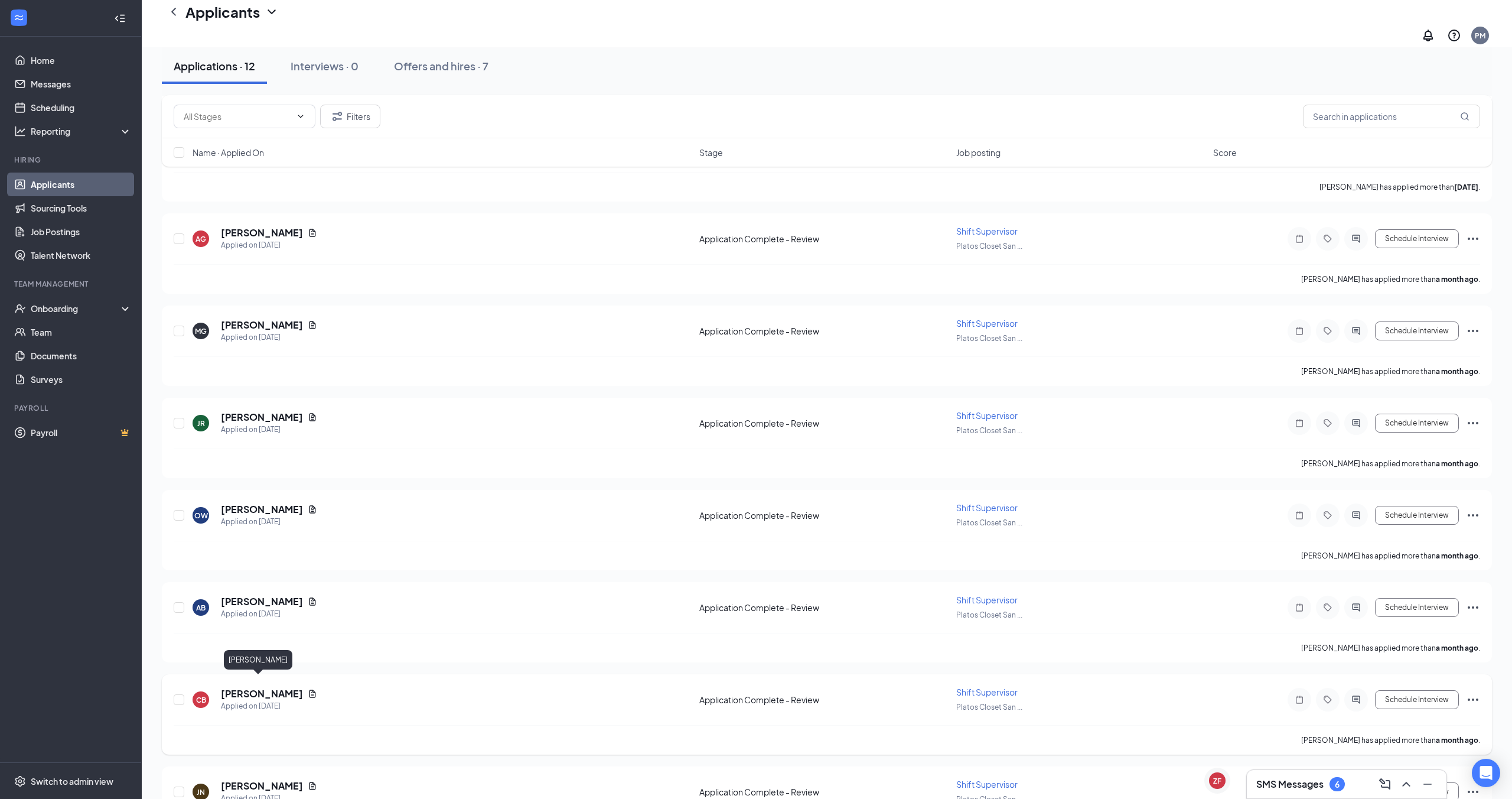
click at [251, 687] on h5 "[PERSON_NAME]" at bounding box center [261, 693] width 82 height 13
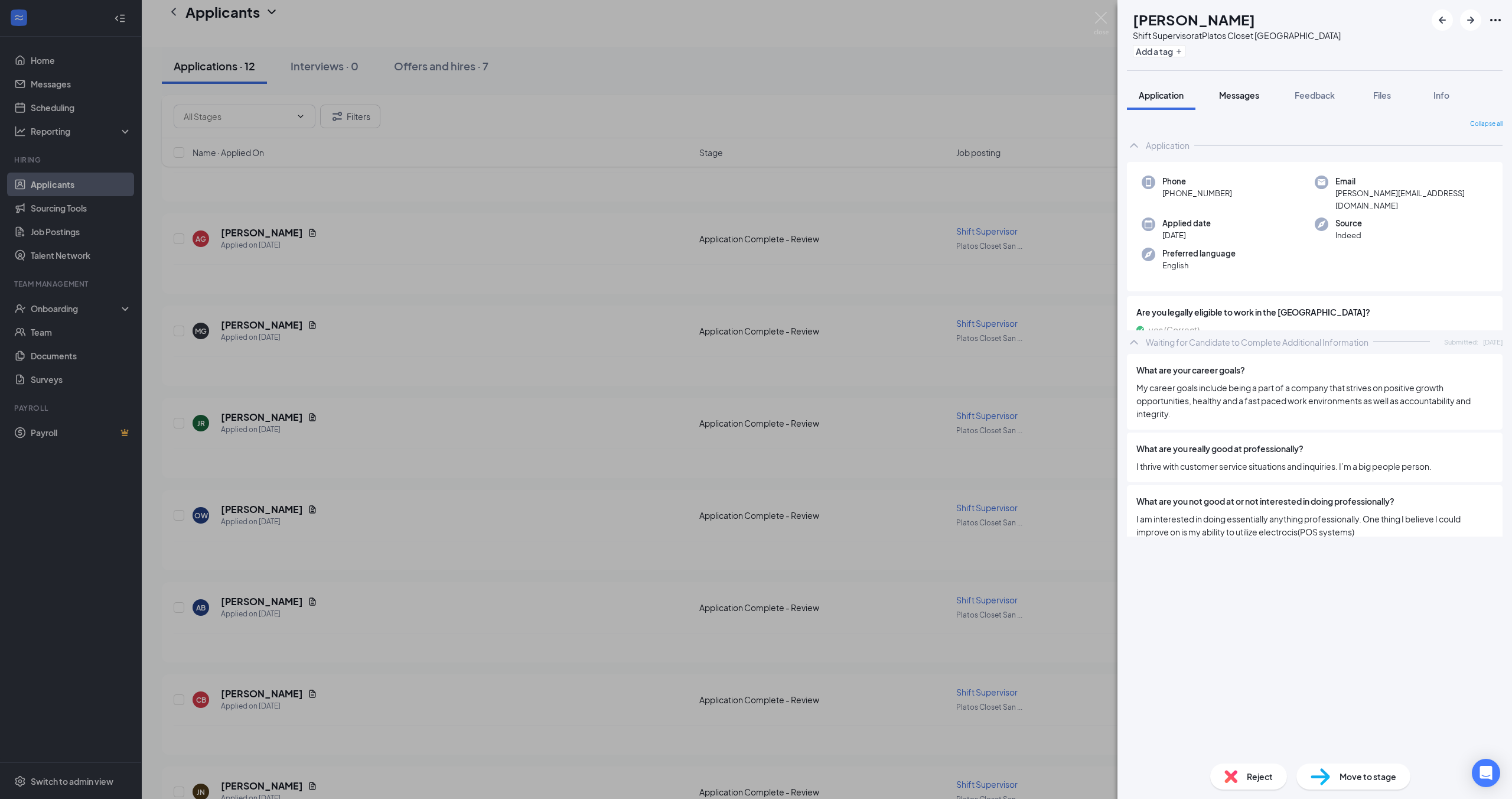
click at [1238, 99] on span "Messages" at bounding box center [1239, 95] width 40 height 10
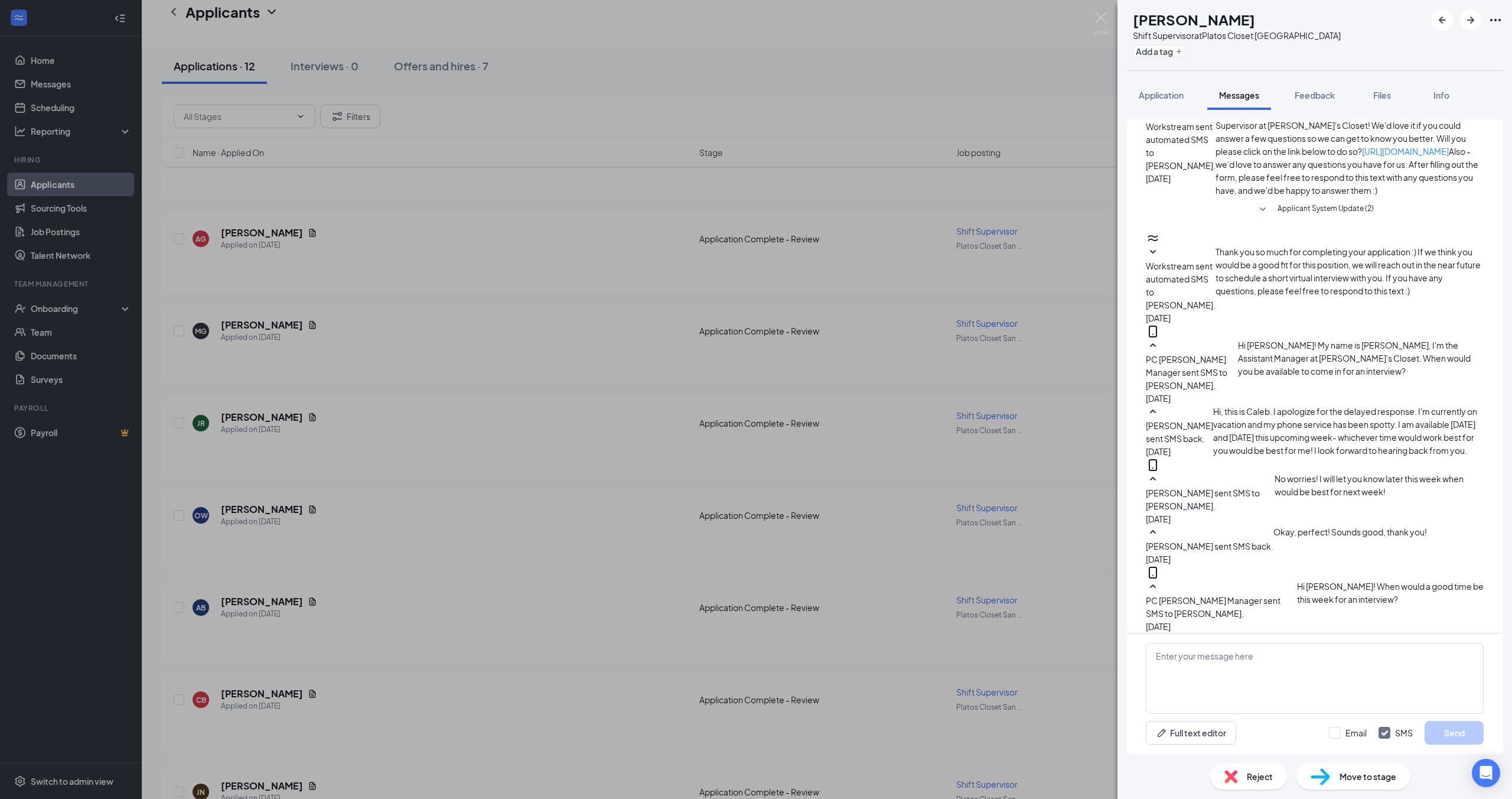
scroll to position [162, 0]
click at [465, 738] on div "CB [PERSON_NAME] Shift Supervisor at Platos Closet San Antonio Add a tag Applic…" at bounding box center [756, 400] width 1512 height 799
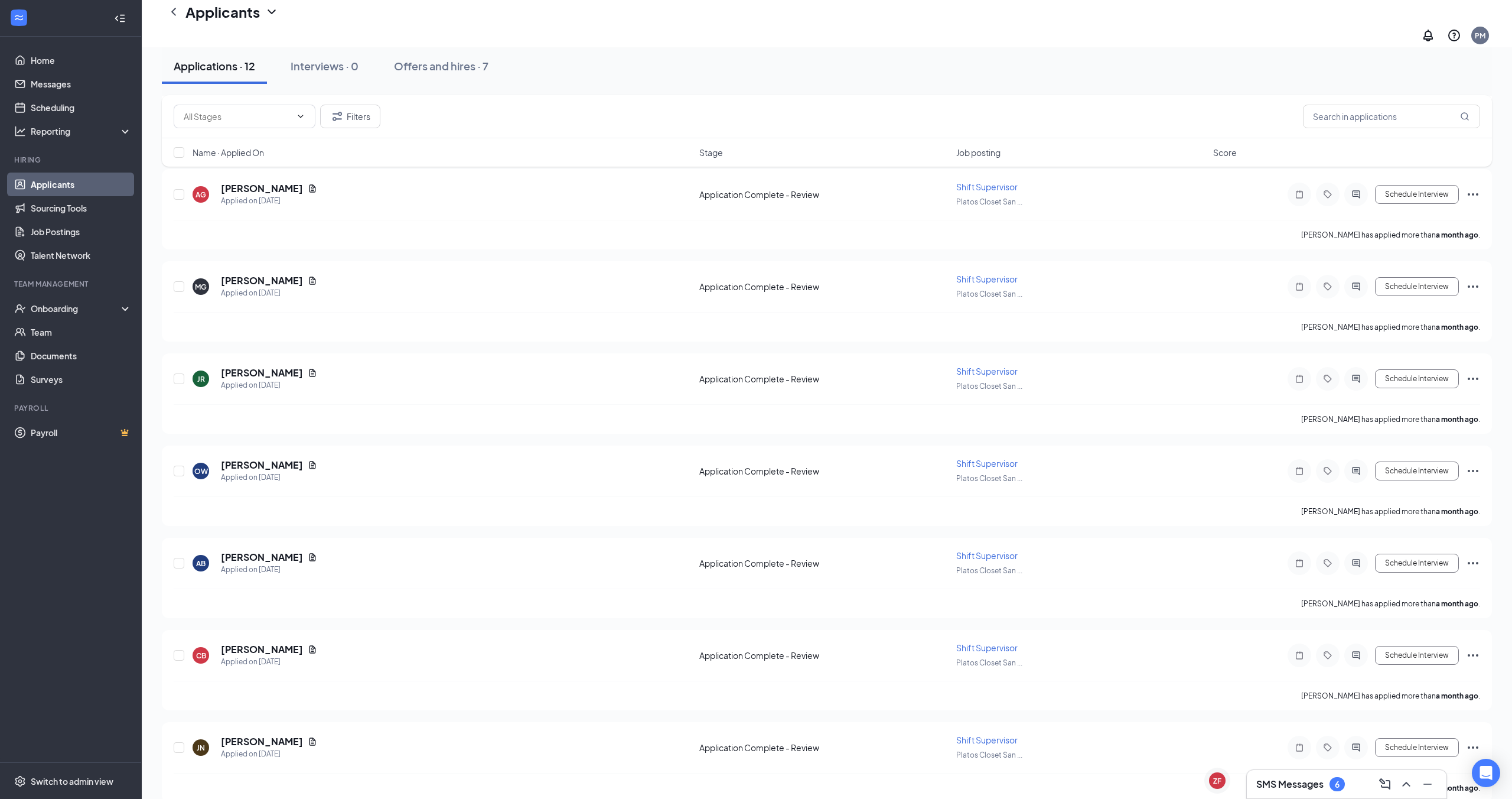
scroll to position [619, 0]
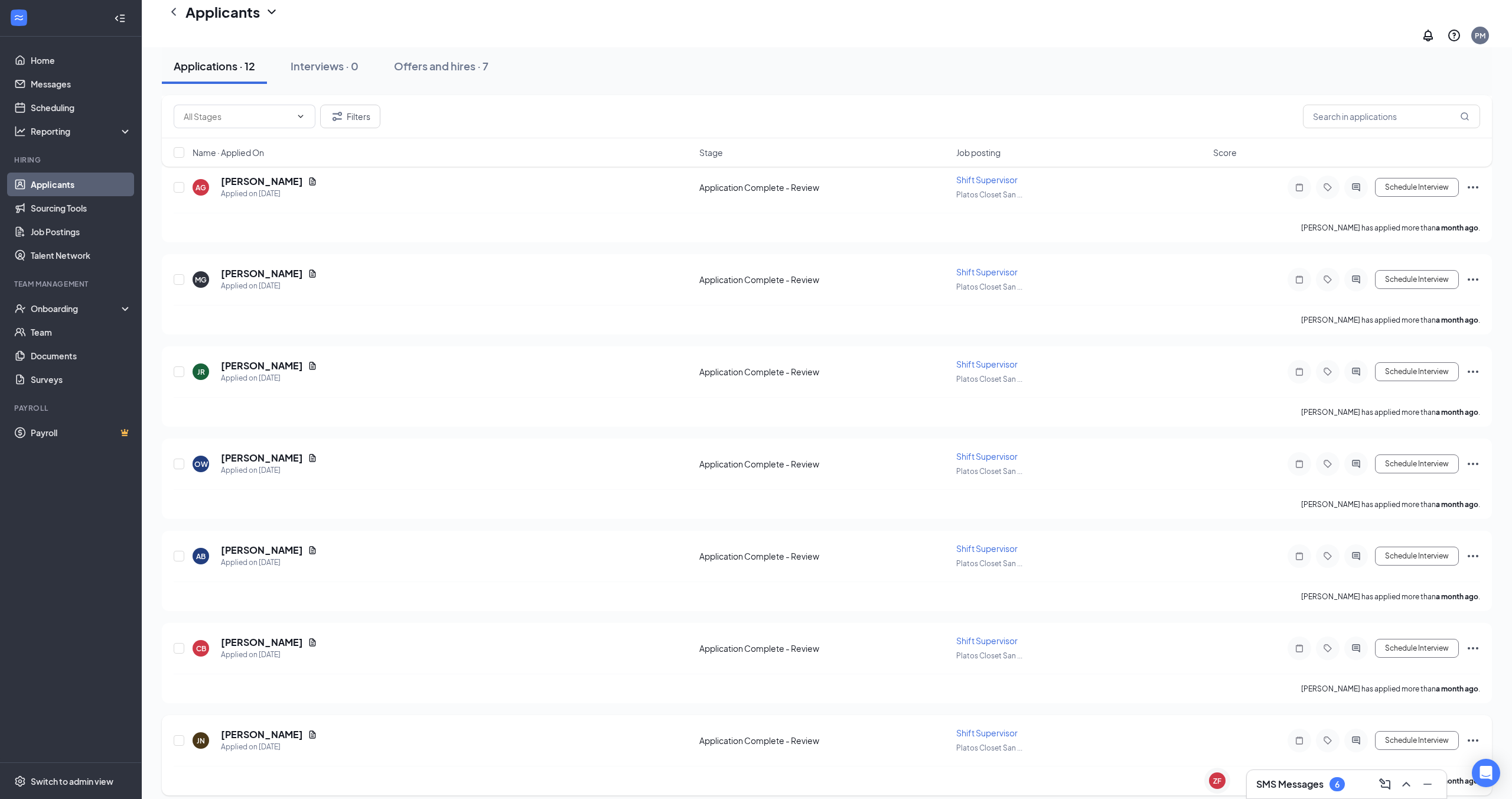
click at [244, 715] on div "[PERSON_NAME] [PERSON_NAME] Applied on [DATE] Application Complete - Review Shi…" at bounding box center [826, 755] width 1330 height 80
click at [241, 729] on h5 "[PERSON_NAME]" at bounding box center [261, 734] width 82 height 13
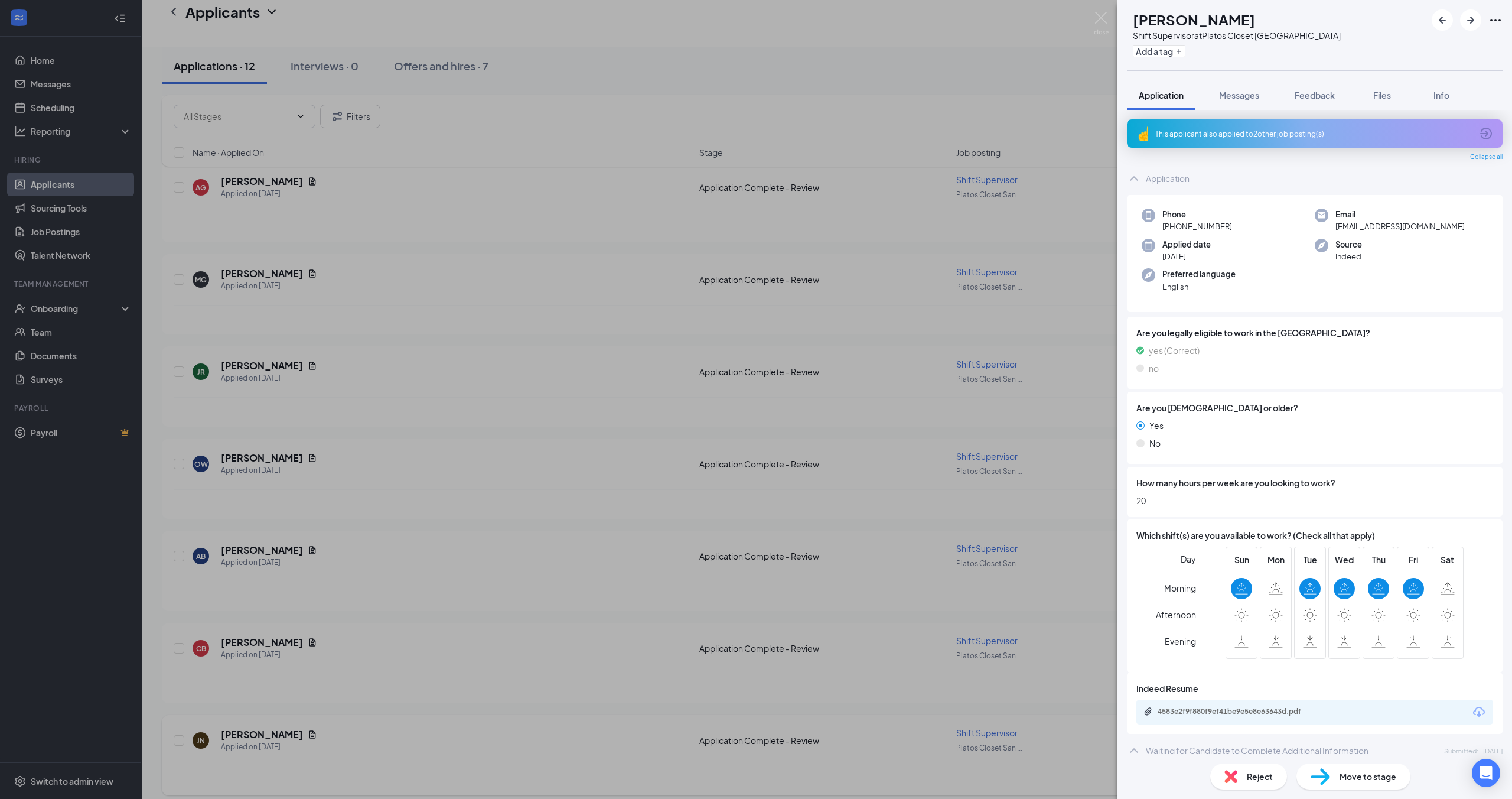
click at [337, 711] on div "[PERSON_NAME] [PERSON_NAME] Shift Supervisor at Platos Closet San Antonio Add a…" at bounding box center [756, 400] width 1512 height 799
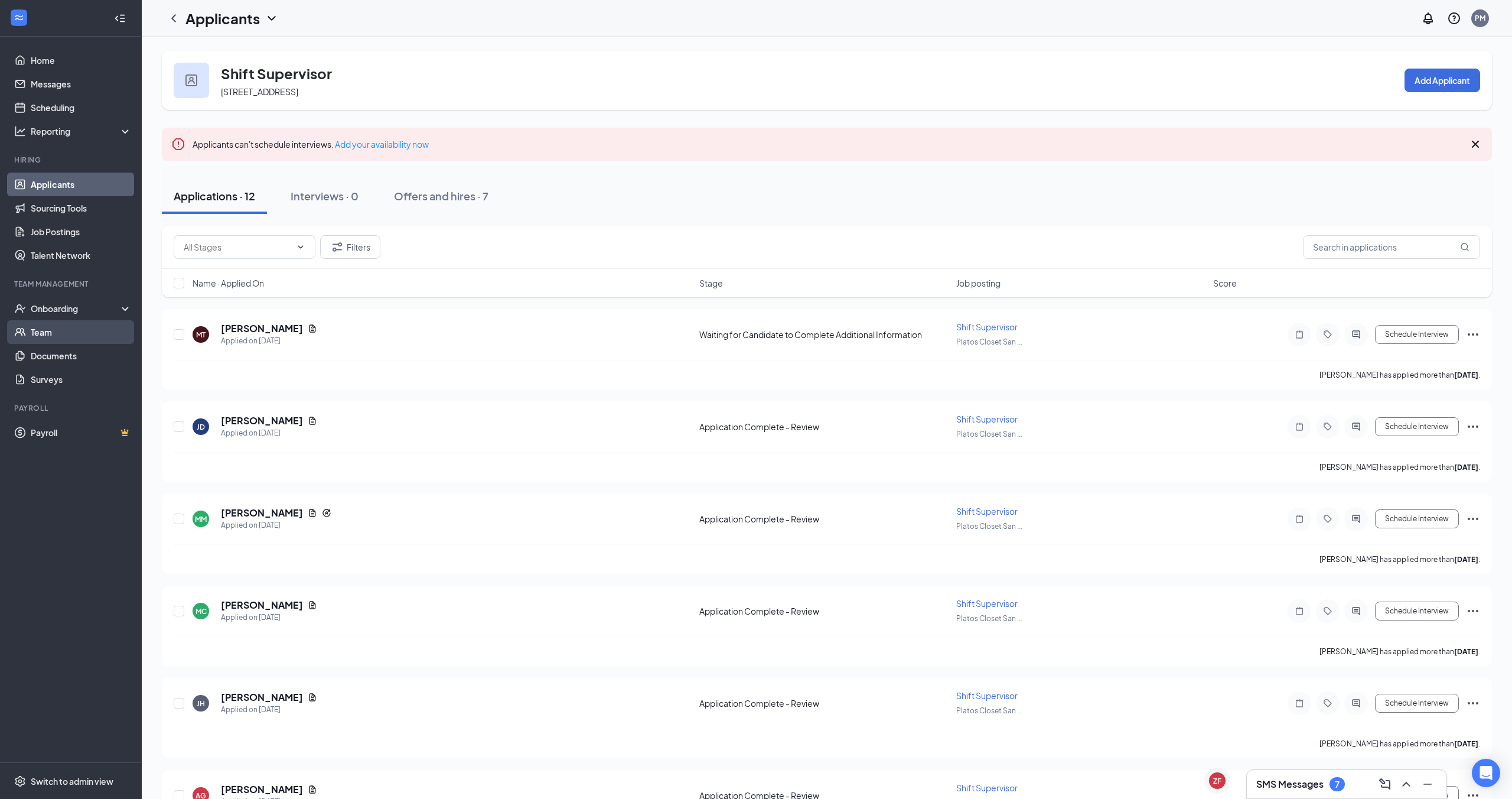
click at [85, 339] on link "Team" at bounding box center [81, 332] width 101 height 23
